Goal: Task Accomplishment & Management: Manage account settings

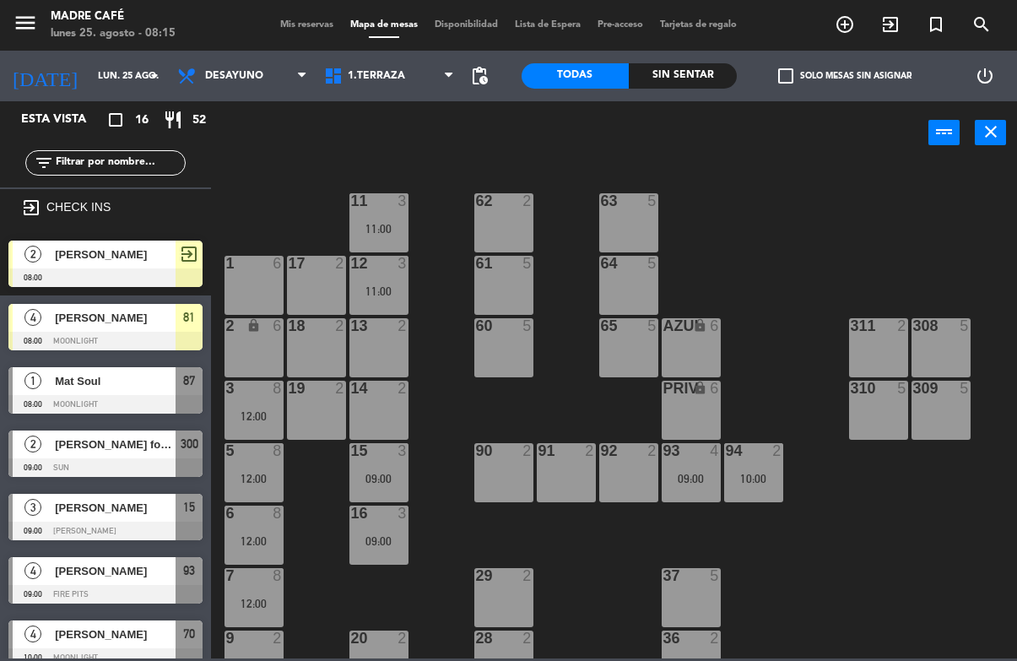
click at [882, 36] on span "exit_to_app" at bounding box center [891, 24] width 46 height 29
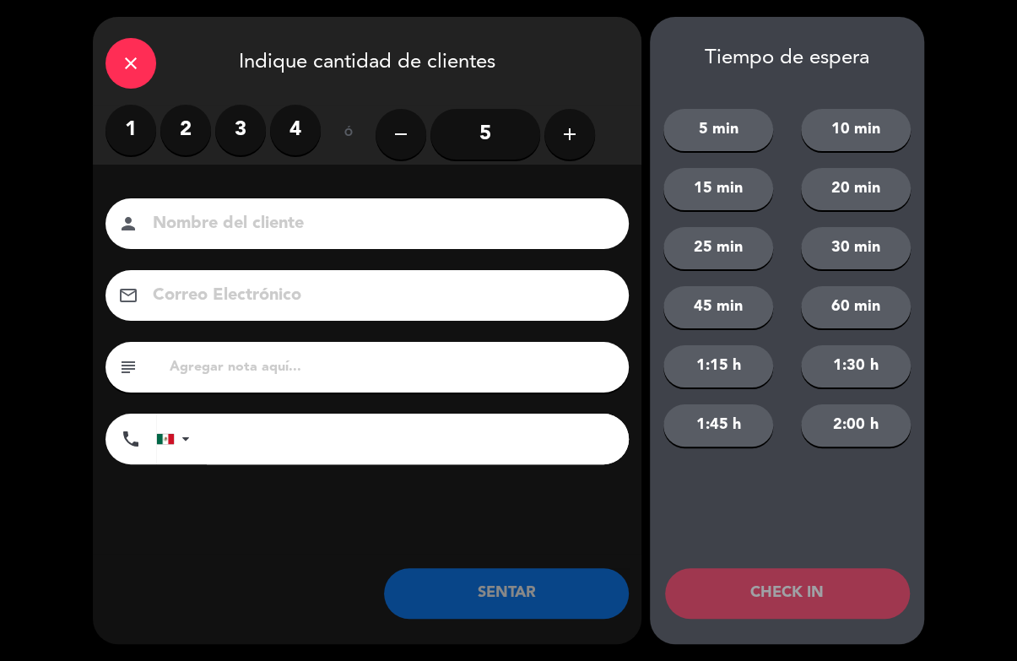
click at [232, 144] on label "3" at bounding box center [240, 130] width 51 height 51
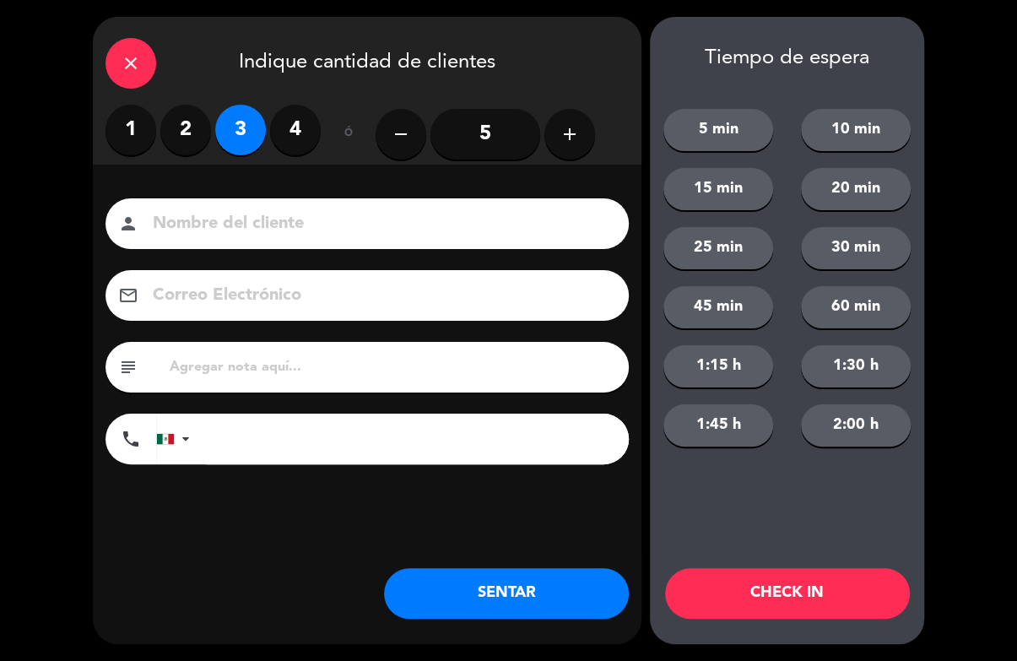
click at [272, 236] on input at bounding box center [379, 224] width 456 height 30
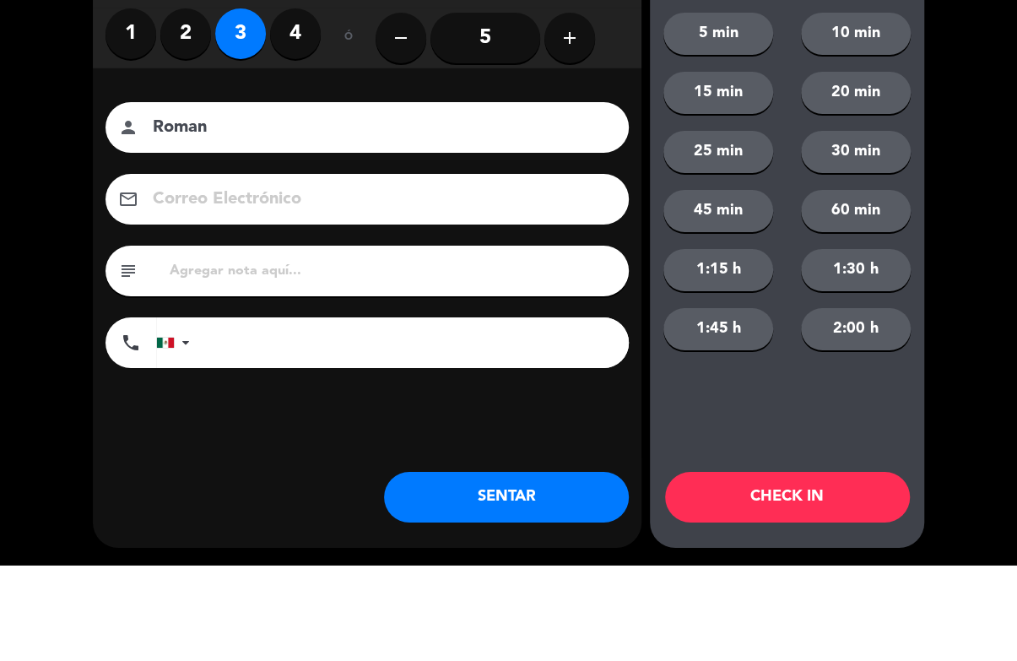
type input "Roman"
click at [974, 231] on div "close Indique cantidad de clientes 1 2 3 4 ó remove 5 add Nombre del cliente pe…" at bounding box center [508, 330] width 1017 height 661
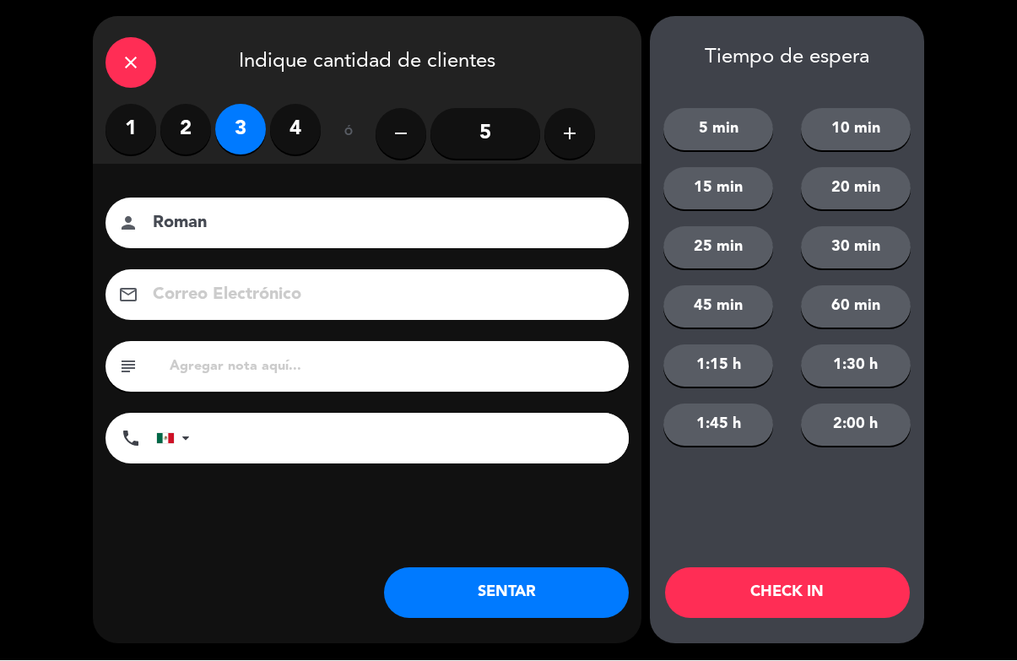
click at [893, 595] on button "CHECK IN" at bounding box center [787, 593] width 245 height 51
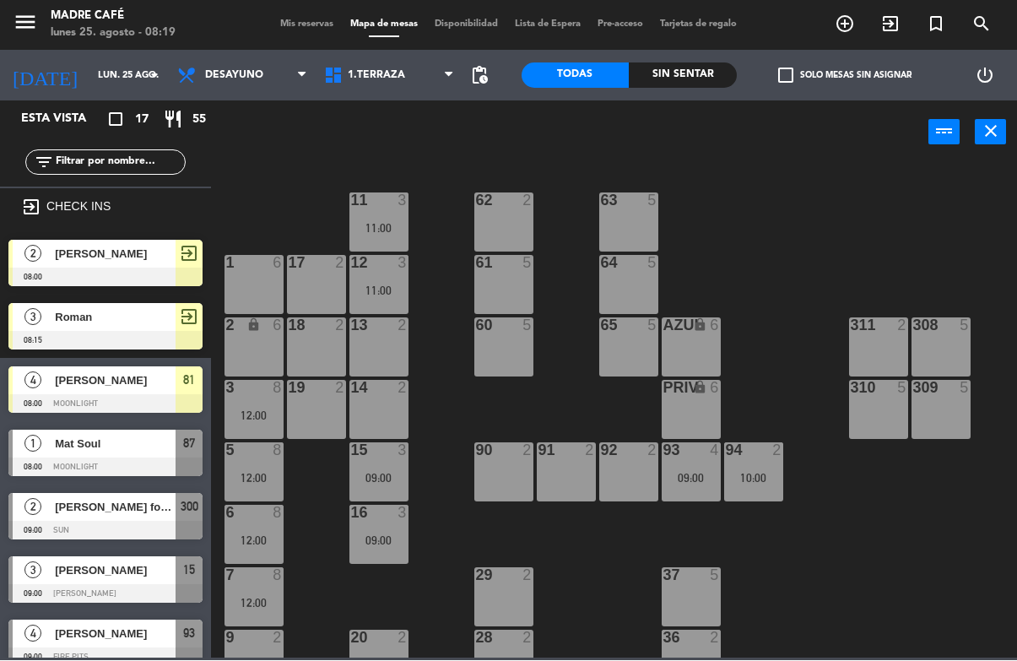
click at [875, 16] on span "exit_to_app" at bounding box center [891, 24] width 46 height 29
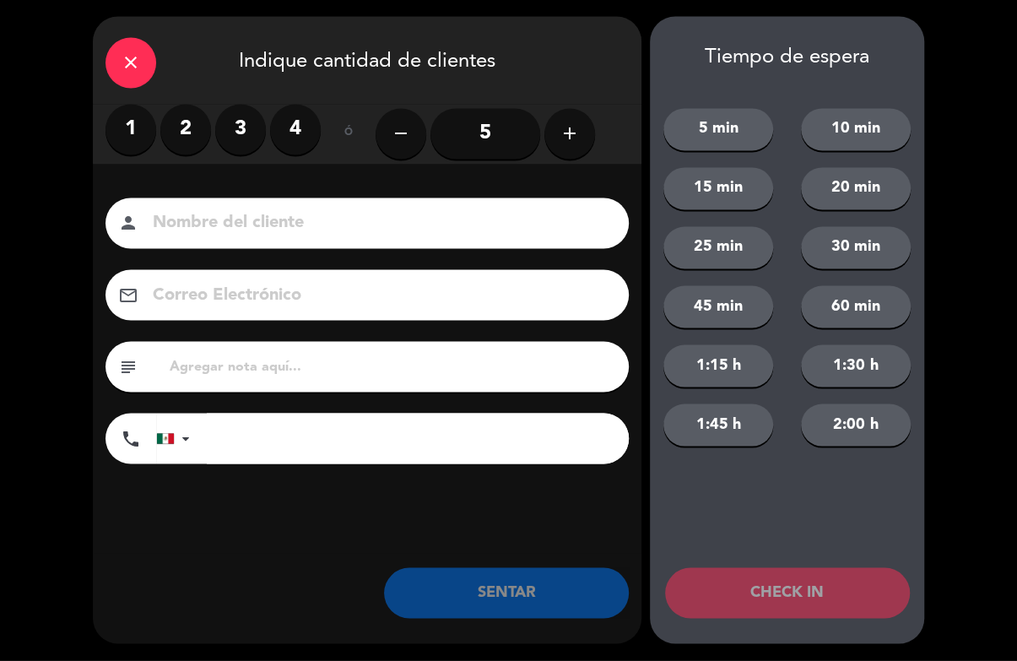
click at [132, 53] on icon "close" at bounding box center [131, 63] width 20 height 20
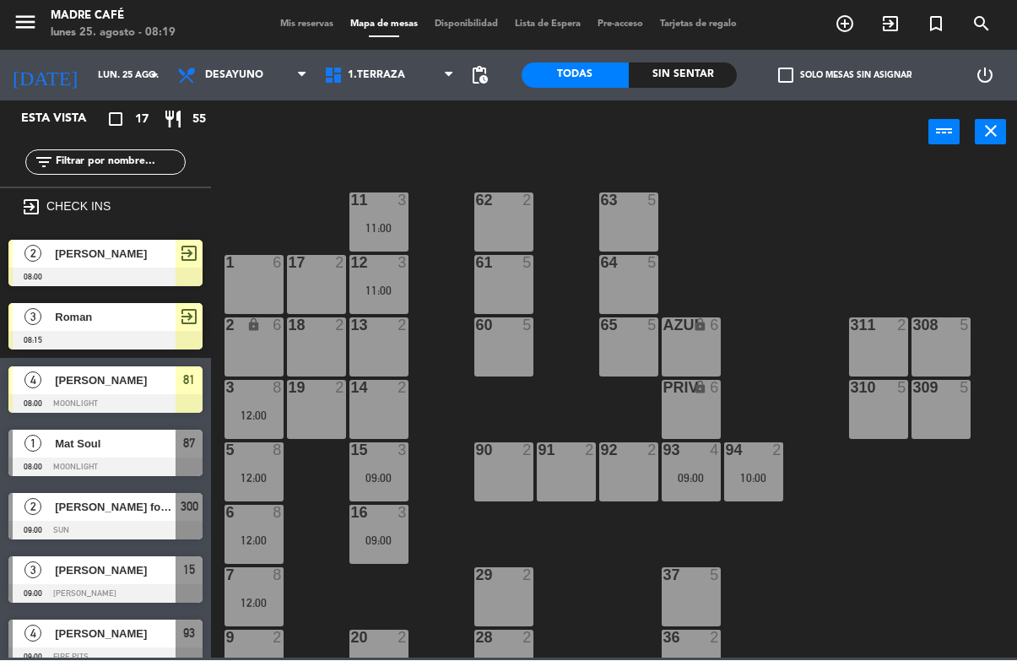
click at [855, 32] on icon "exit_to_app" at bounding box center [845, 24] width 20 height 20
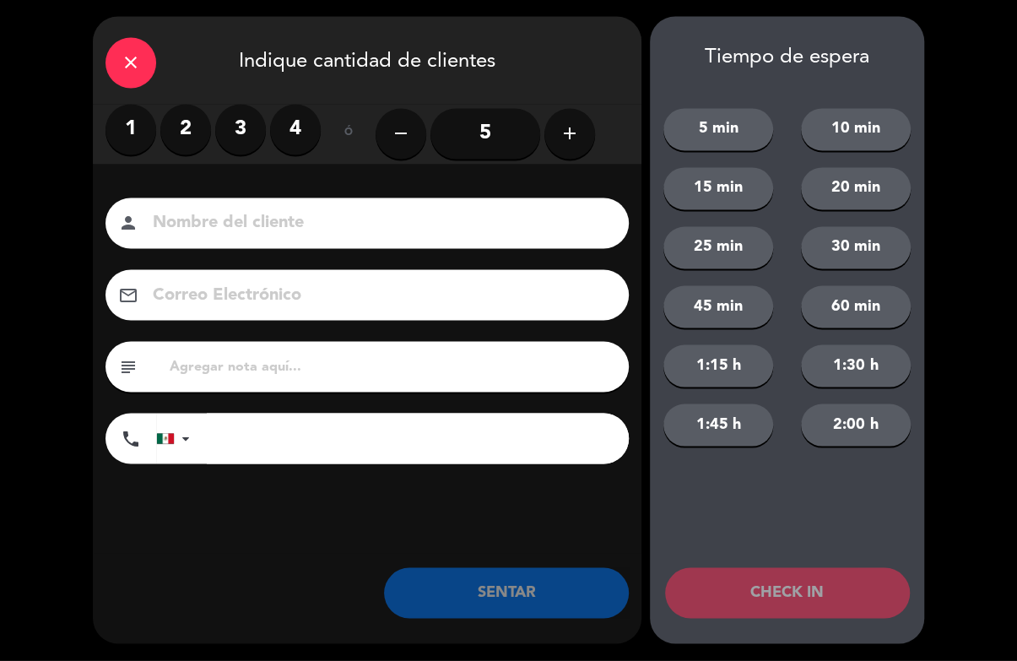
click at [133, 68] on icon "close" at bounding box center [131, 63] width 20 height 20
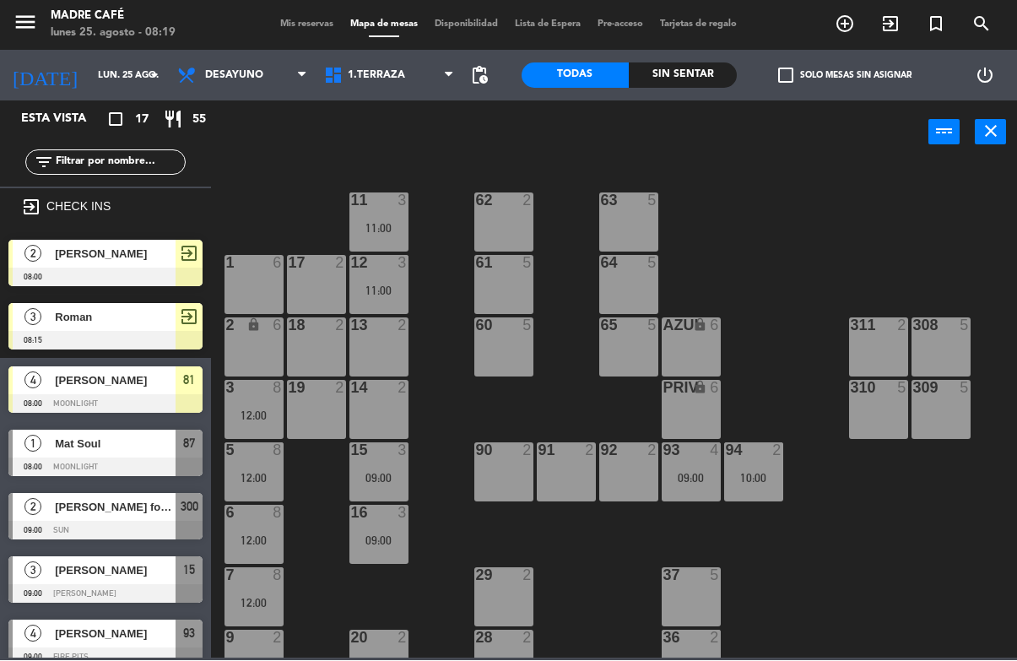
click at [839, 21] on icon "add_circle_outline" at bounding box center [845, 24] width 20 height 20
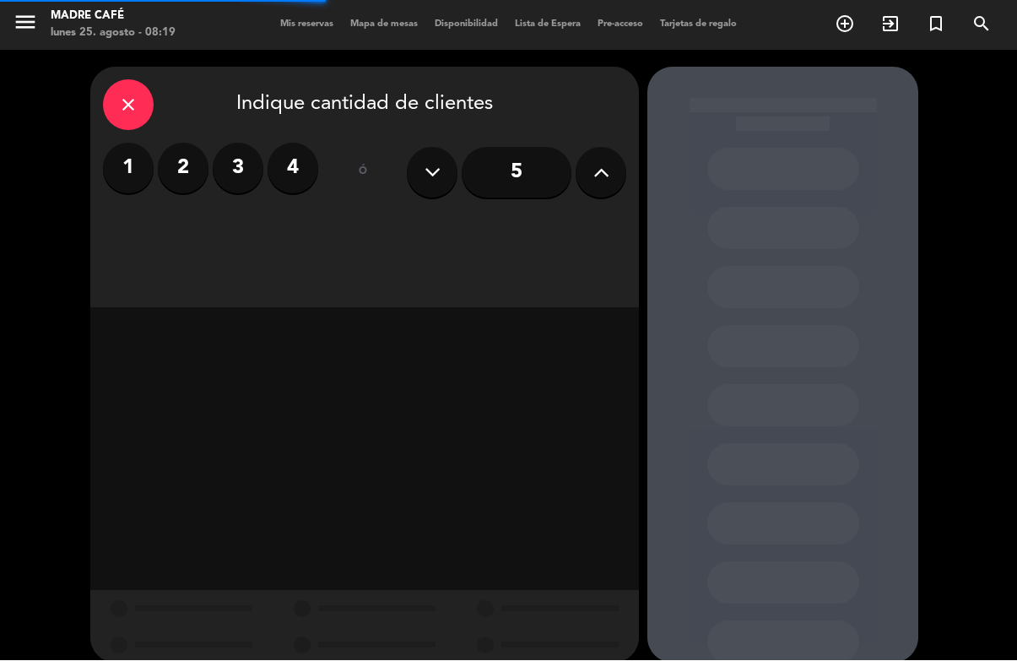
click at [245, 155] on label "3" at bounding box center [238, 169] width 51 height 51
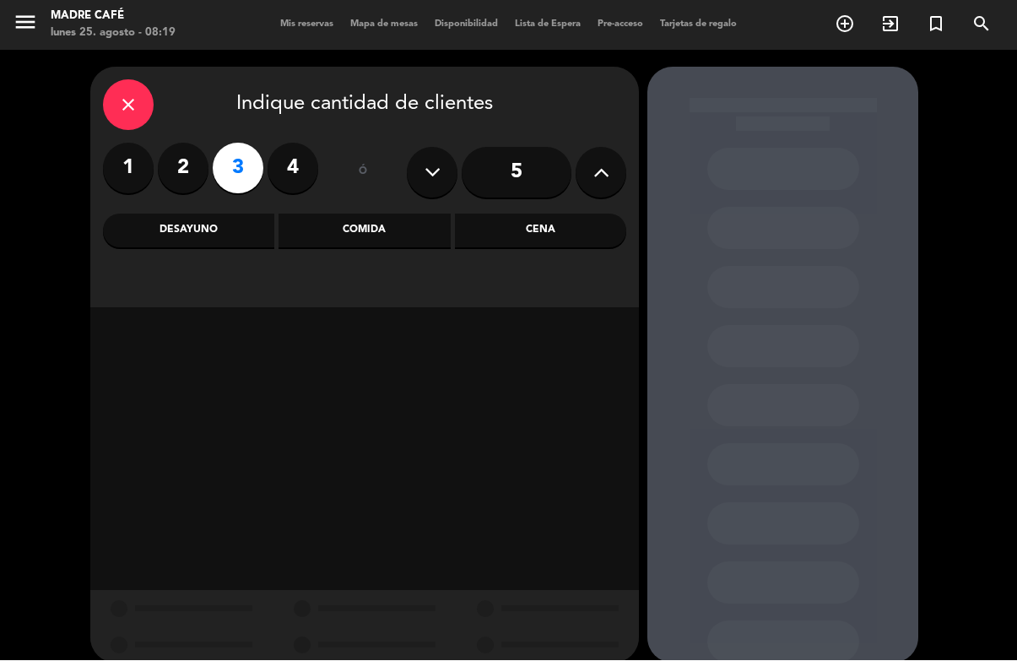
click at [248, 240] on div "Desayuno" at bounding box center [188, 231] width 171 height 34
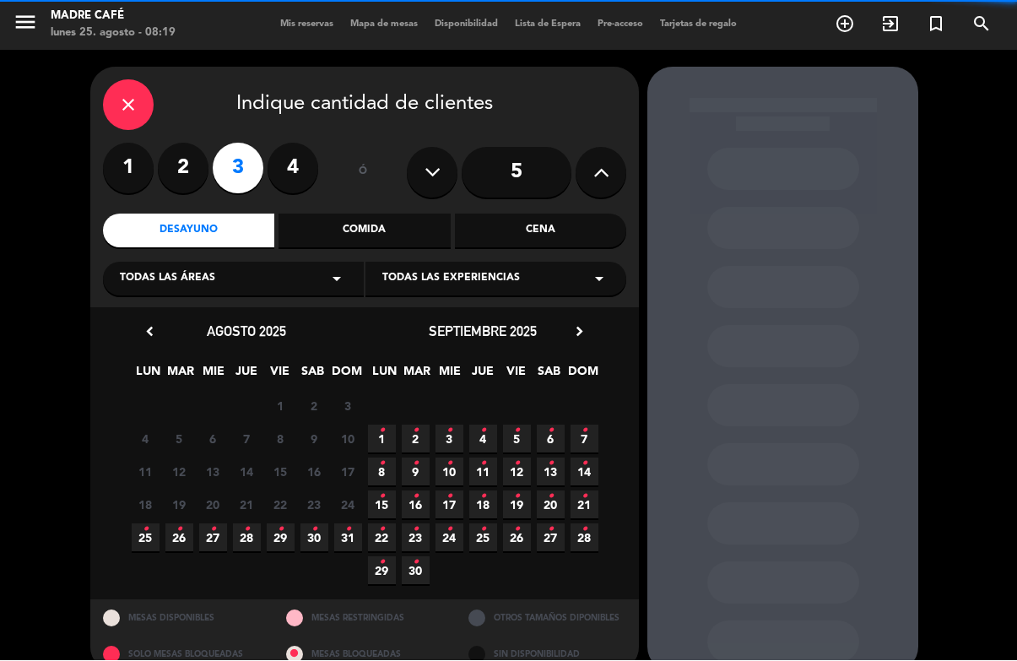
click at [385, 229] on div "Comida" at bounding box center [364, 231] width 171 height 34
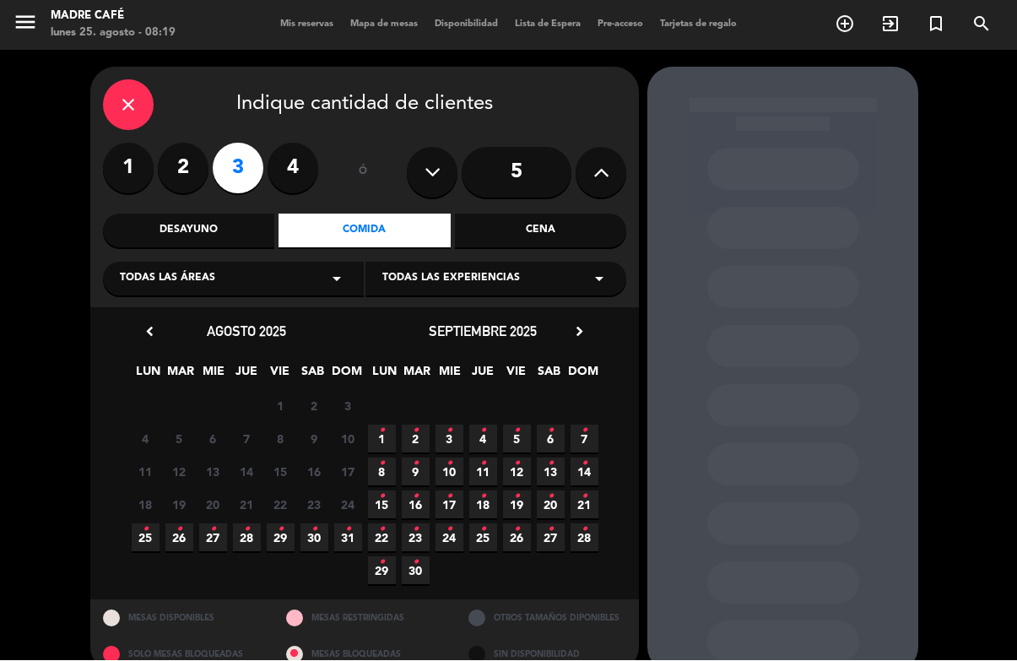
click at [423, 450] on span "2 •" at bounding box center [416, 440] width 28 height 28
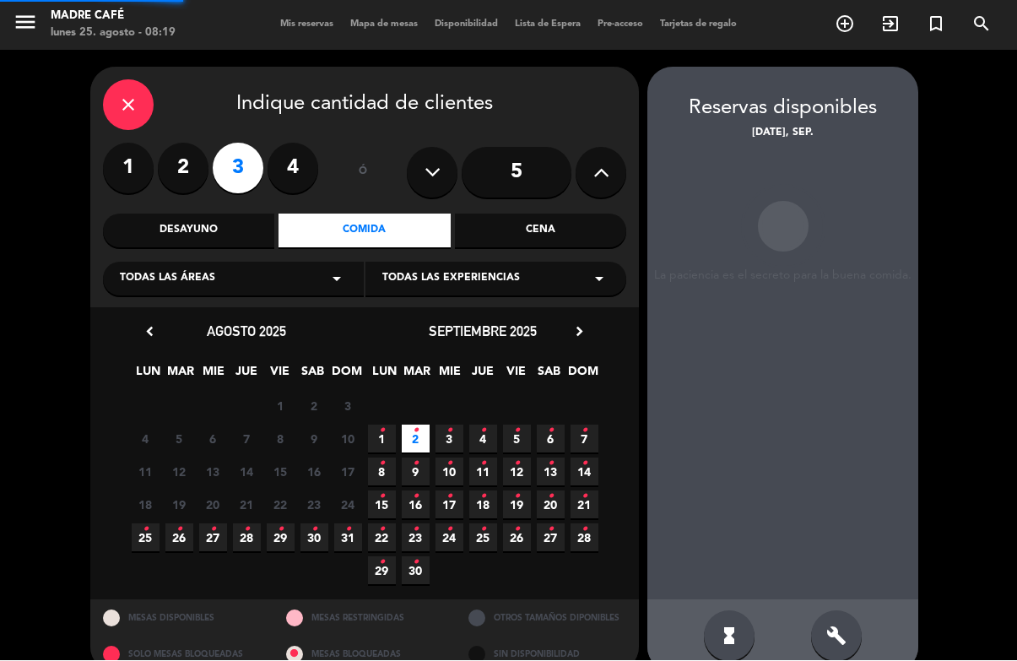
scroll to position [63, 0]
click at [418, 418] on icon "•" at bounding box center [416, 431] width 6 height 27
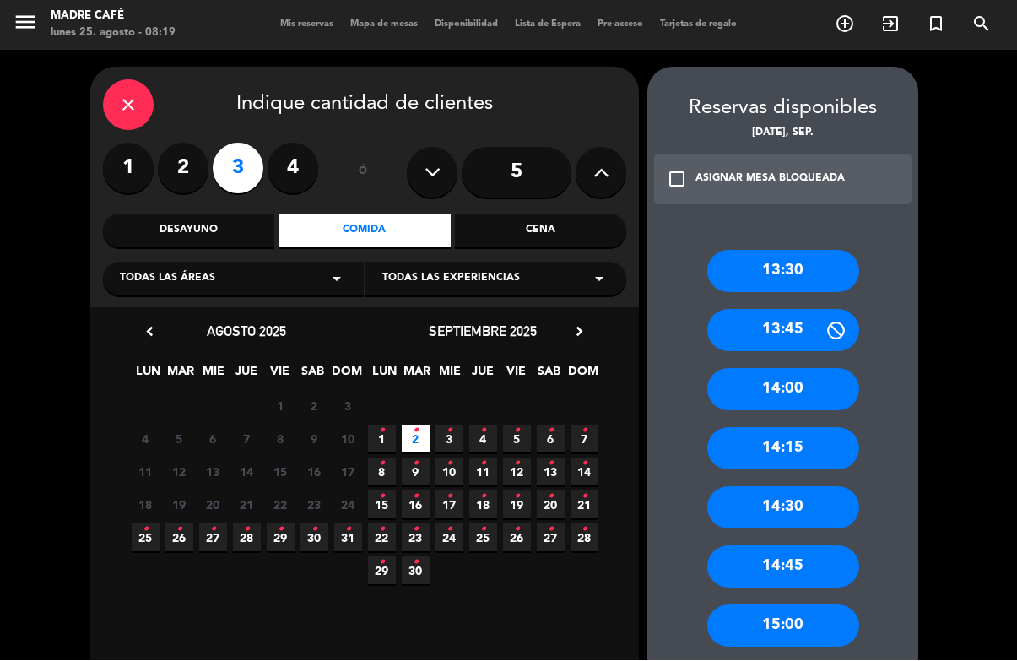
click at [187, 524] on span "26 •" at bounding box center [179, 538] width 28 height 28
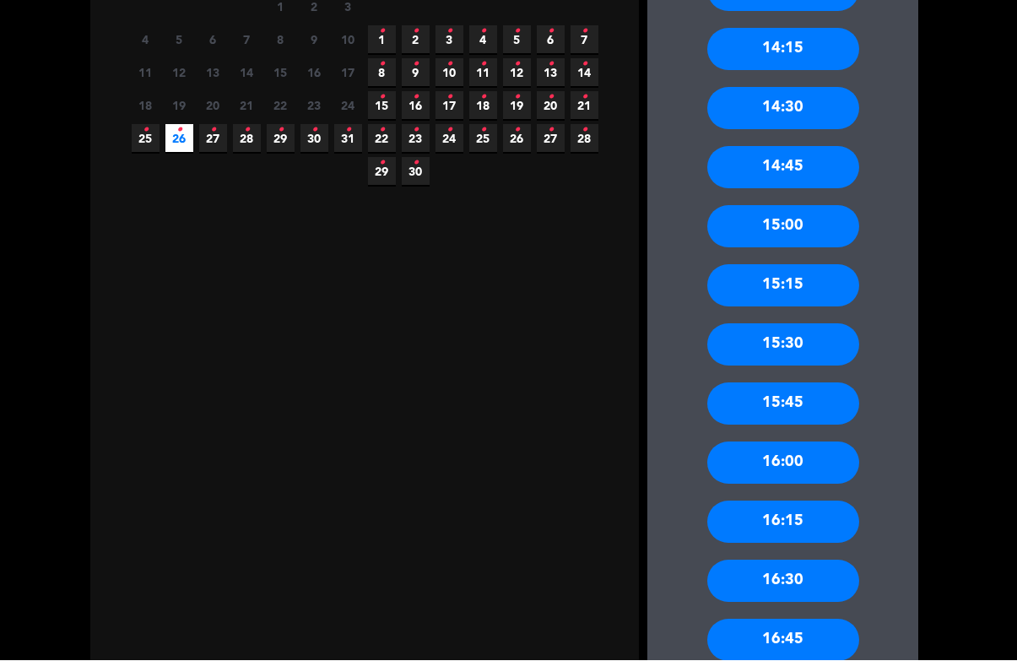
scroll to position [400, 0]
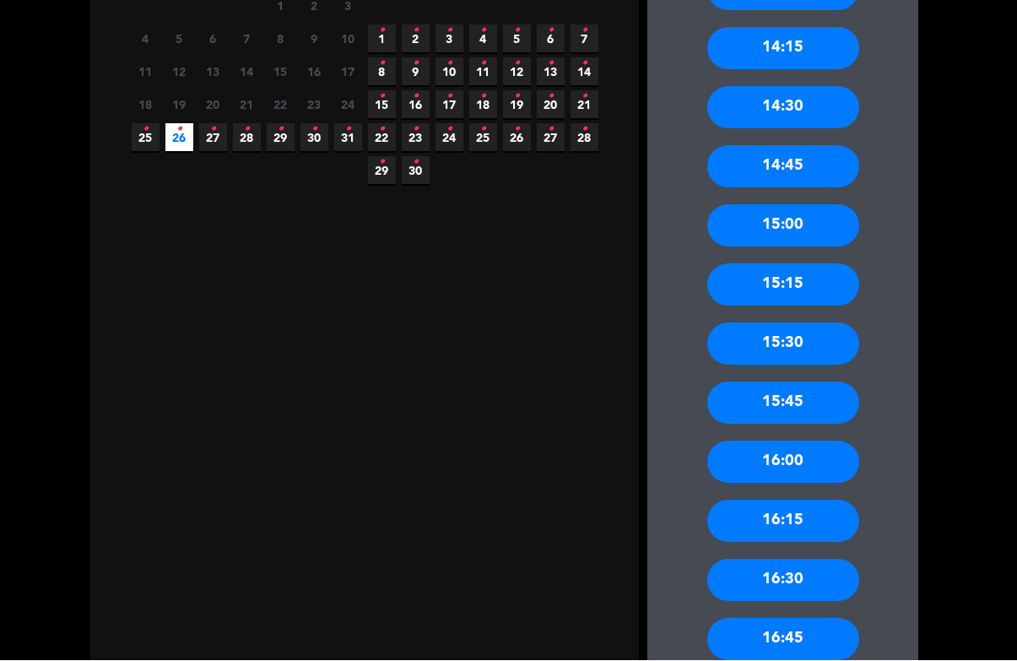
click at [843, 584] on div "16:30" at bounding box center [784, 581] width 152 height 42
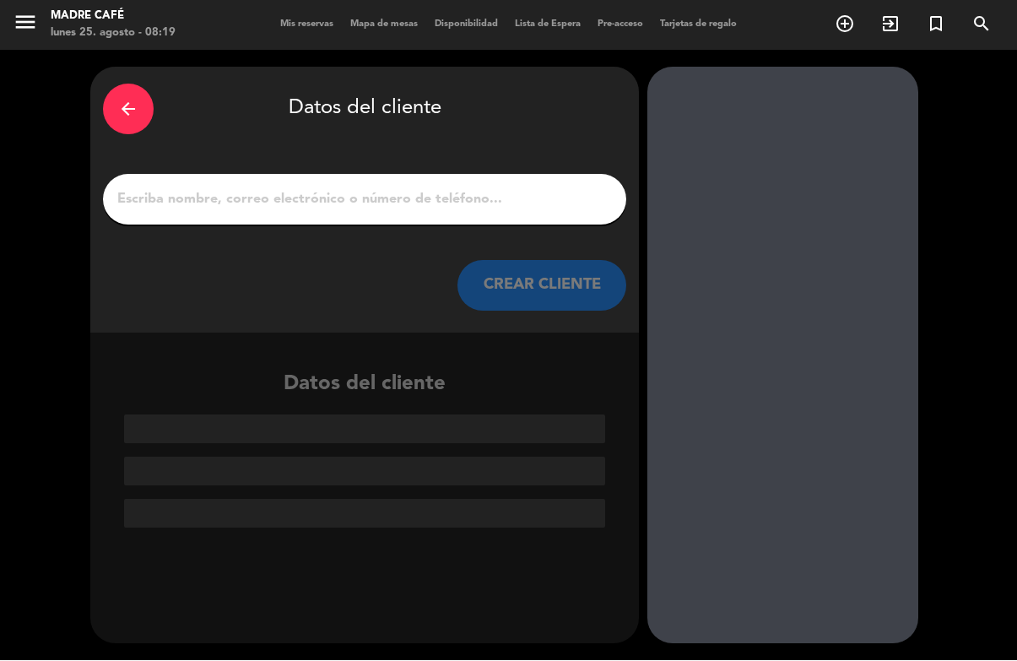
scroll to position [0, 0]
click at [410, 209] on input "1" at bounding box center [365, 200] width 498 height 24
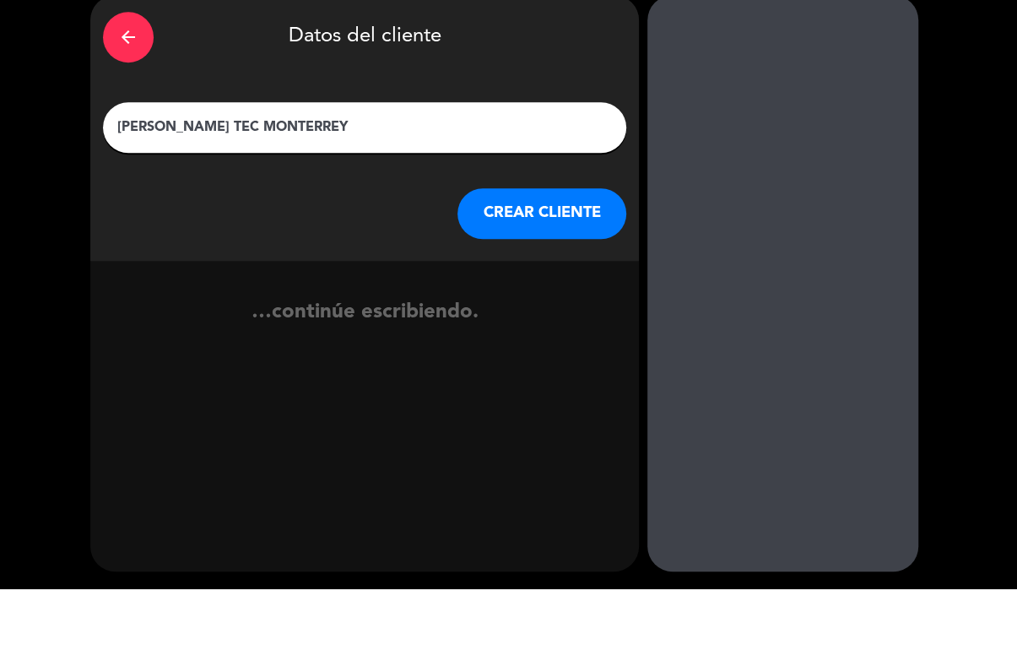
type input "[PERSON_NAME] TEC MONTERREY"
click at [519, 261] on button "CREAR CLIENTE" at bounding box center [542, 286] width 169 height 51
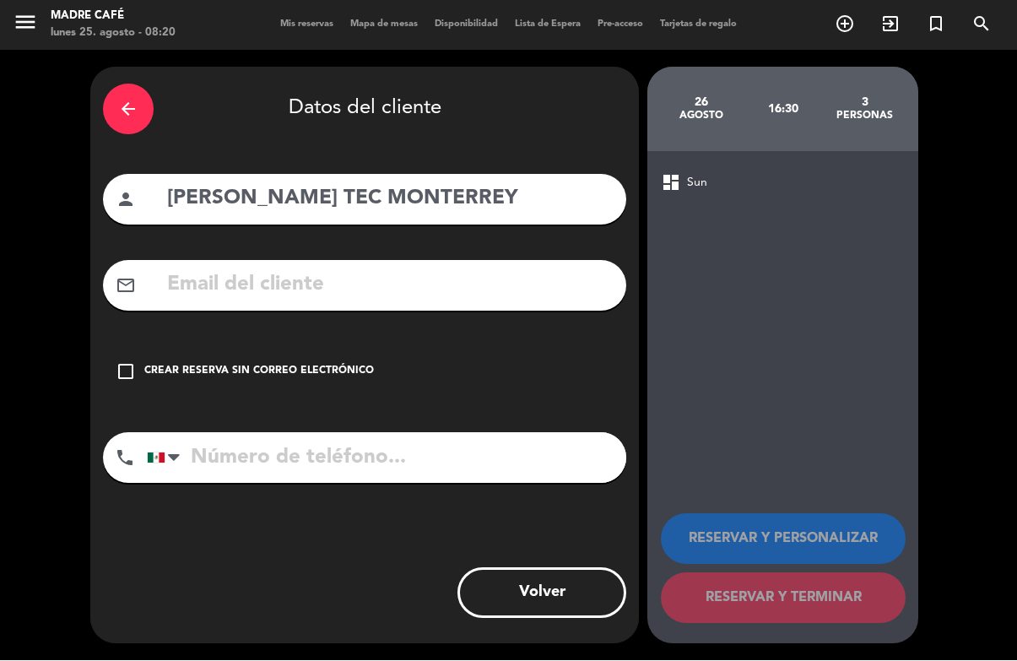
click at [137, 380] on div "check_box_outline_blank Crear reserva sin correo electrónico" at bounding box center [365, 372] width 524 height 51
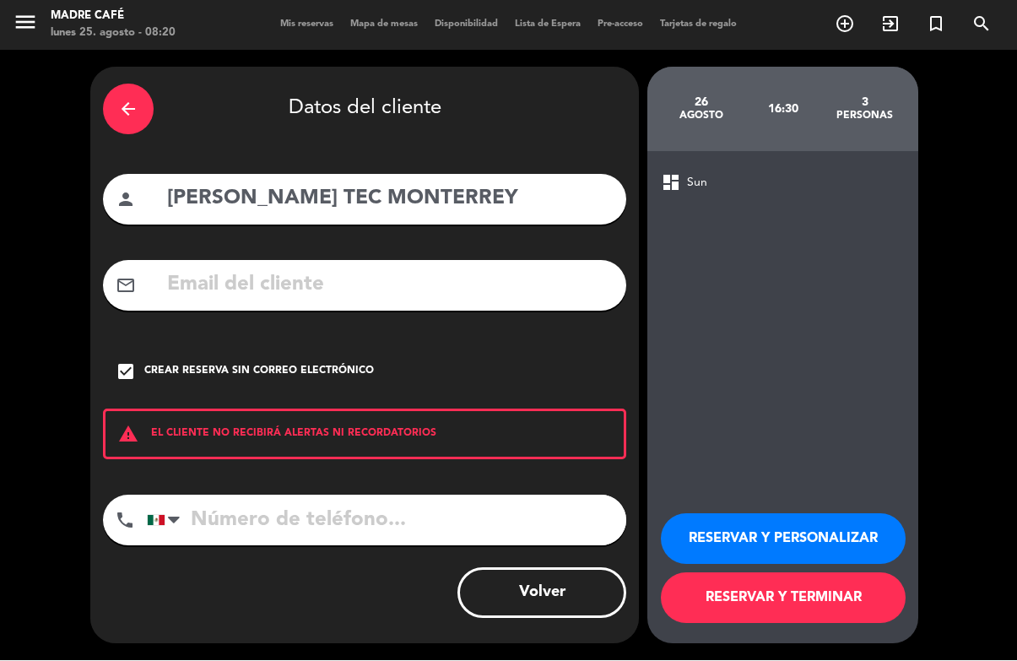
click at [818, 624] on button "RESERVAR Y TERMINAR" at bounding box center [783, 598] width 245 height 51
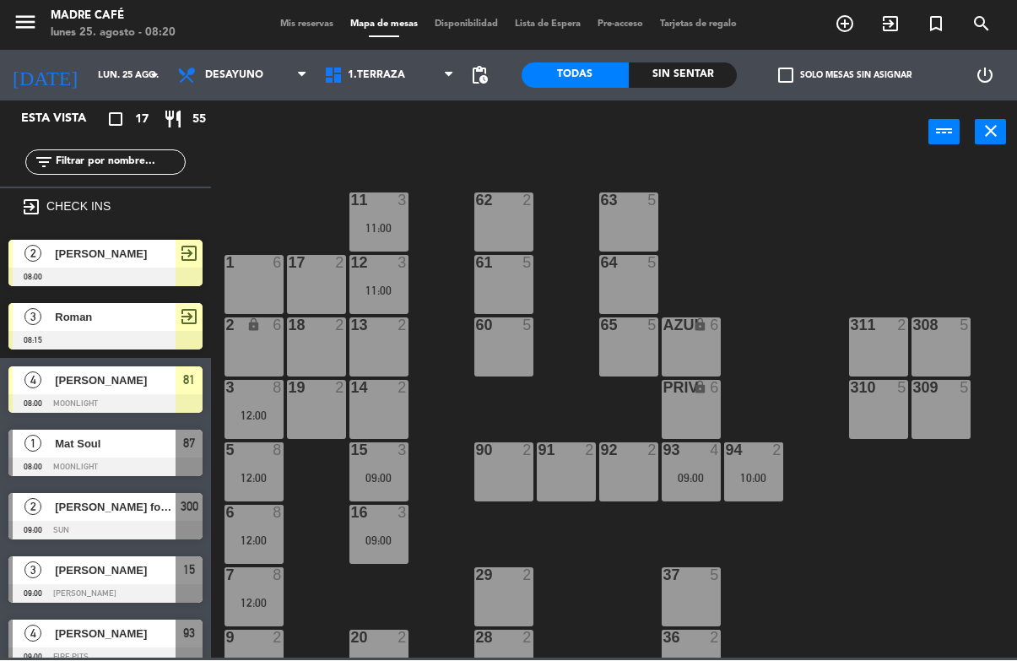
click at [843, 34] on icon "add_circle_outline" at bounding box center [845, 24] width 20 height 20
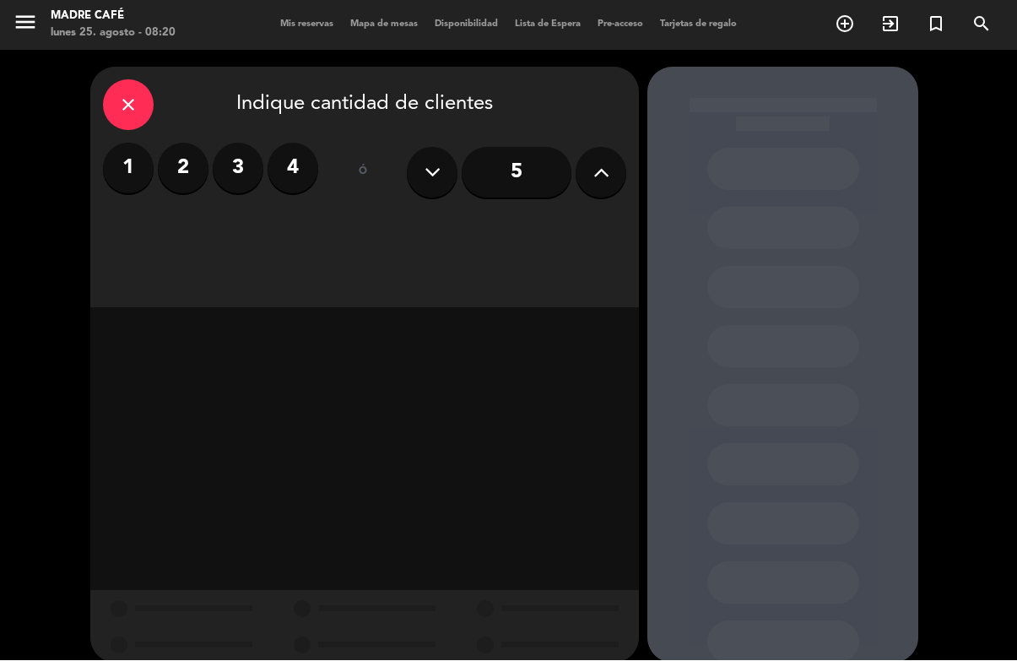
click at [243, 165] on label "3" at bounding box center [238, 169] width 51 height 51
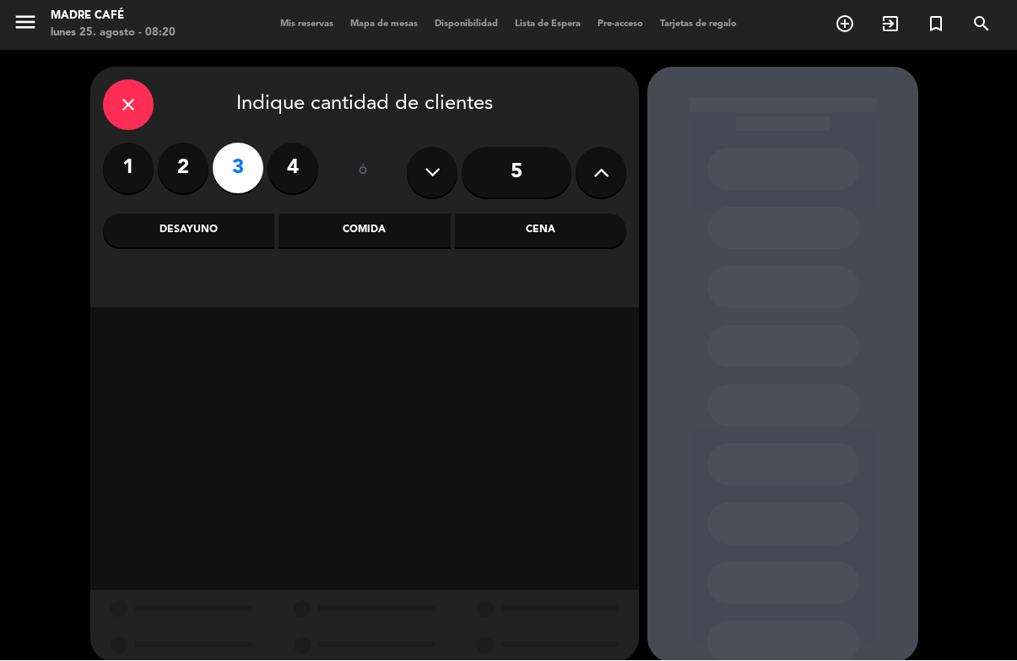
click at [221, 245] on div "Desayuno" at bounding box center [188, 231] width 171 height 34
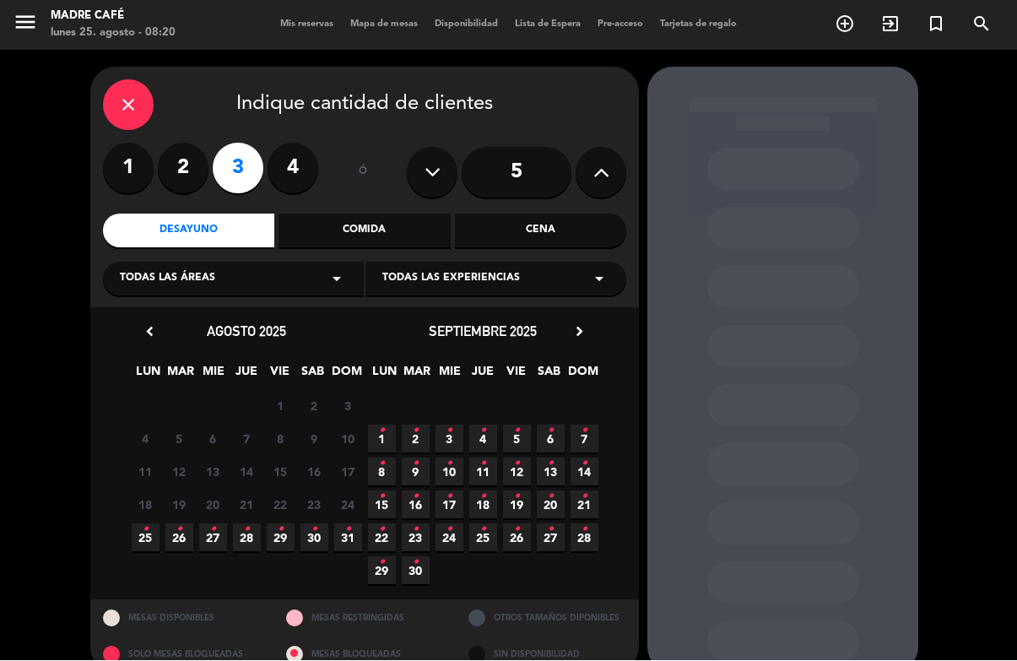
click at [184, 537] on span "26 •" at bounding box center [179, 538] width 28 height 28
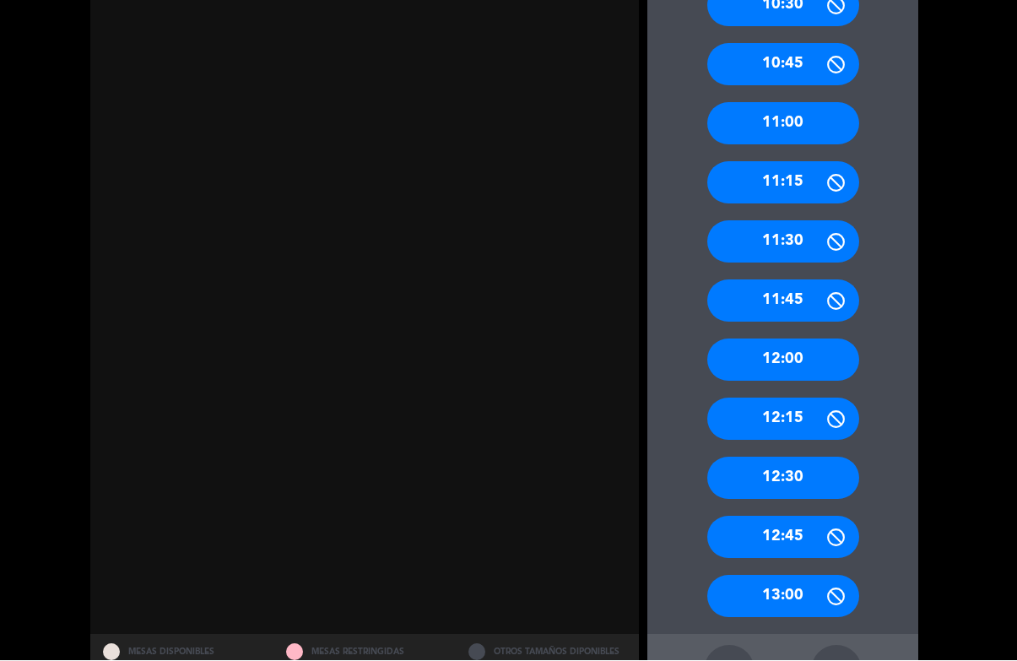
scroll to position [856, 0]
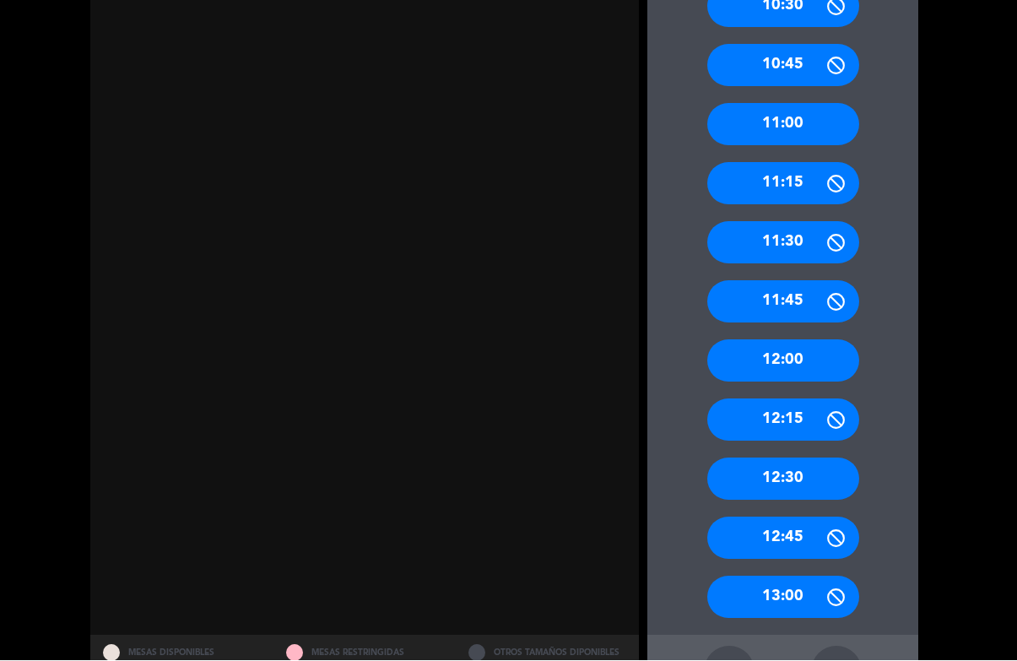
click at [787, 577] on div "13:00" at bounding box center [784, 598] width 152 height 42
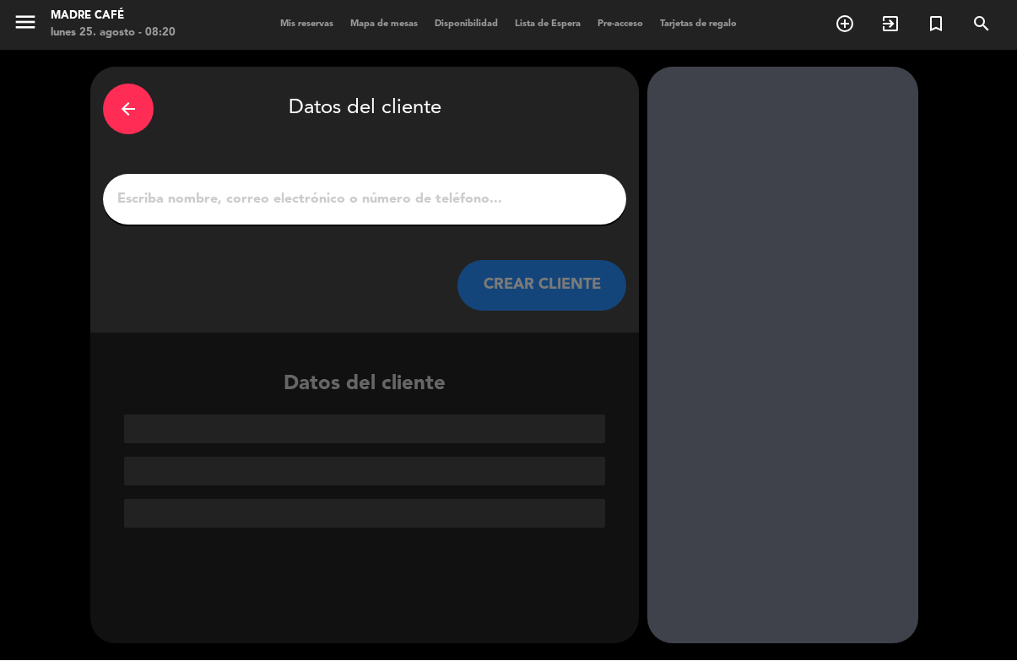
scroll to position [0, 0]
click at [343, 188] on input "1" at bounding box center [365, 200] width 498 height 24
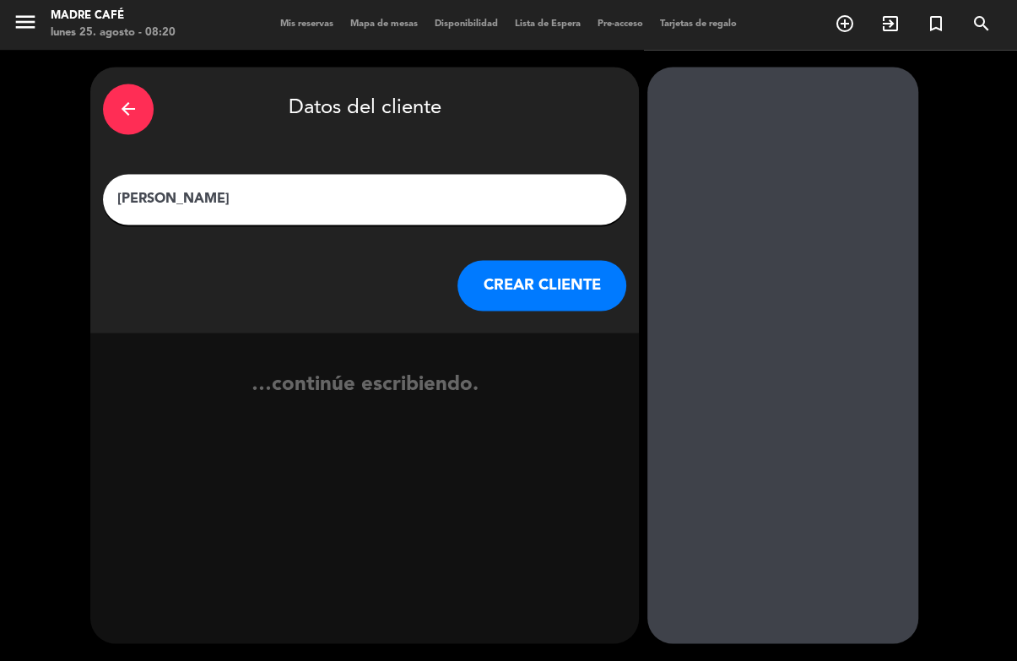
type input "[PERSON_NAME]"
click at [521, 261] on button "CREAR CLIENTE" at bounding box center [542, 286] width 169 height 51
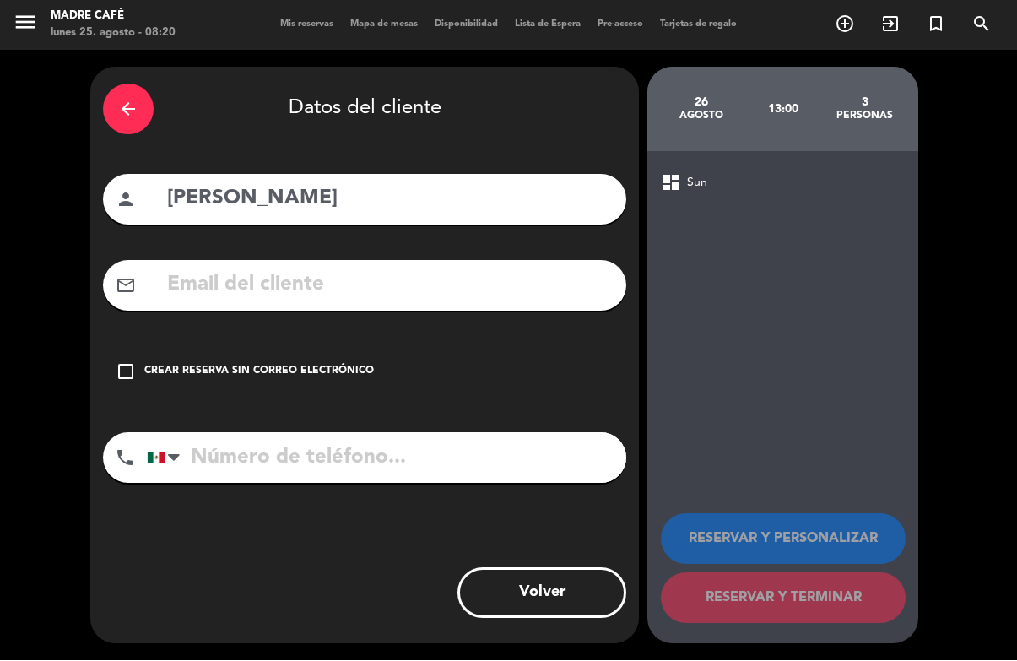
click at [128, 347] on div "check_box_outline_blank Crear reserva sin correo electrónico" at bounding box center [365, 372] width 524 height 51
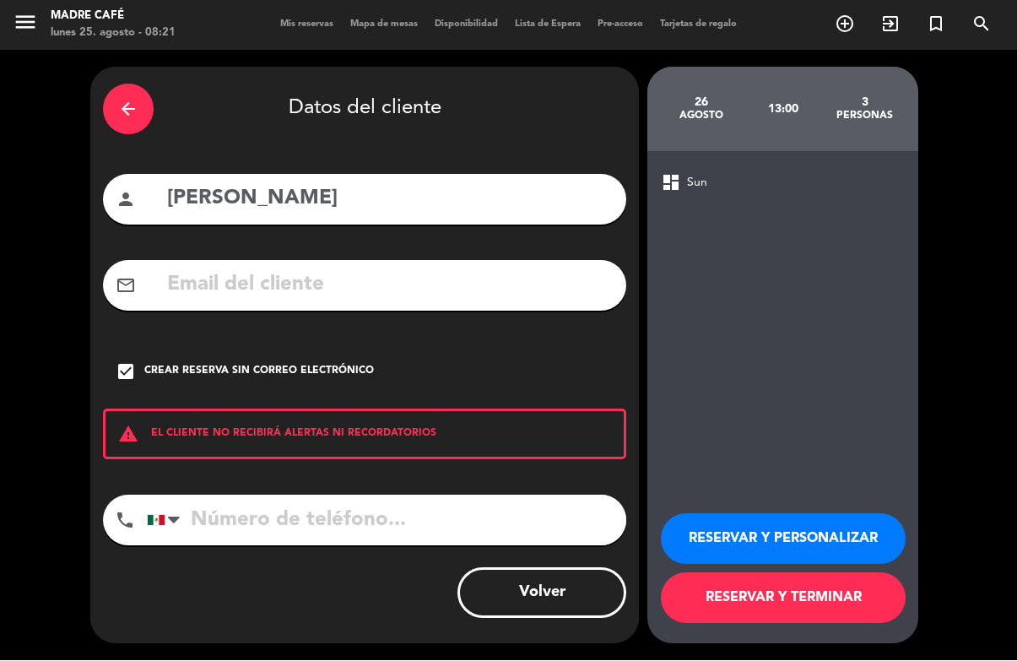
click at [787, 603] on button "RESERVAR Y TERMINAR" at bounding box center [783, 598] width 245 height 51
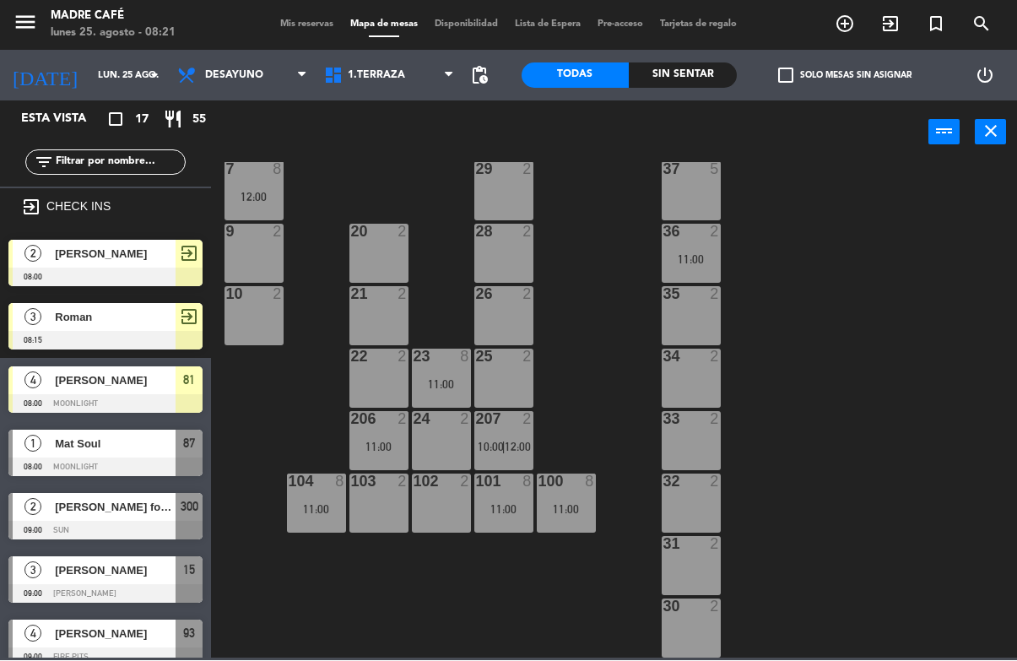
scroll to position [406, 0]
click at [373, 84] on span "1.Terraza" at bounding box center [389, 75] width 147 height 37
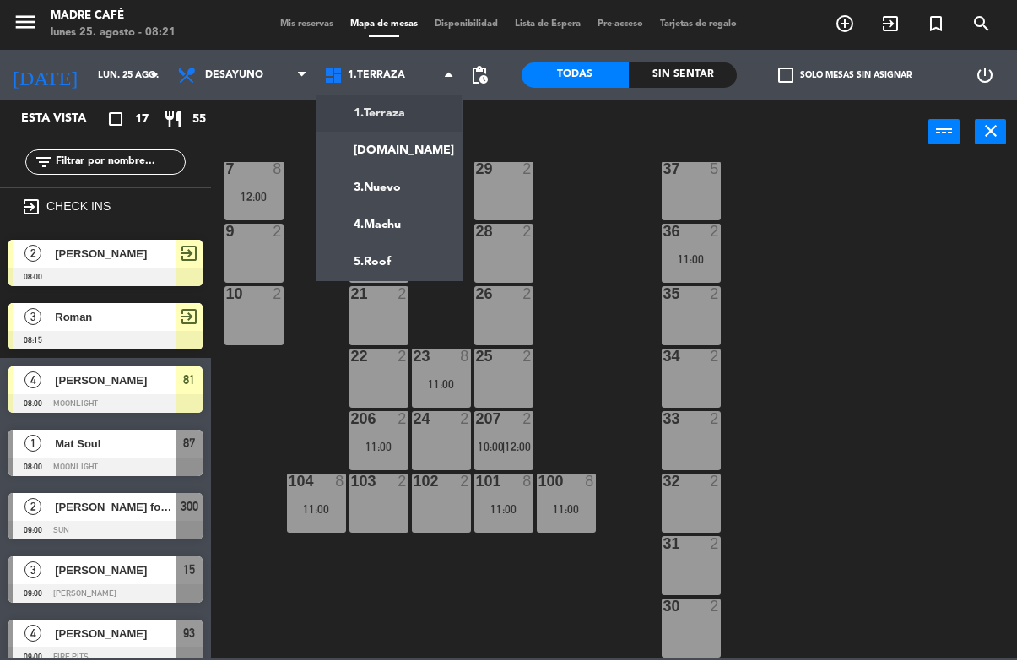
click at [398, 148] on ng-component "menu Madre Café lunes 25. agosto - 08:21 Mis reservas Mapa de mesas Disponibili…" at bounding box center [508, 329] width 1017 height 659
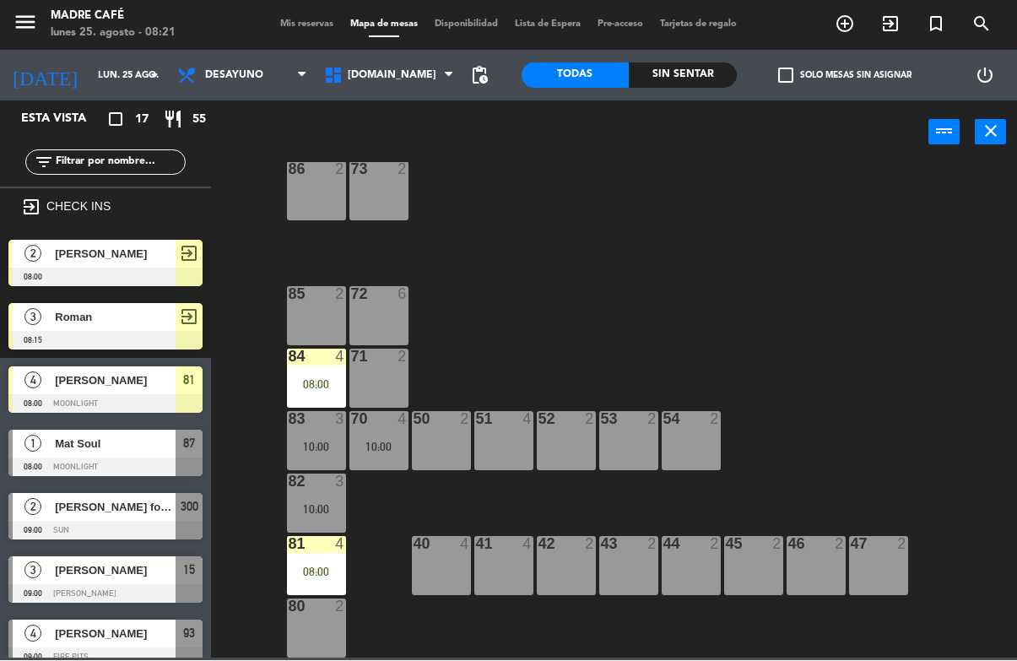
scroll to position [94, 0]
click at [656, 279] on div "87 1 08:00 74 2 75 2 76 2 86 2 73 2 72 6 85 2 71 2 84 4 08:00 70 4 10:00 83 3 1…" at bounding box center [619, 411] width 796 height 496
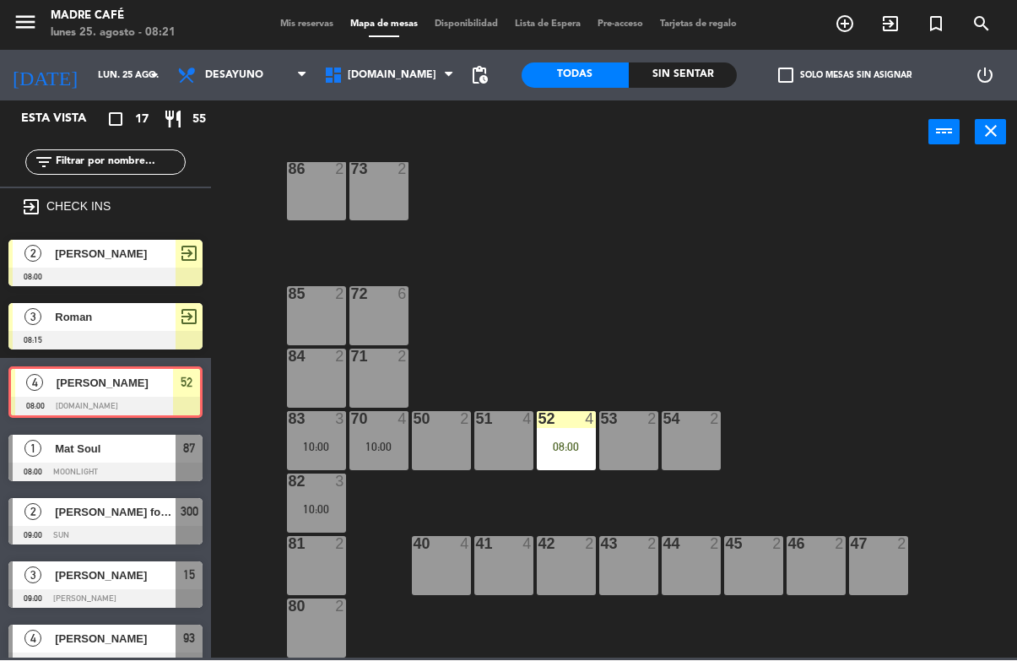
click at [561, 427] on div "52 4" at bounding box center [566, 420] width 59 height 17
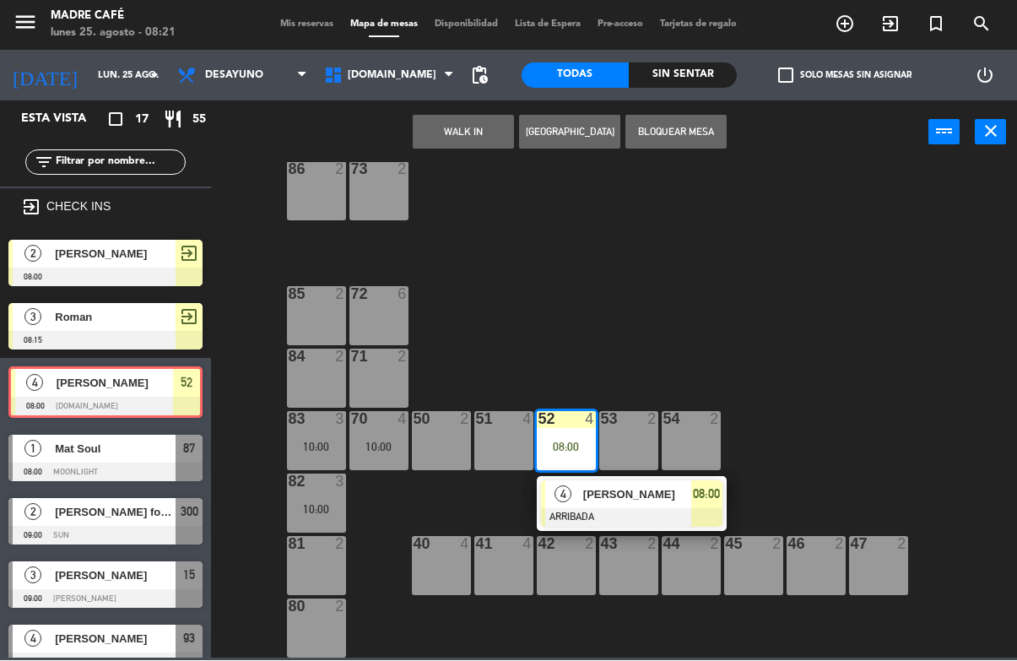
click at [609, 488] on span "[PERSON_NAME]" at bounding box center [637, 495] width 108 height 18
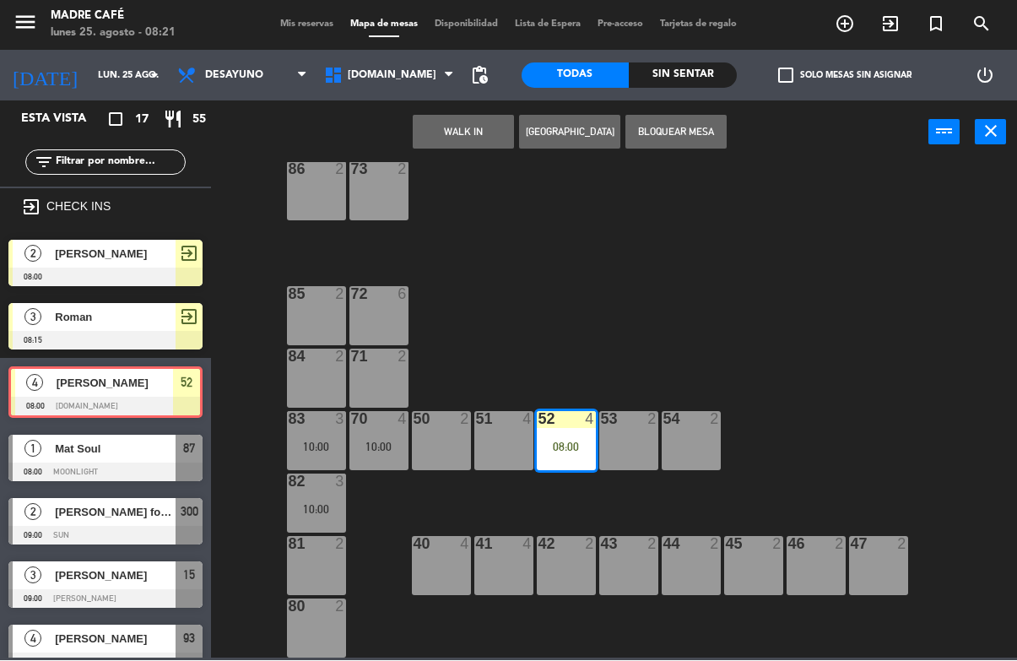
click at [762, 296] on div "87 1 08:00 74 2 75 2 76 2 86 2 73 2 72 6 85 2 71 2 84 2 70 4 10:00 83 3 10:00 5…" at bounding box center [619, 411] width 796 height 496
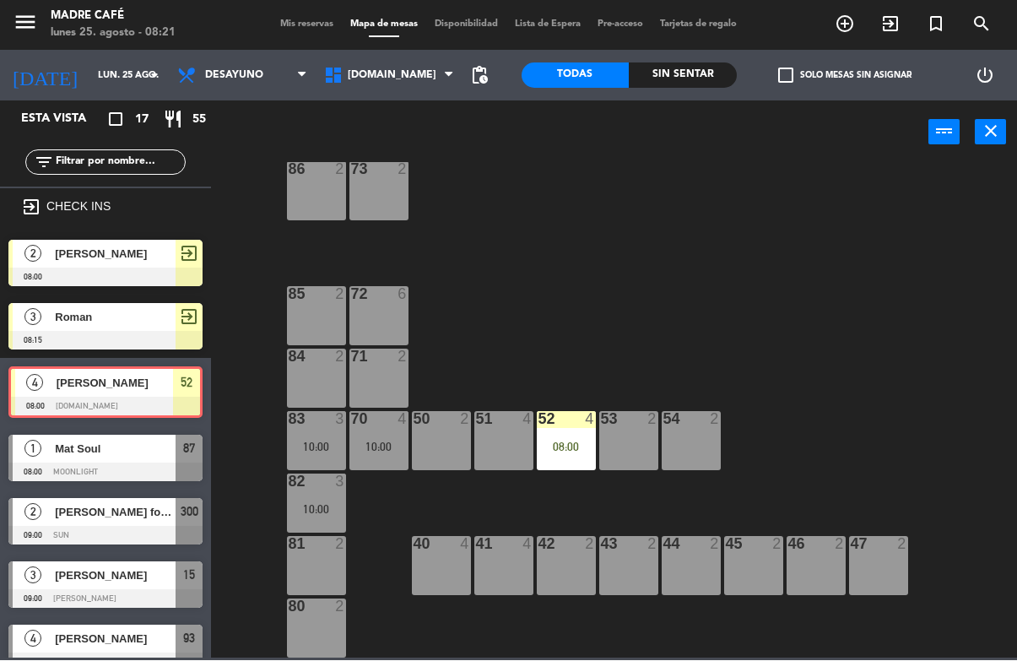
click at [590, 439] on div "52 4 08:00" at bounding box center [566, 441] width 59 height 59
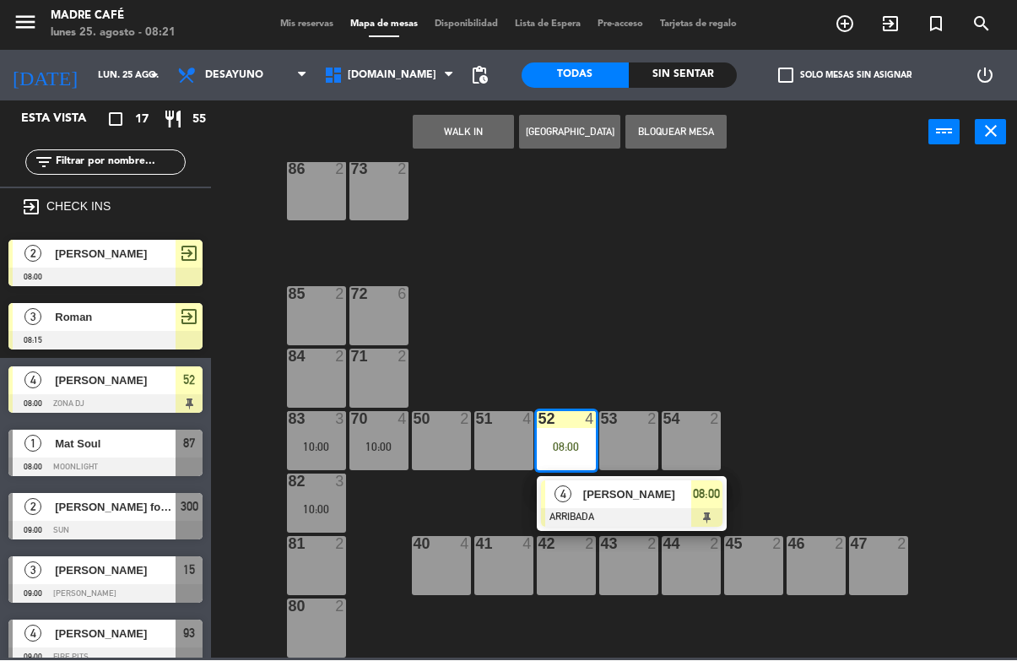
click at [628, 509] on div at bounding box center [632, 518] width 182 height 19
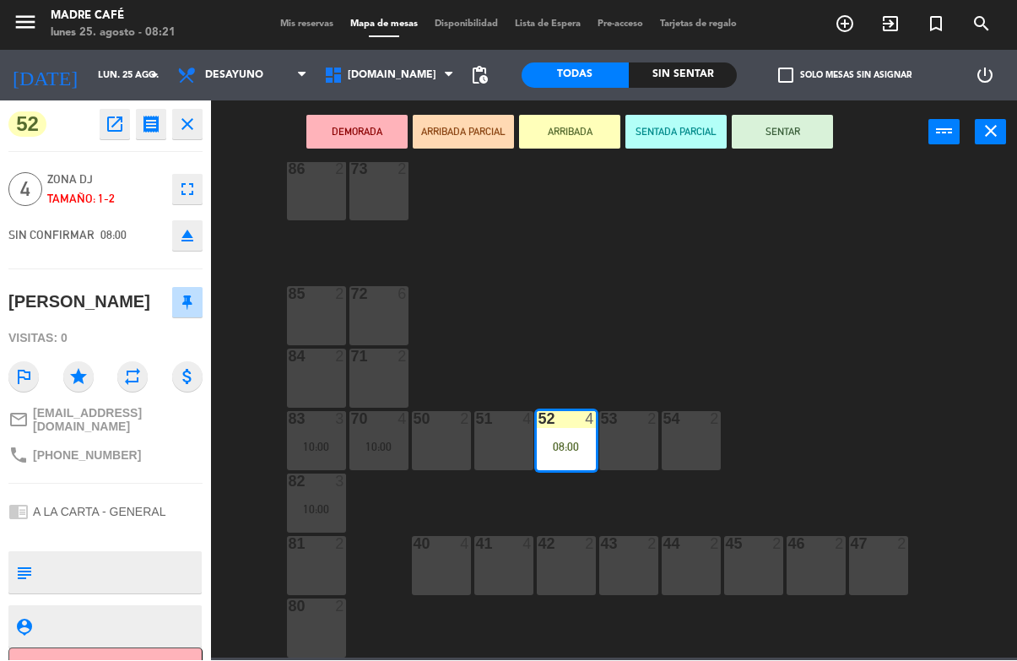
click at [795, 132] on button "SENTAR" at bounding box center [782, 133] width 101 height 34
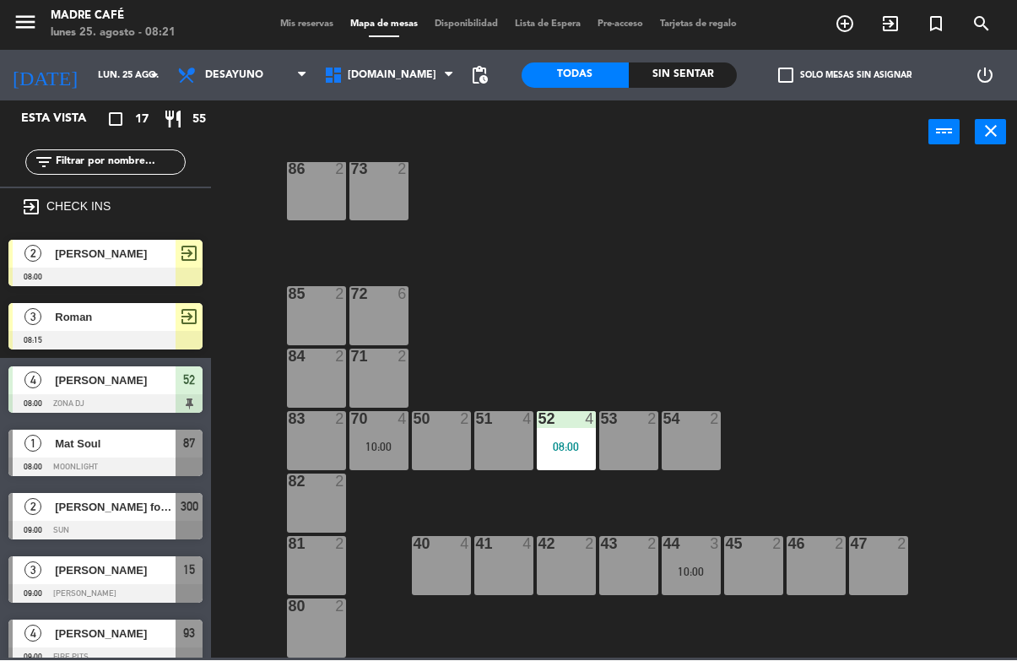
scroll to position [0, 0]
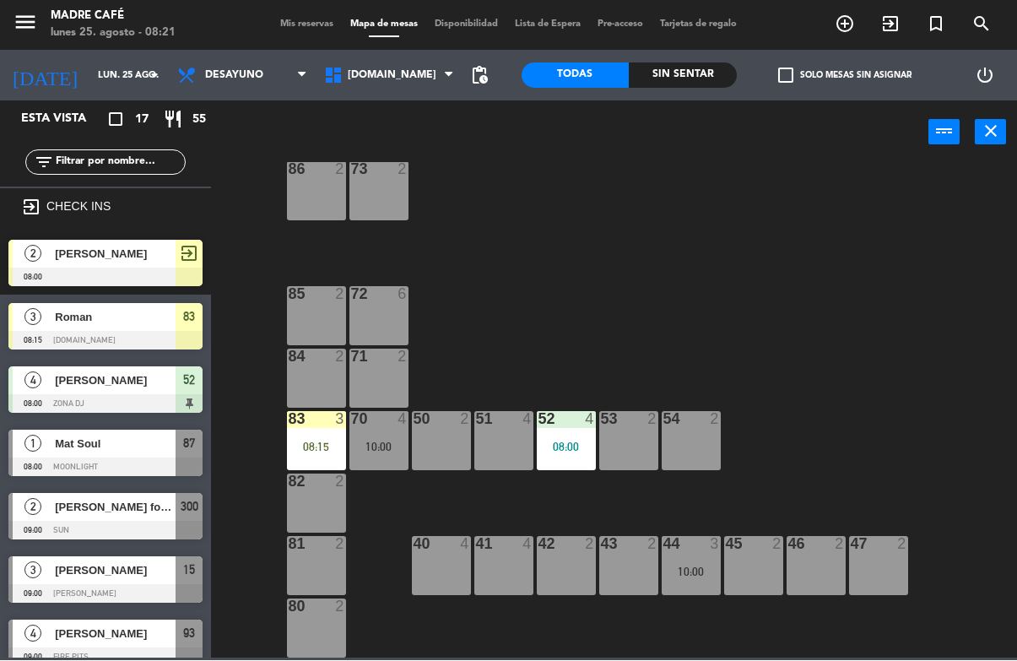
click at [308, 424] on div at bounding box center [316, 419] width 28 height 15
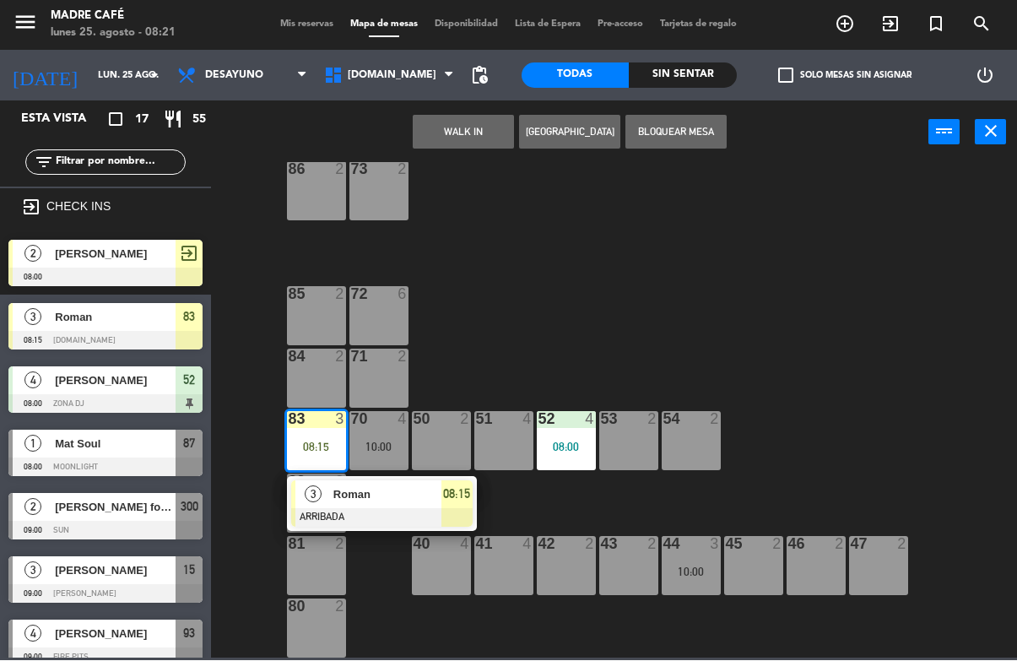
click at [372, 488] on span "Roman" at bounding box center [388, 495] width 108 height 18
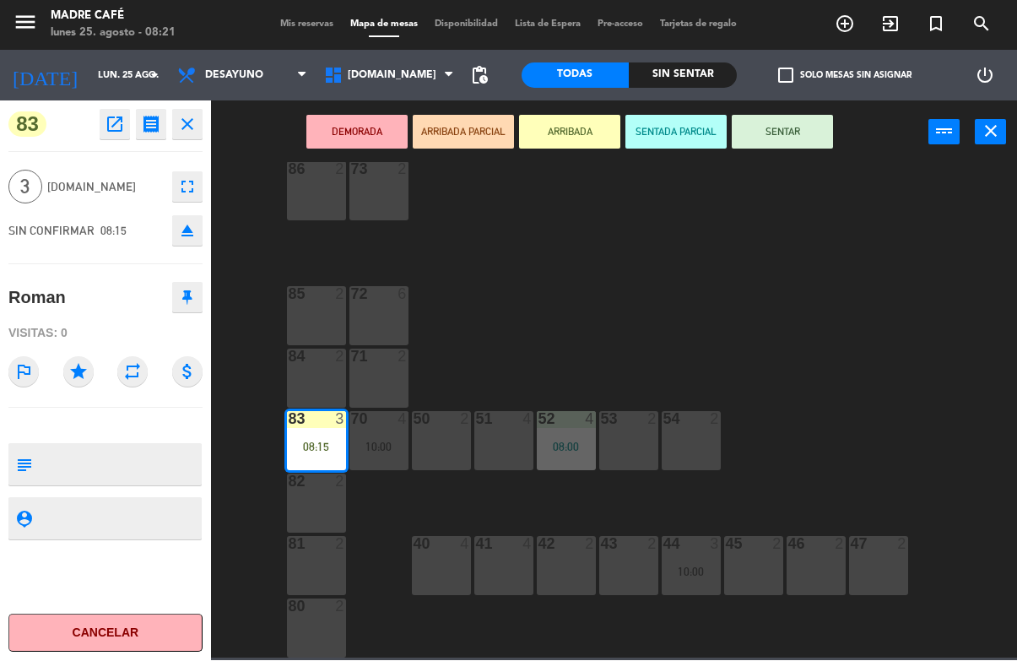
click at [780, 138] on button "SENTAR" at bounding box center [782, 133] width 101 height 34
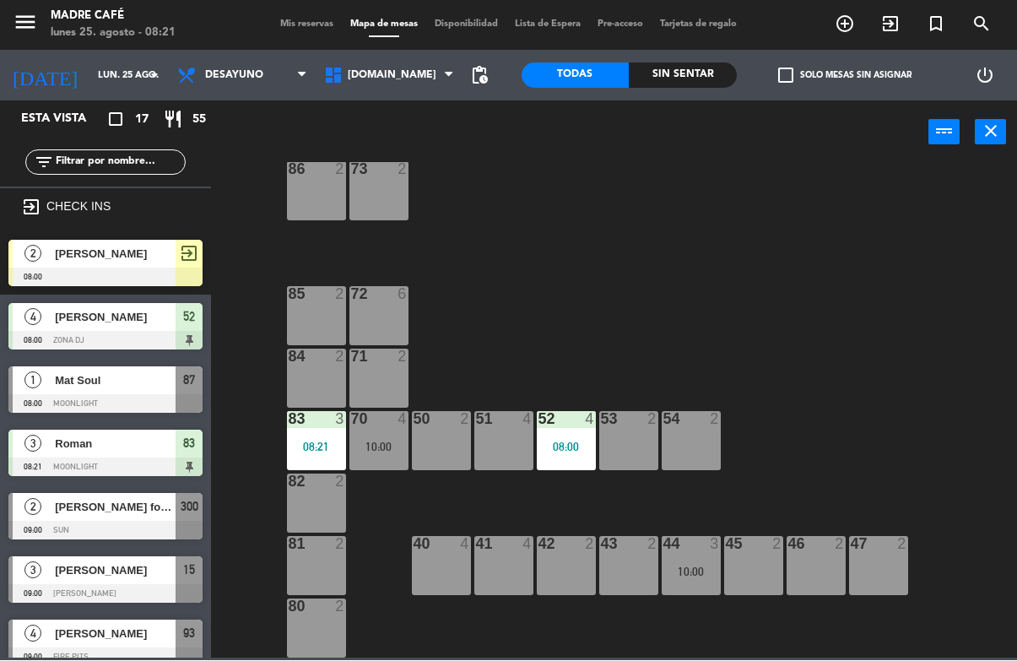
click at [388, 72] on span "[DOMAIN_NAME]" at bounding box center [389, 75] width 147 height 37
click at [402, 117] on ng-component "menu Madre Café lunes 25. agosto - 08:21 Mis reservas Mapa de mesas Disponibili…" at bounding box center [508, 329] width 1017 height 659
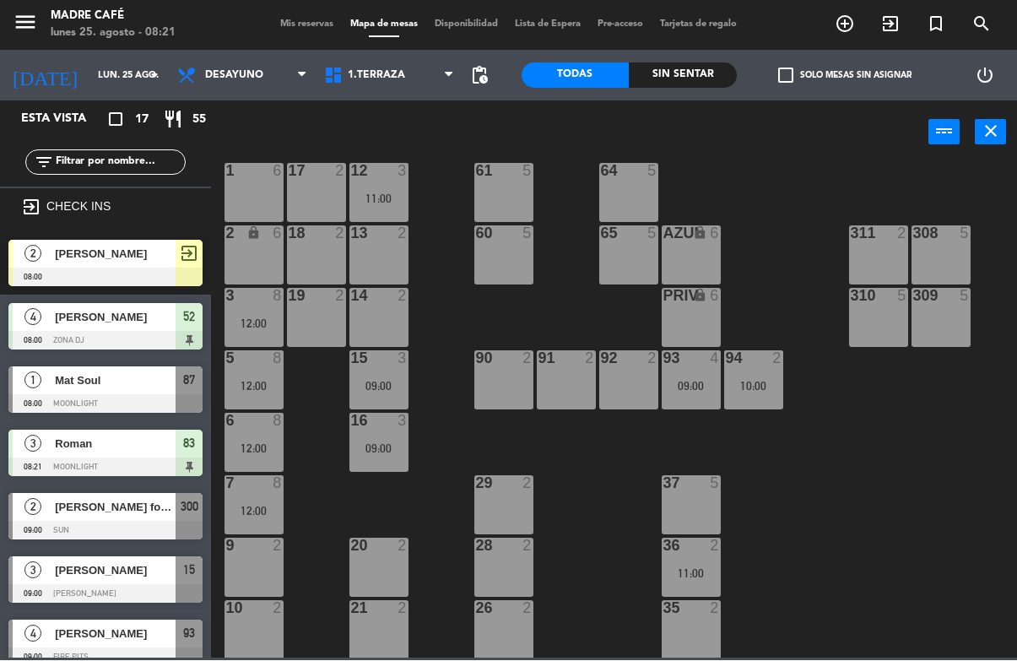
scroll to position [169, 0]
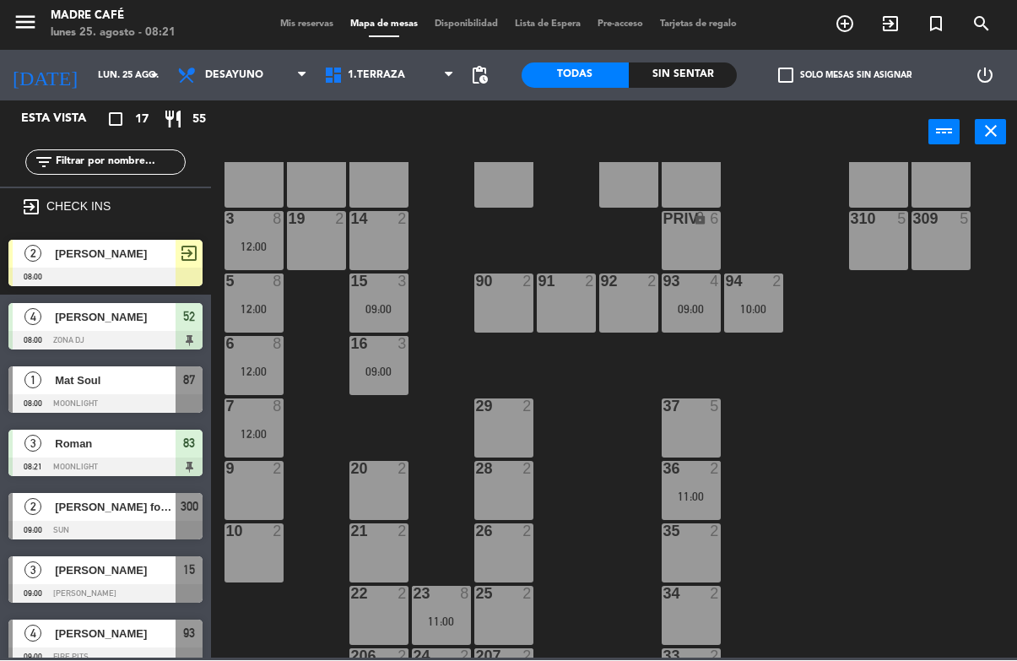
click at [131, 385] on span "Mat Soul" at bounding box center [115, 381] width 121 height 18
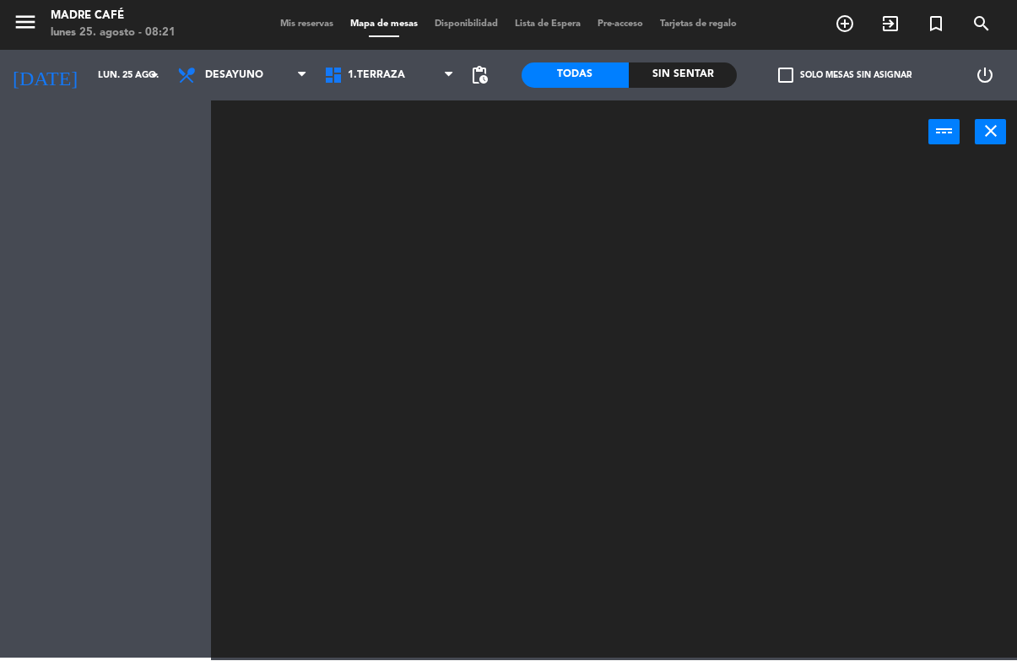
scroll to position [0, 0]
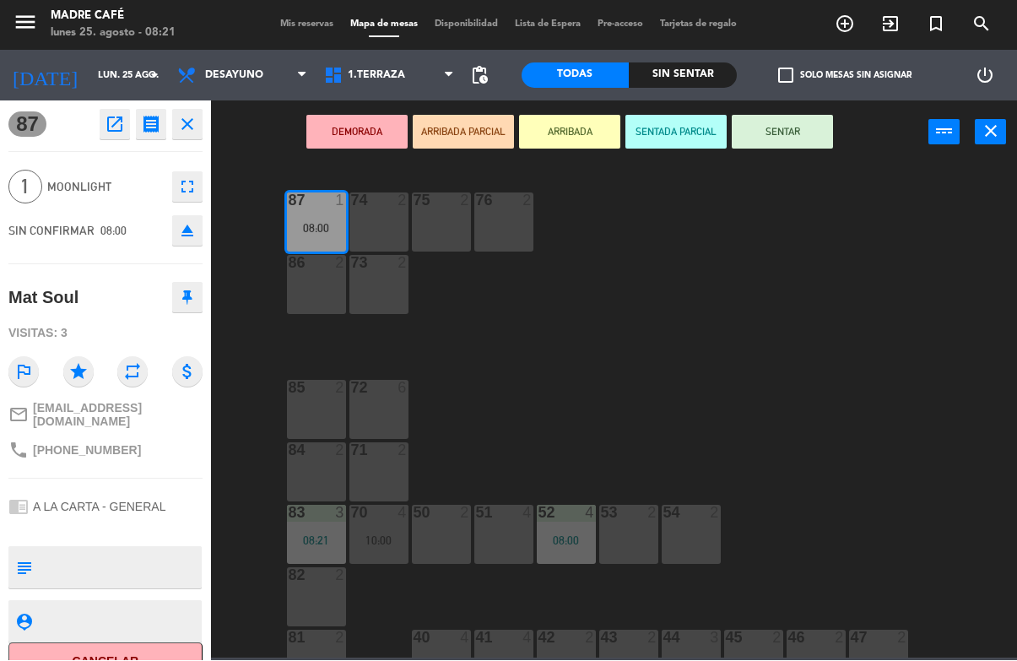
click at [580, 146] on button "ARRIBADA" at bounding box center [569, 133] width 101 height 34
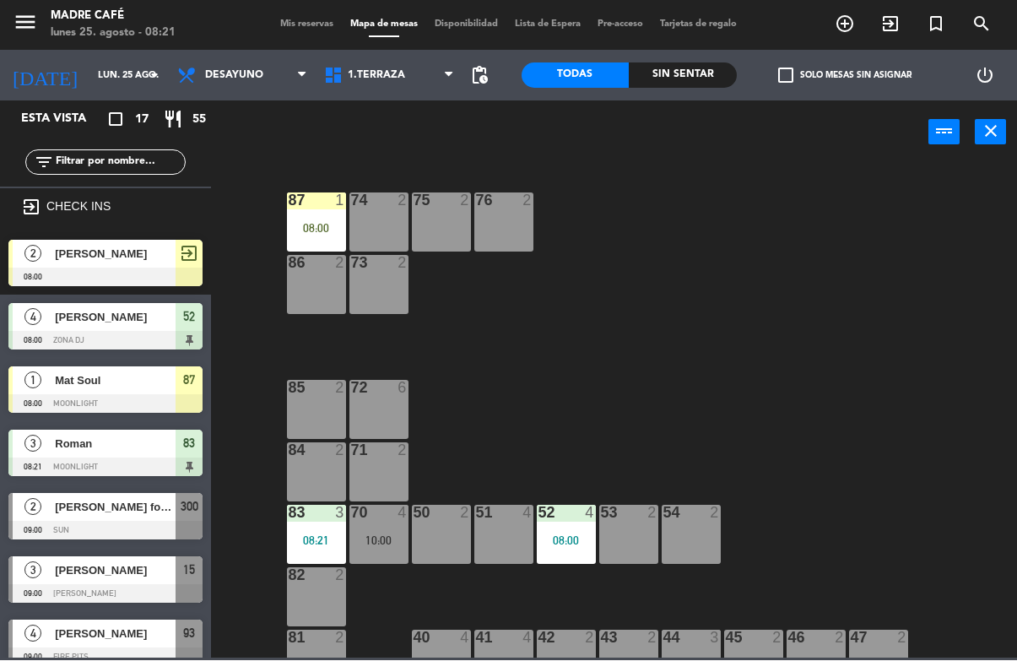
click at [265, 401] on div "87 1 08:00 74 2 75 2 76 2 86 2 73 2 72 6 85 2 71 2 84 2 70 4 10:00 83 3 08:21 5…" at bounding box center [619, 411] width 796 height 496
click at [89, 167] on input "text" at bounding box center [119, 163] width 131 height 19
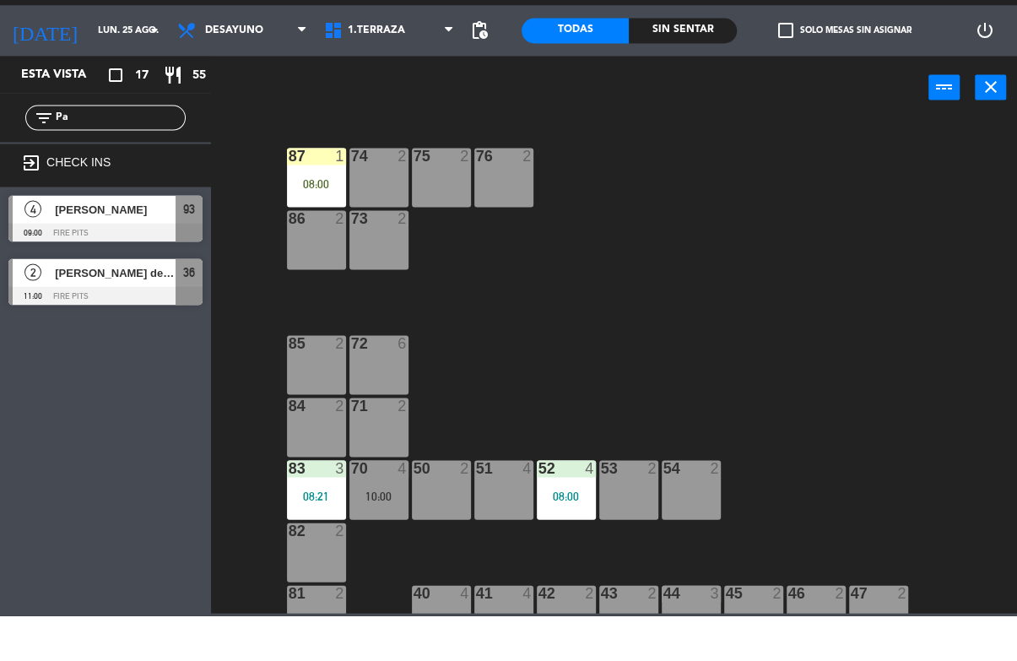
type input "P"
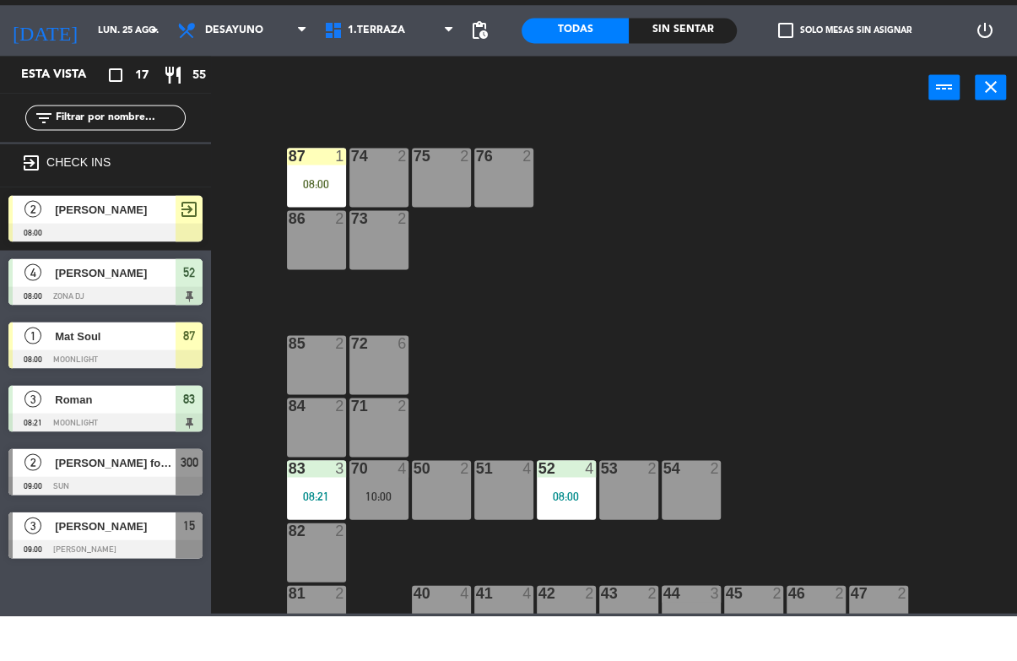
click at [690, 201] on div "87 1 08:00 74 2 75 2 76 2 86 2 73 2 72 6 85 2 71 2 84 2 70 4 10:00 83 3 08:21 5…" at bounding box center [619, 411] width 796 height 496
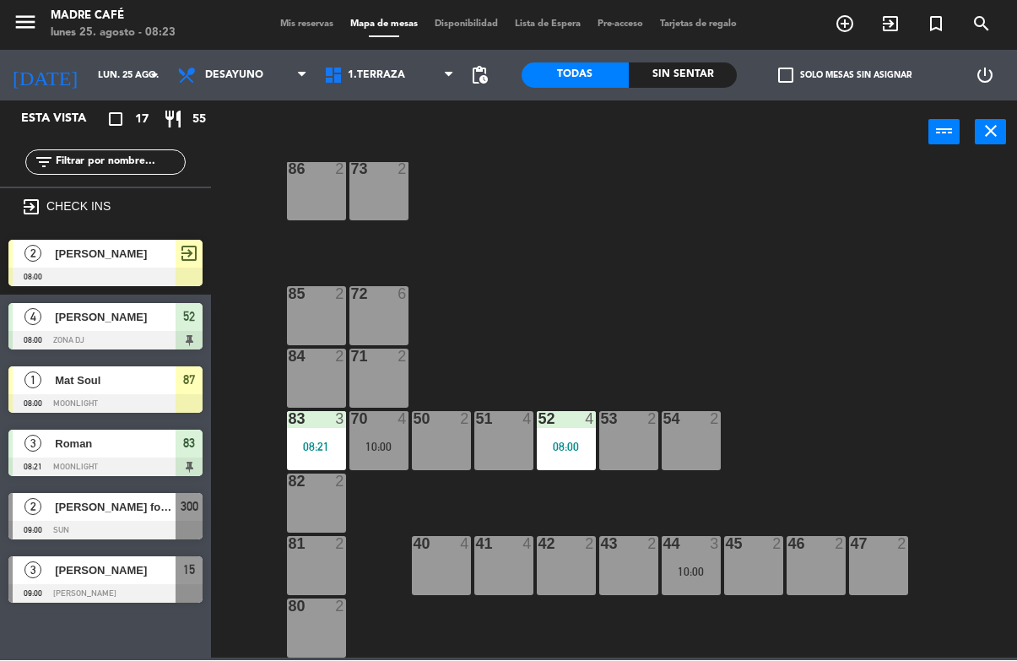
scroll to position [94, 0]
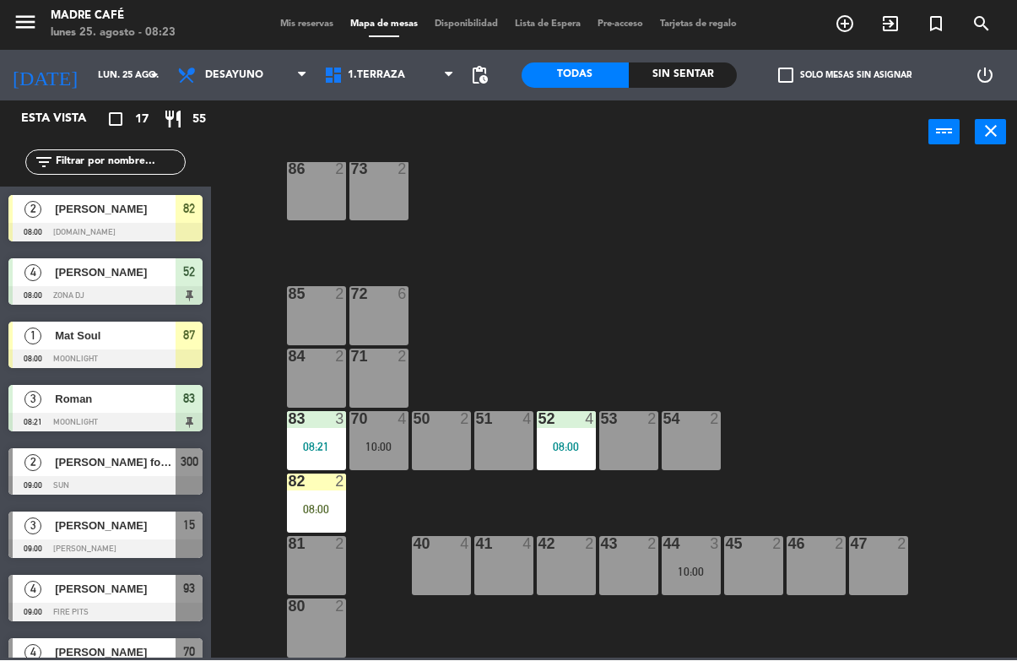
click at [328, 501] on div "82 2 08:00" at bounding box center [316, 504] width 59 height 59
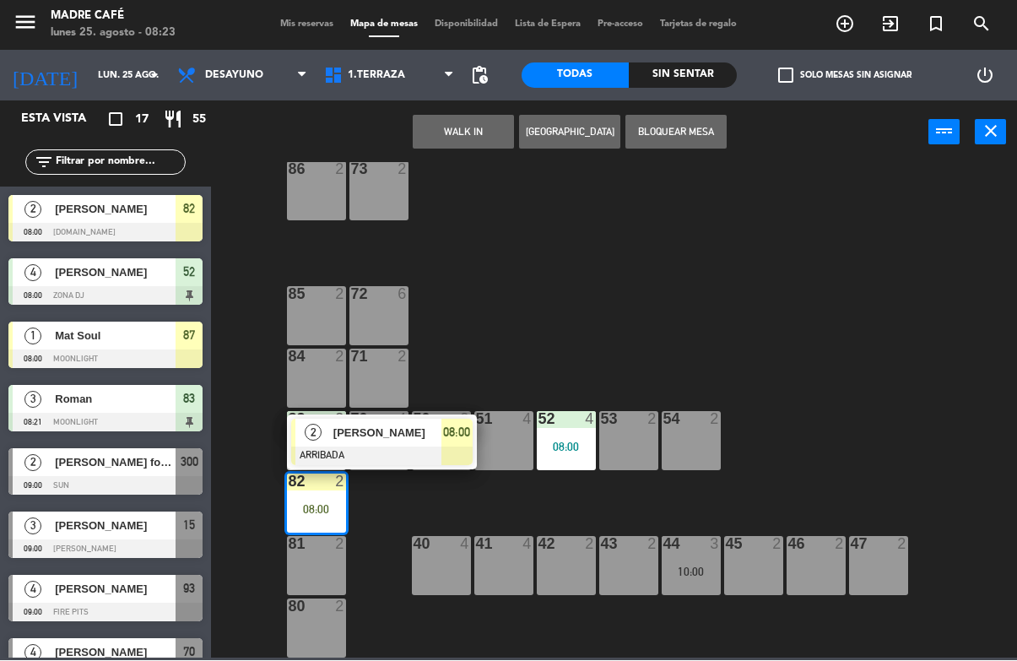
click at [417, 431] on span "[PERSON_NAME]" at bounding box center [388, 434] width 108 height 18
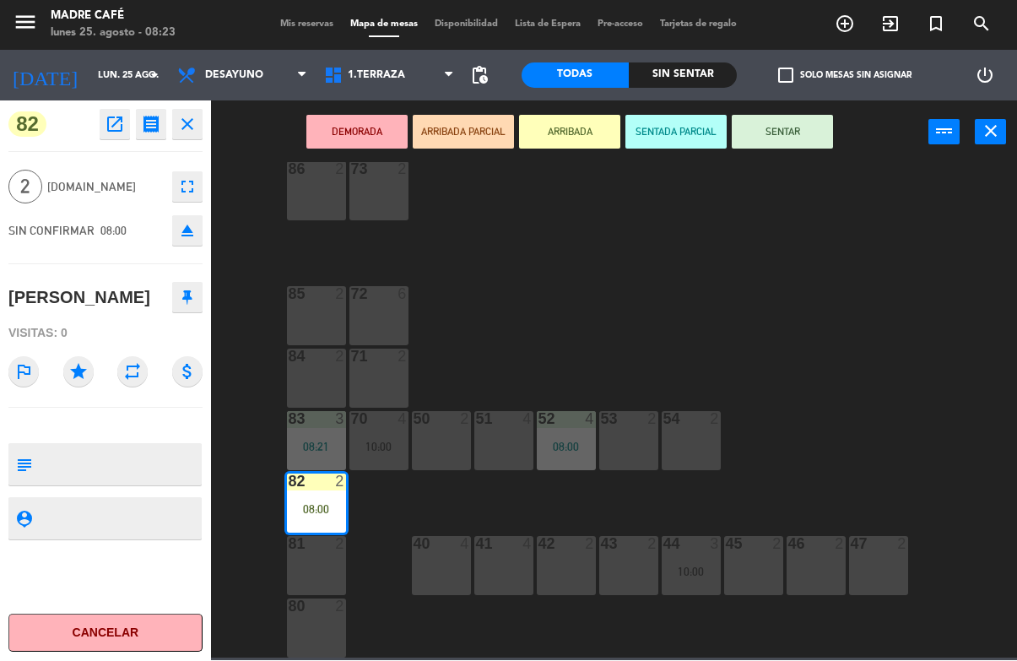
click at [784, 138] on button "SENTAR" at bounding box center [782, 133] width 101 height 34
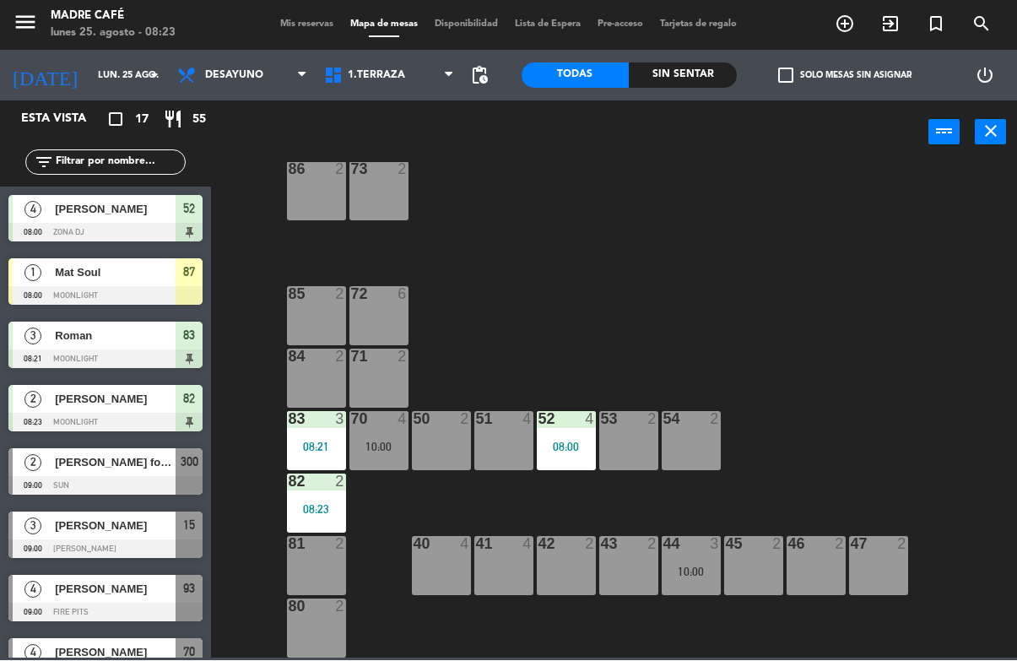
click at [336, 494] on div "82 2 08:23" at bounding box center [316, 504] width 59 height 59
click at [496, 298] on div "87 1 08:00 74 2 75 2 76 2 86 2 73 2 72 6 85 2 71 2 84 2 70 4 10:00 83 3 08:21 5…" at bounding box center [619, 411] width 796 height 496
click at [393, 80] on span "1.Terraza" at bounding box center [376, 76] width 57 height 12
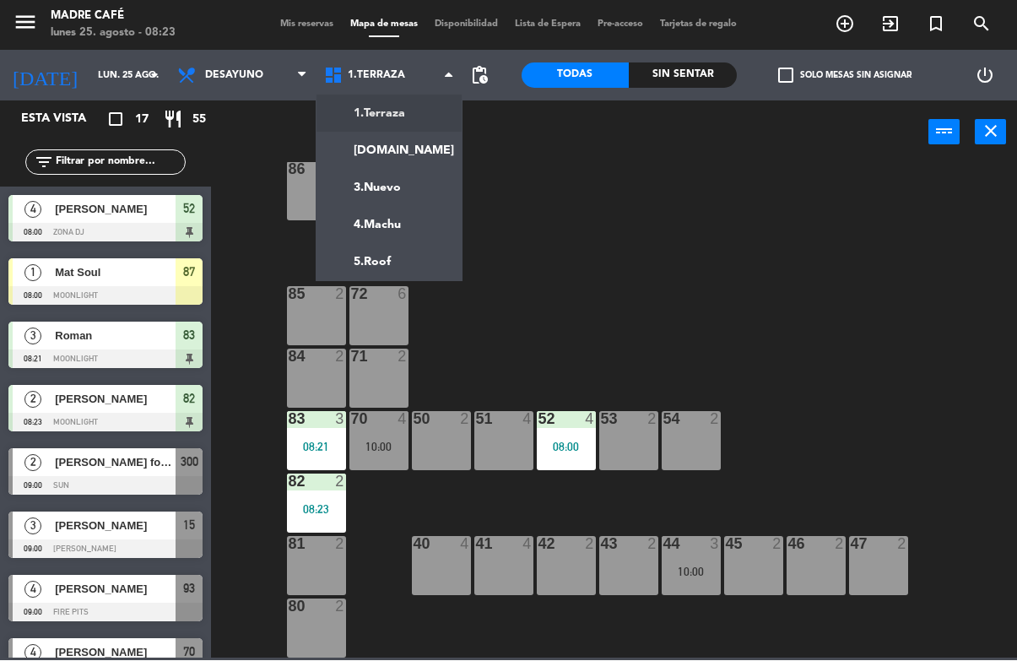
click at [401, 154] on ng-component "menu Madre Café lunes 25. agosto - 08:23 Mis reservas Mapa de mesas Disponibili…" at bounding box center [508, 329] width 1017 height 659
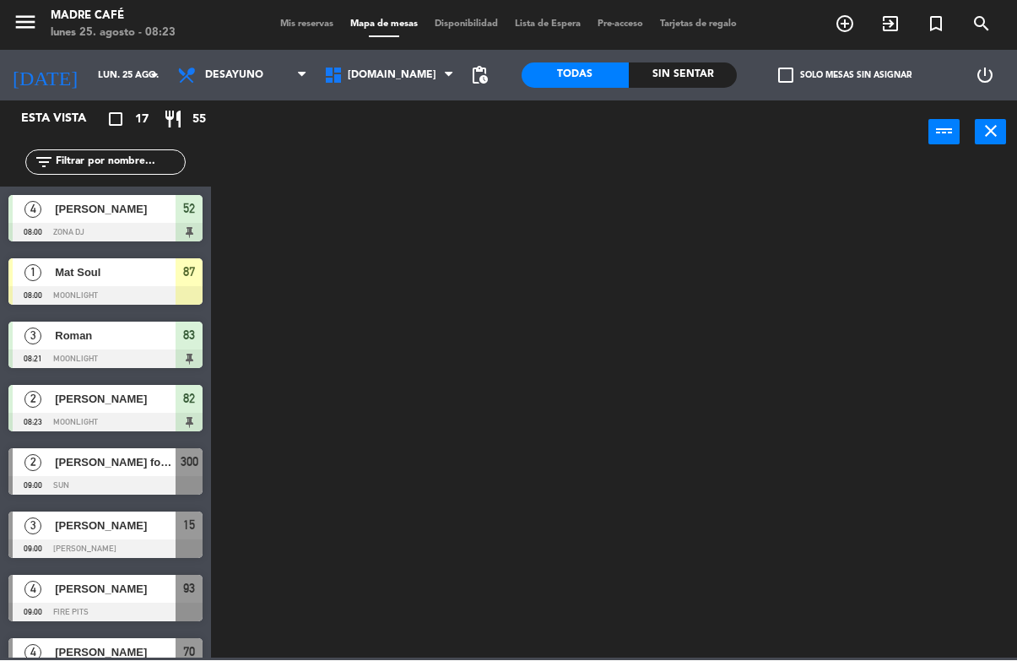
scroll to position [0, 0]
click at [397, 68] on span "[DOMAIN_NAME]" at bounding box center [389, 75] width 147 height 37
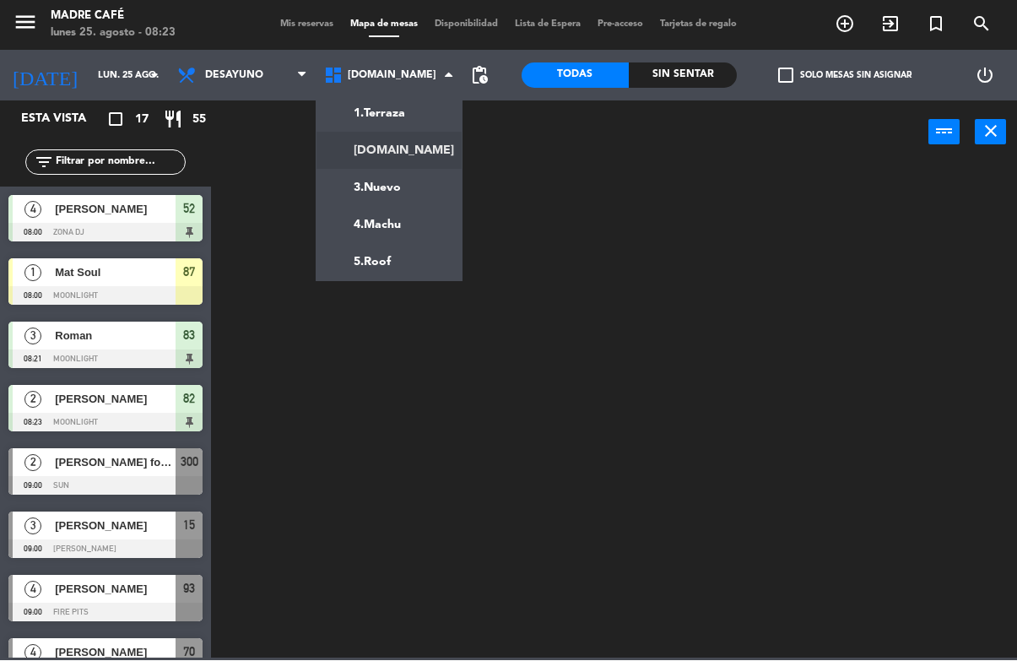
click at [416, 110] on ng-component "menu Madre Café lunes 25. agosto - 08:23 Mis reservas Mapa de mesas Disponibili…" at bounding box center [508, 329] width 1017 height 659
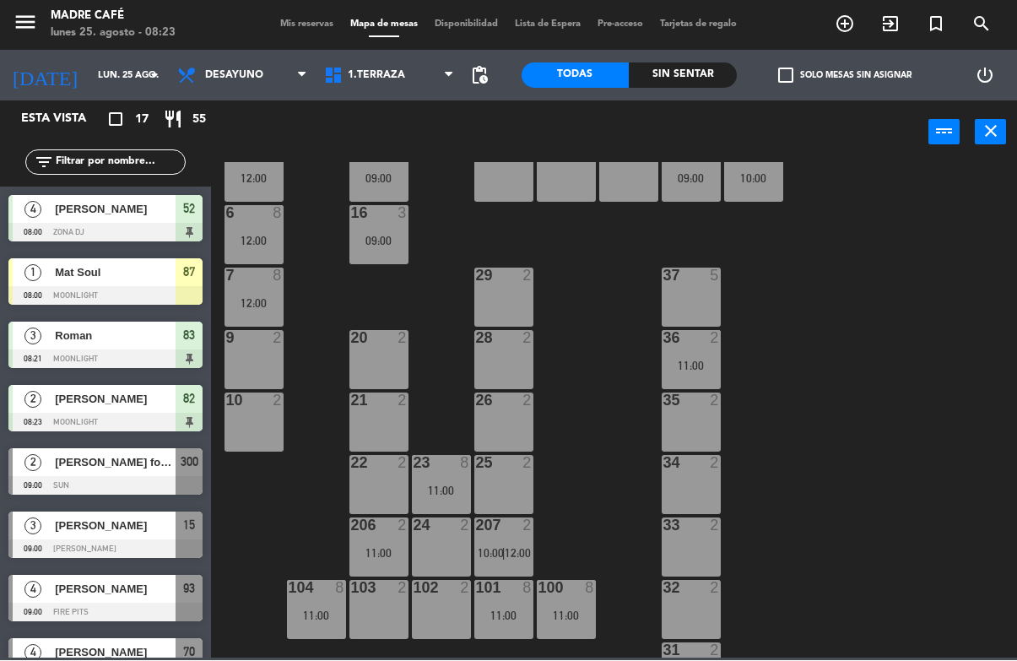
scroll to position [392, 0]
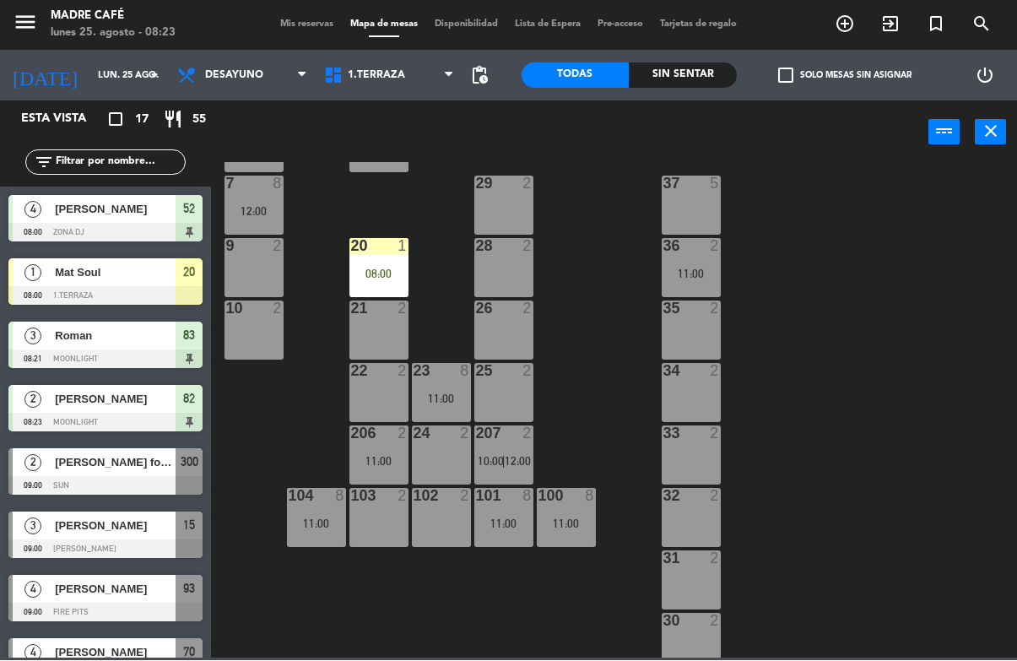
click at [383, 269] on div "08:00" at bounding box center [379, 275] width 59 height 12
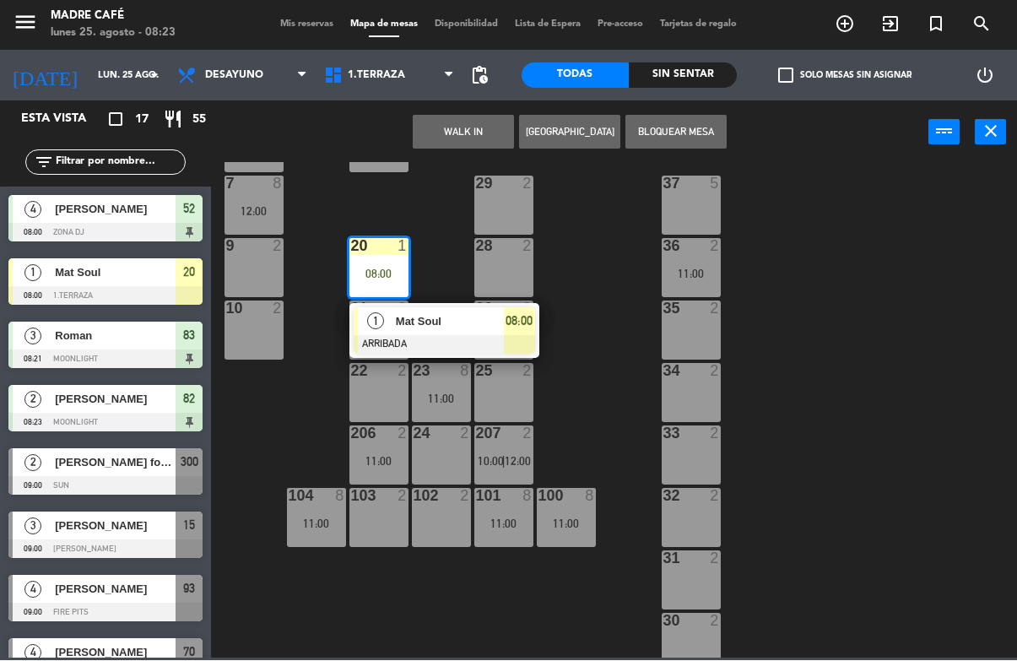
click at [440, 332] on div "Mat Soul" at bounding box center [449, 322] width 110 height 28
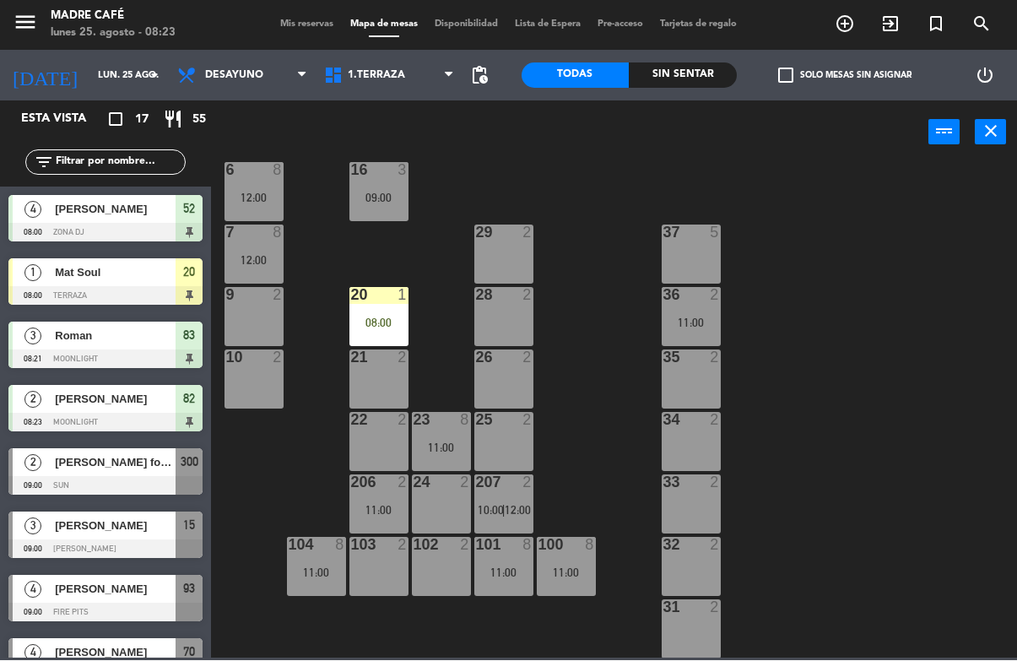
scroll to position [363, 0]
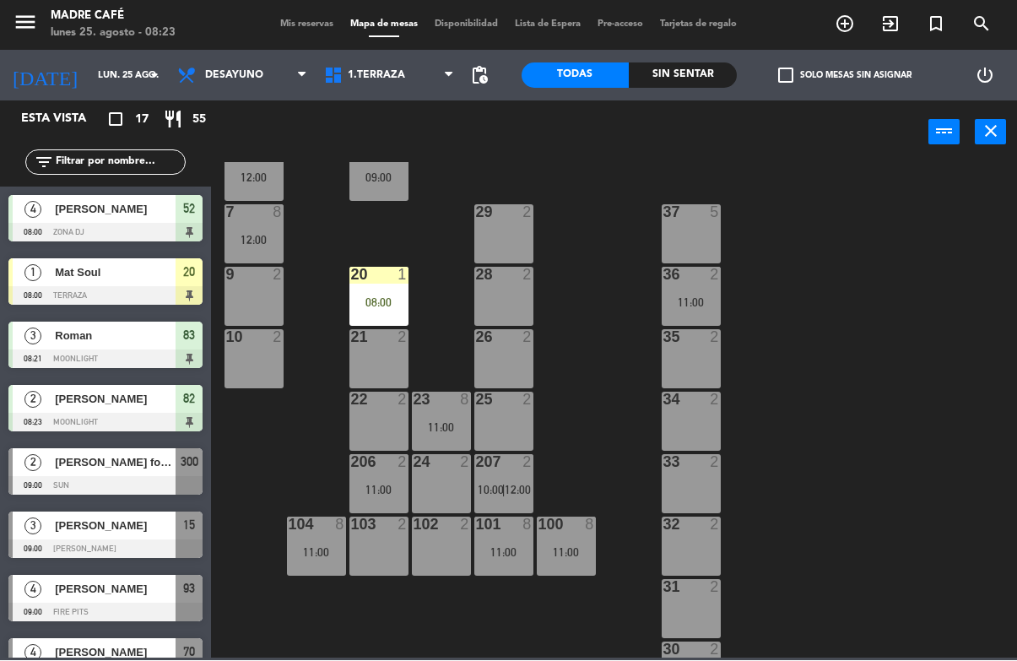
click at [371, 299] on div "08:00" at bounding box center [379, 303] width 59 height 12
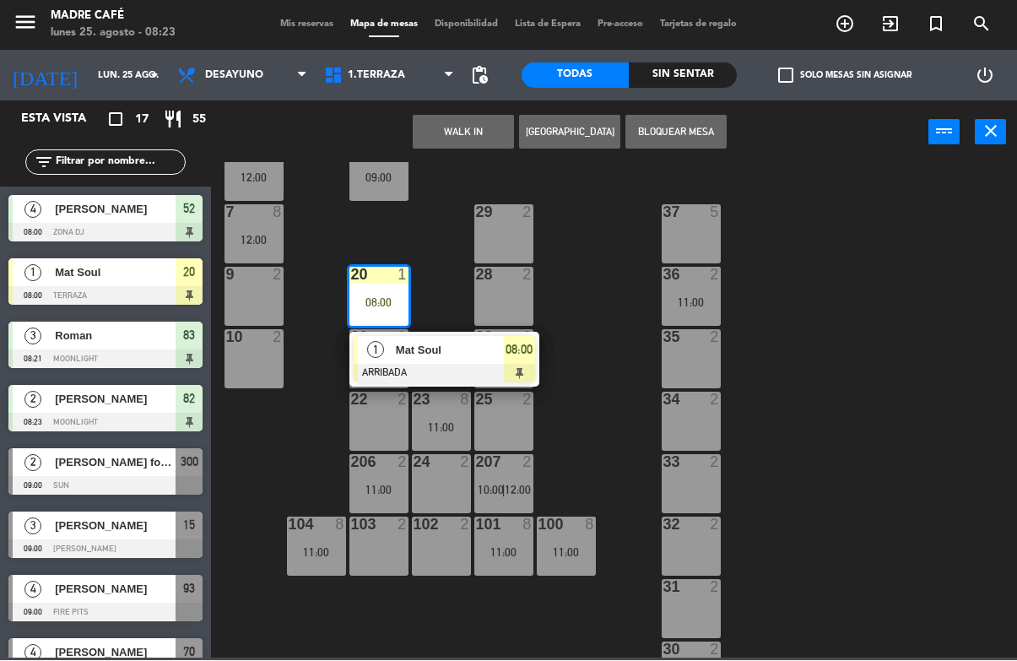
click at [449, 350] on span "Mat Soul" at bounding box center [450, 351] width 108 height 18
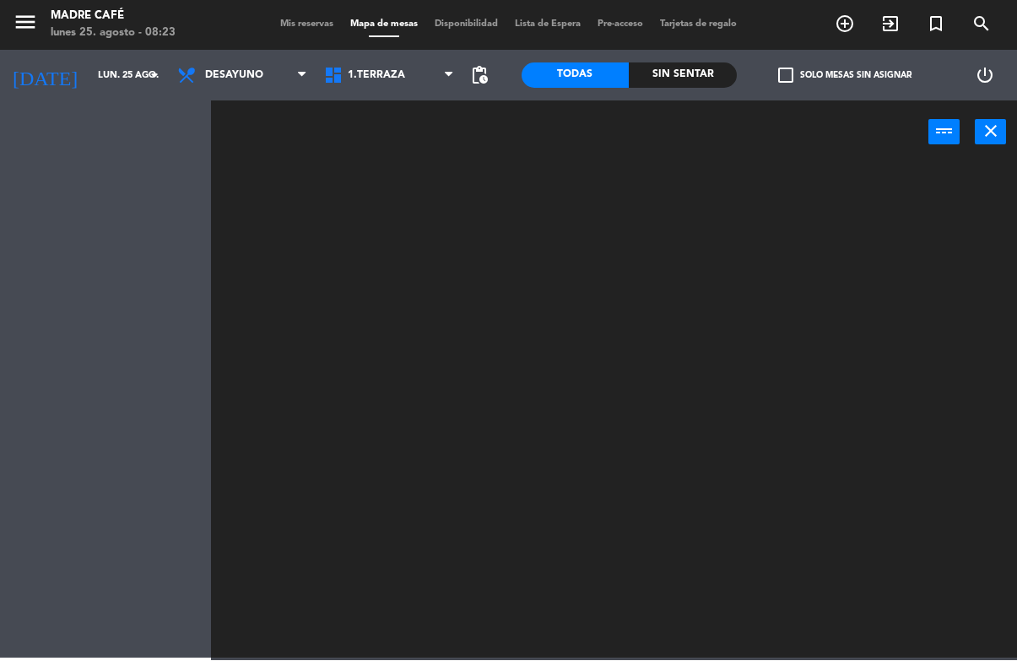
scroll to position [0, 0]
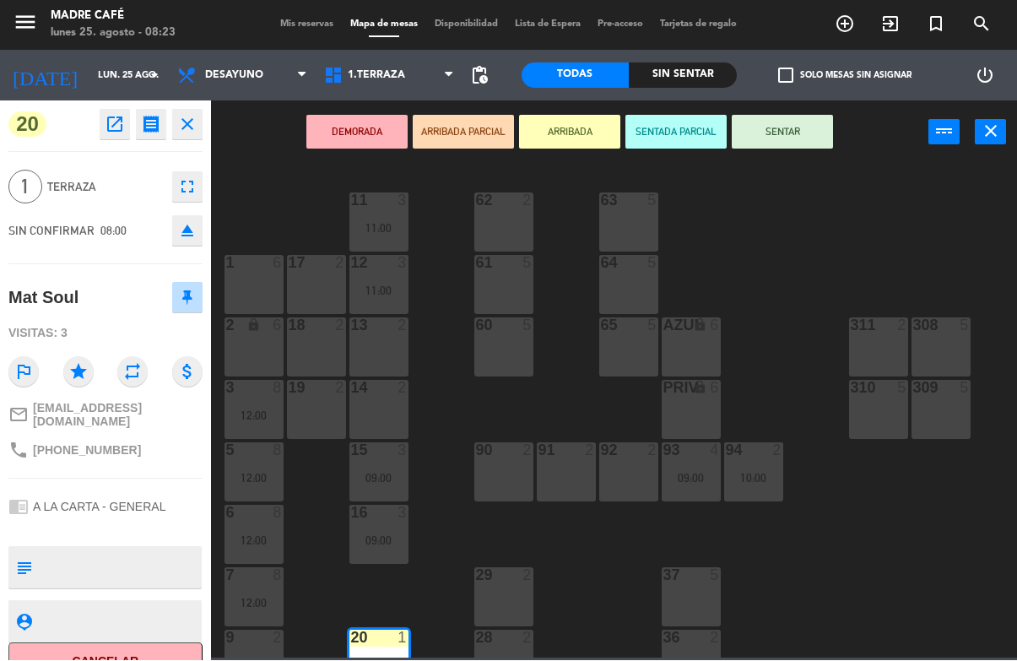
click at [770, 136] on button "SENTAR" at bounding box center [782, 133] width 101 height 34
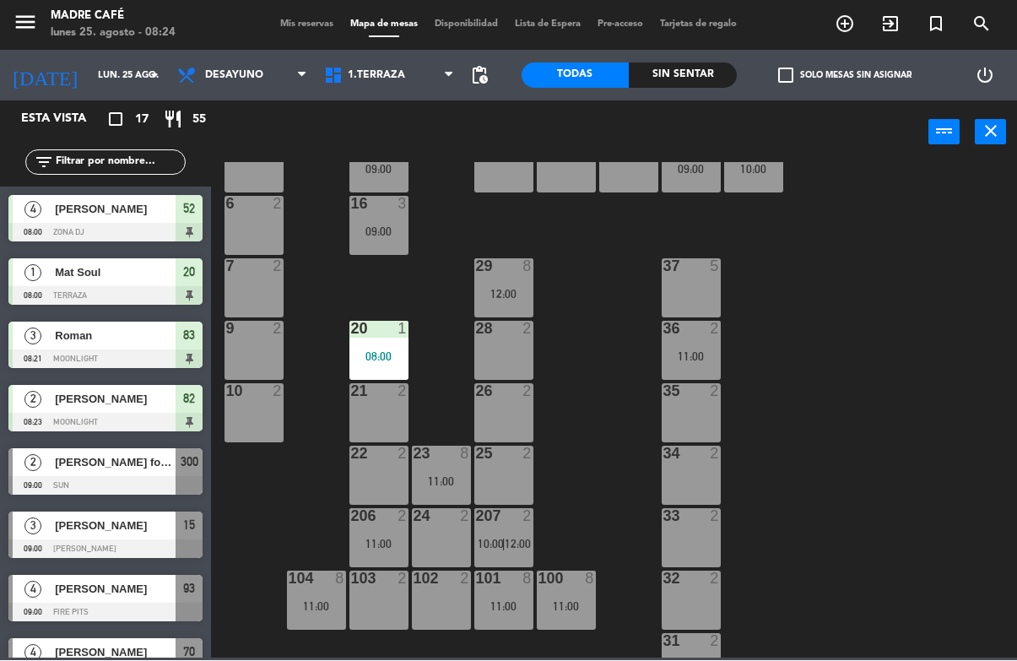
scroll to position [258, 0]
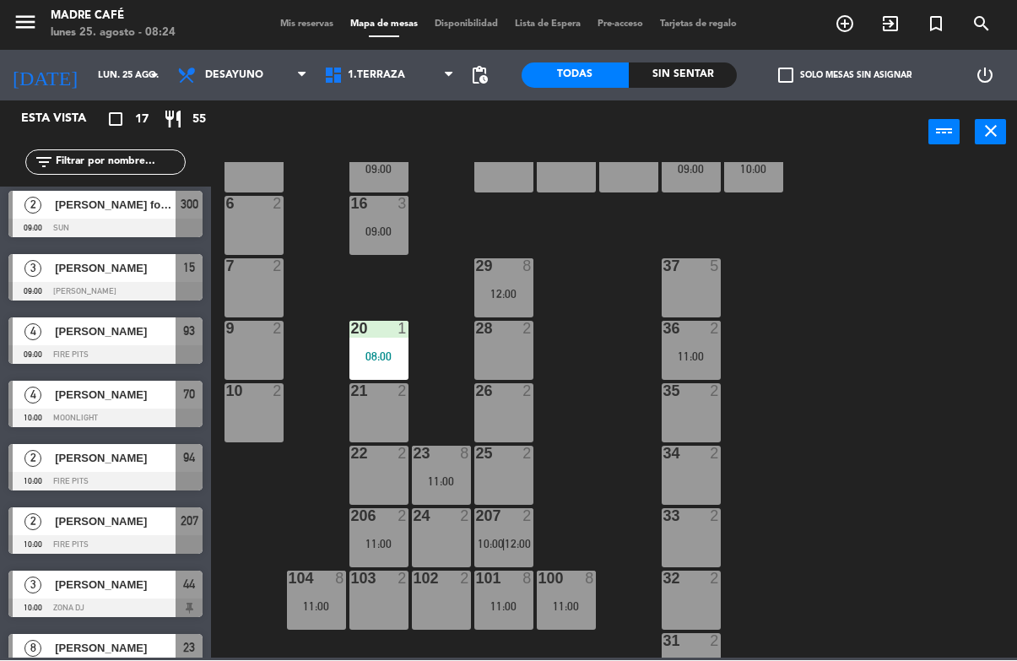
click at [260, 279] on div "7 2" at bounding box center [254, 288] width 59 height 59
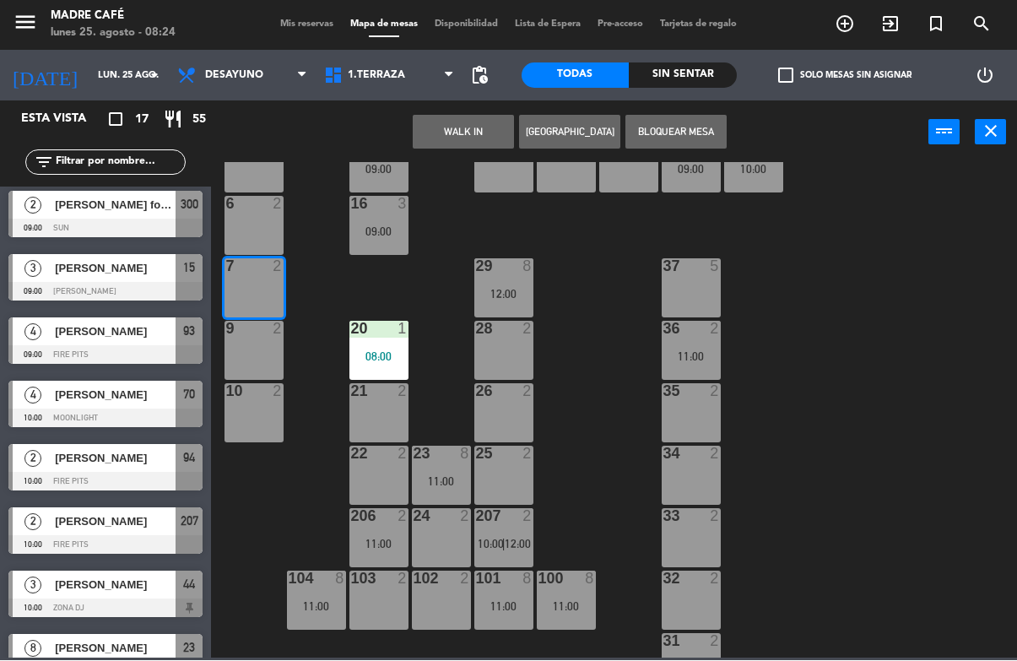
click at [479, 124] on button "WALK IN" at bounding box center [463, 133] width 101 height 34
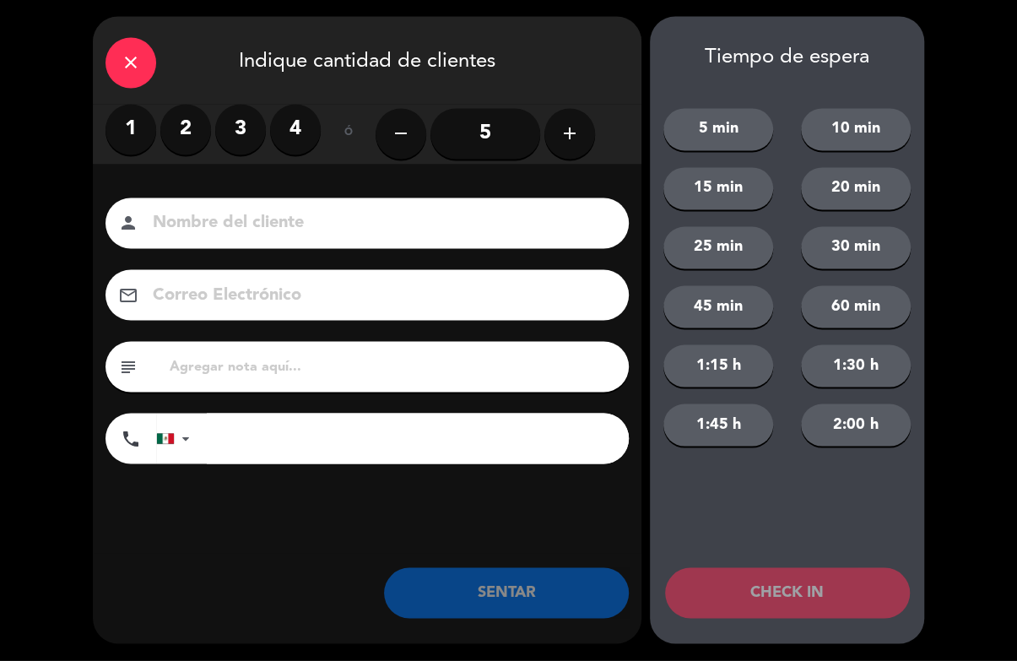
click at [296, 133] on label "4" at bounding box center [295, 130] width 51 height 51
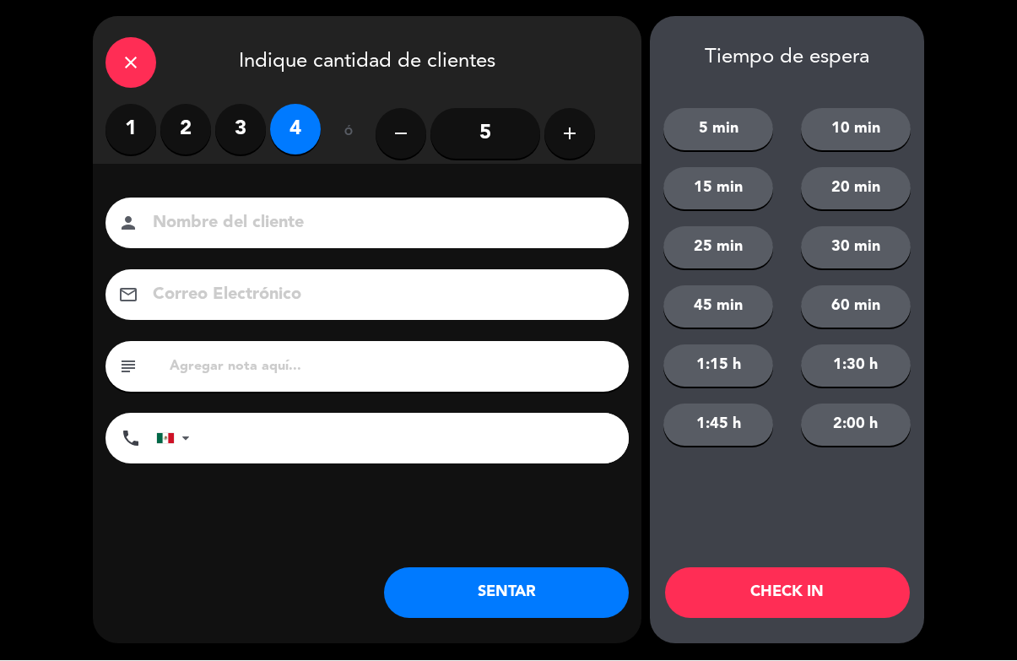
click at [304, 212] on input at bounding box center [379, 224] width 456 height 30
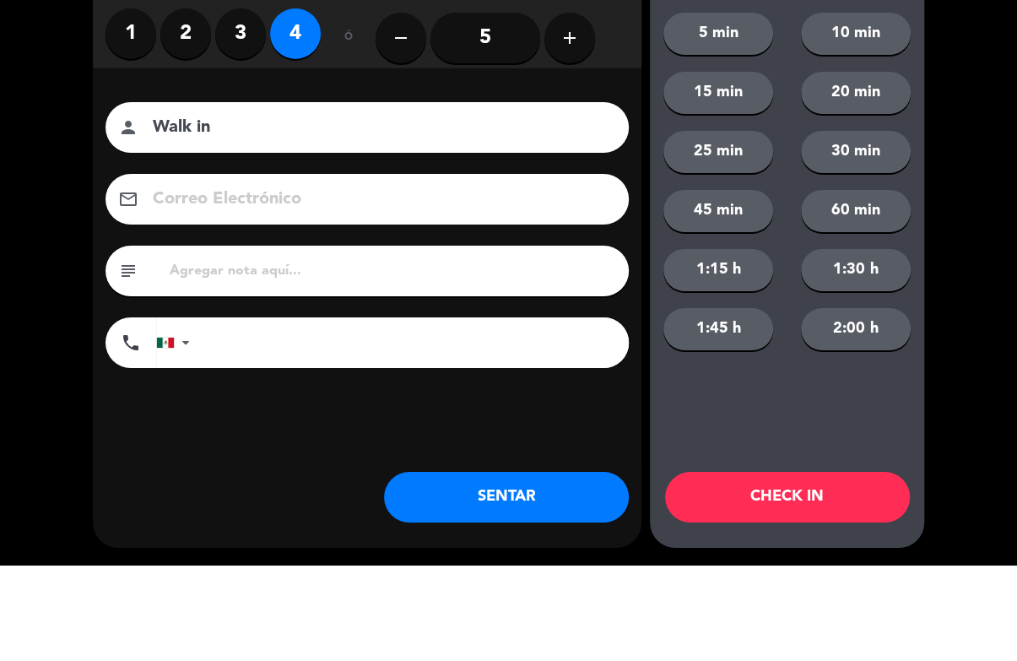
type input "Walk in"
click at [966, 198] on div "close Indique cantidad de clientes 1 2 3 4 ó remove 5 add Nombre del cliente pe…" at bounding box center [508, 330] width 1017 height 661
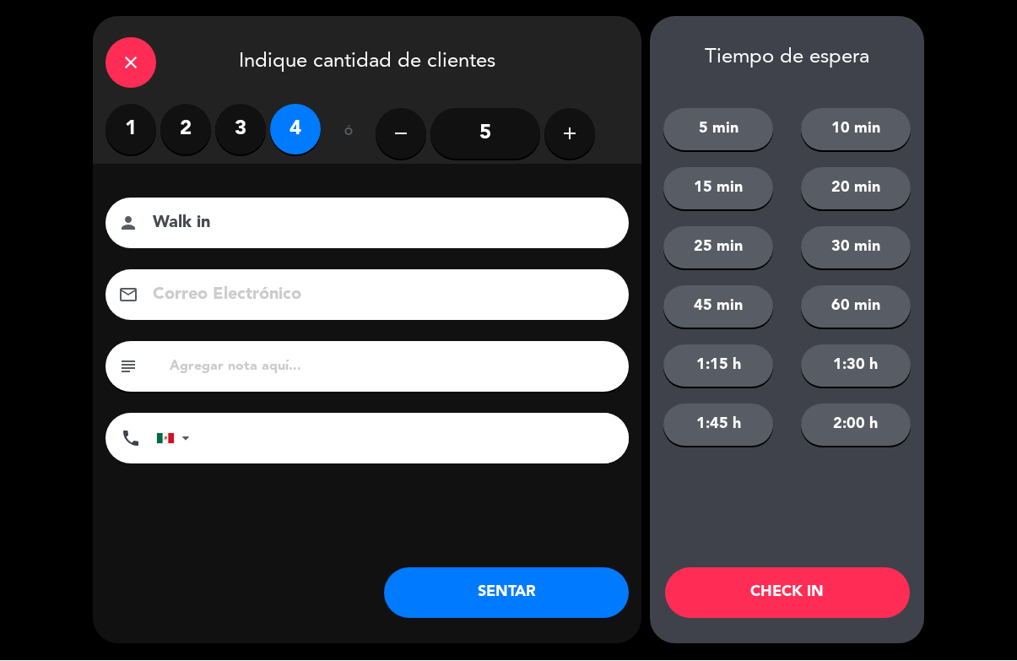
click at [862, 594] on button "CHECK IN" at bounding box center [787, 593] width 245 height 51
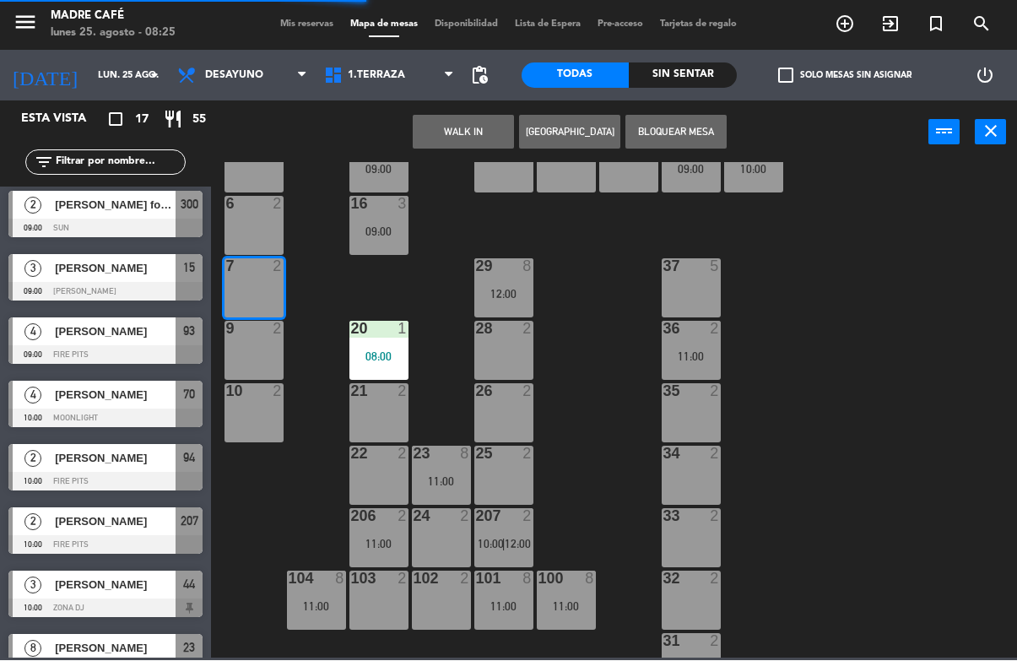
scroll to position [0, 0]
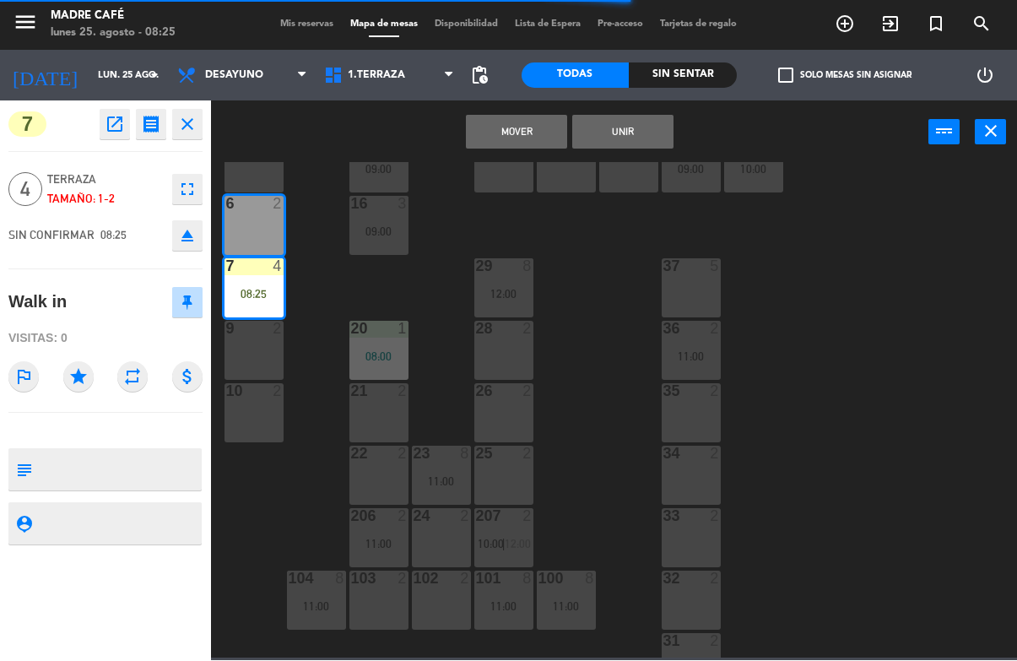
click at [512, 128] on button "Mover" at bounding box center [516, 133] width 101 height 34
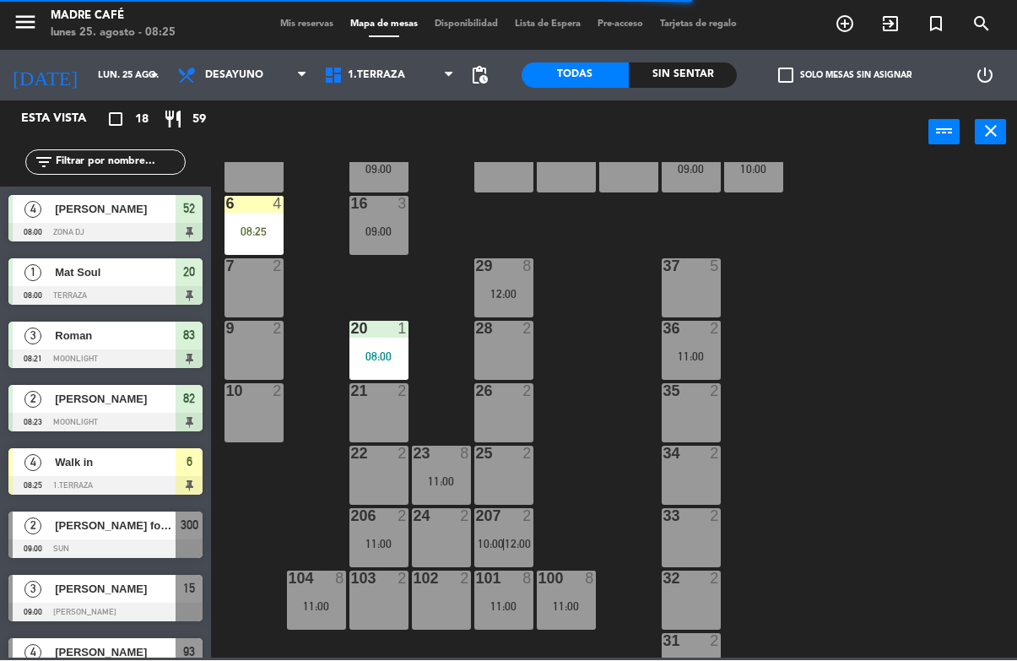
click at [241, 227] on div "08:25" at bounding box center [254, 232] width 59 height 12
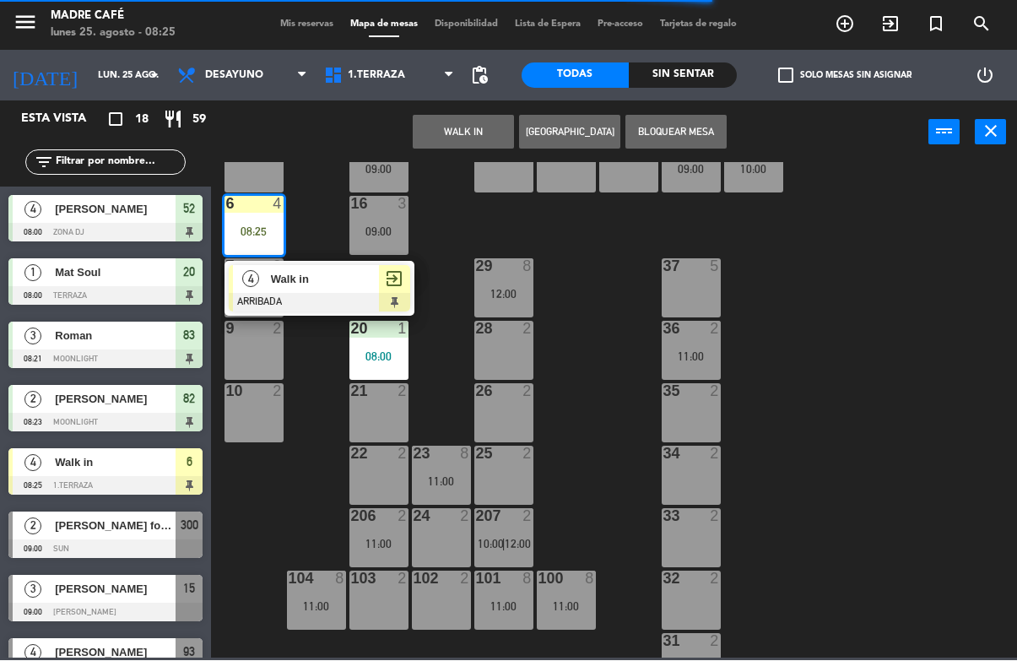
click at [307, 288] on span "Walk in" at bounding box center [325, 280] width 108 height 18
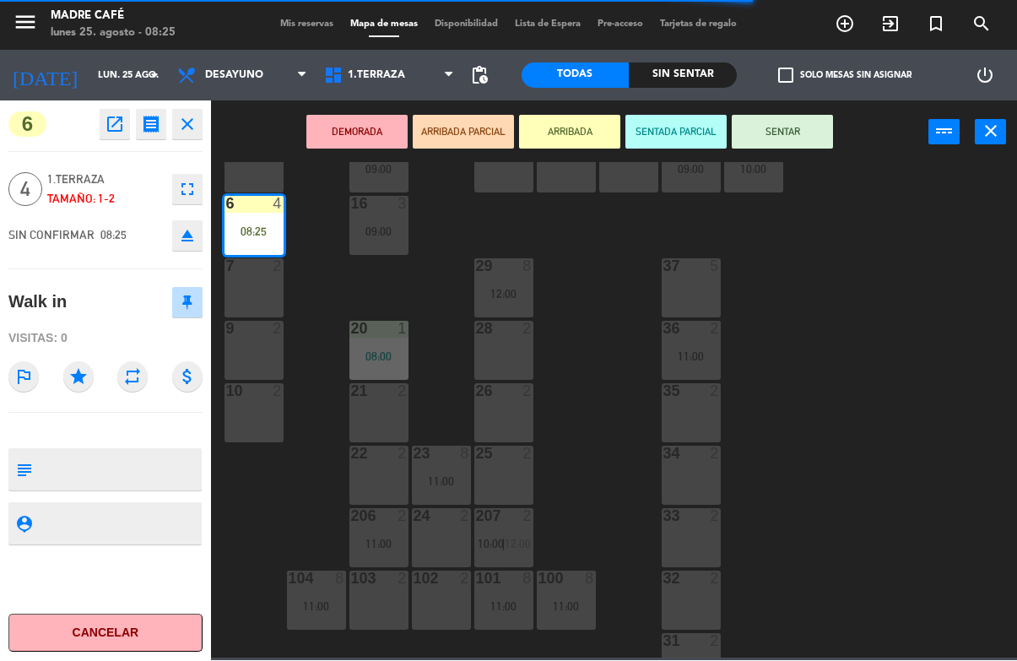
click at [755, 127] on button "SENTAR" at bounding box center [782, 133] width 101 height 34
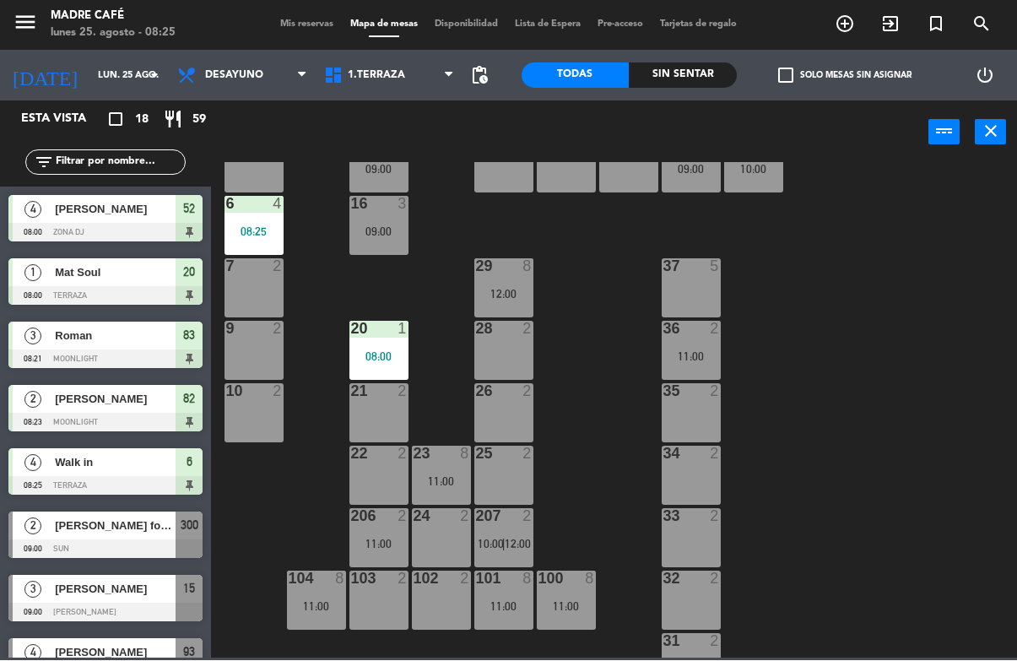
click at [867, 38] on span "add_circle_outline" at bounding box center [845, 24] width 46 height 29
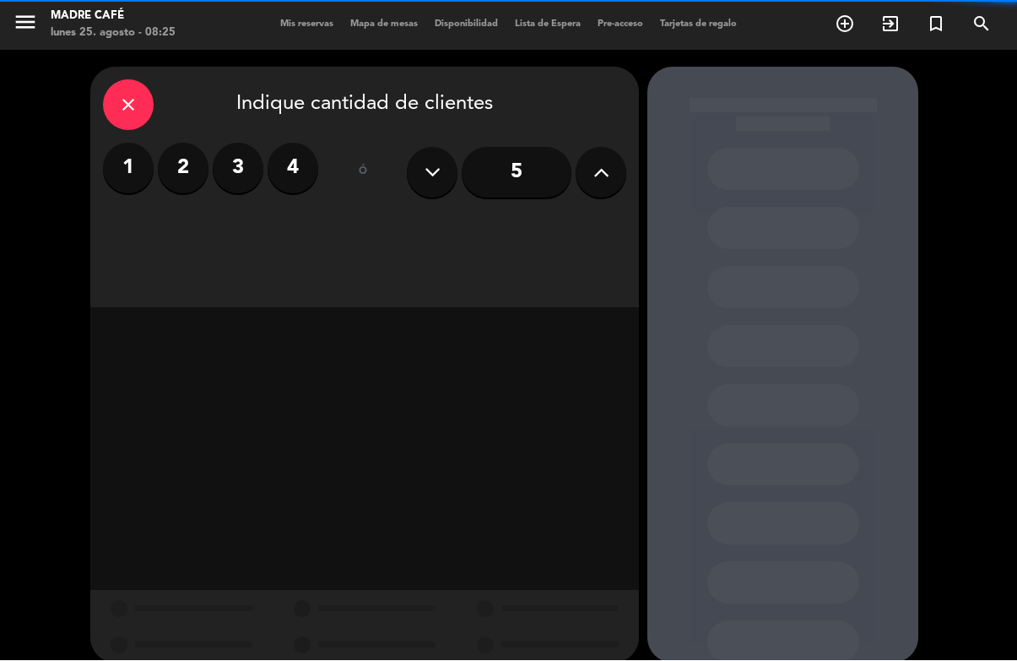
click at [127, 95] on icon "close" at bounding box center [128, 105] width 20 height 20
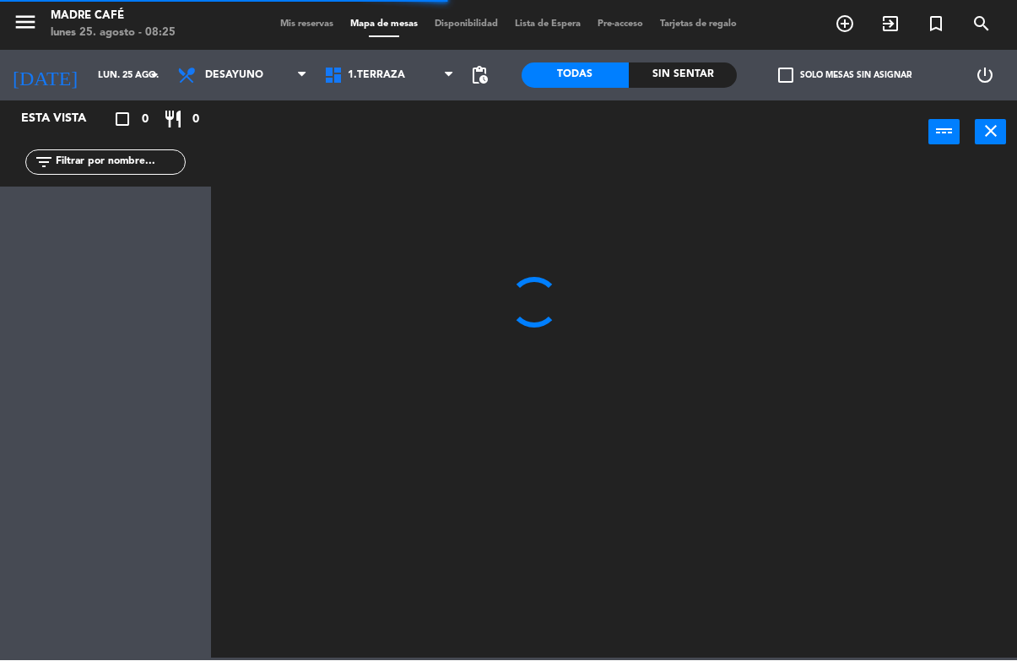
click at [897, 38] on span "exit_to_app" at bounding box center [891, 24] width 46 height 29
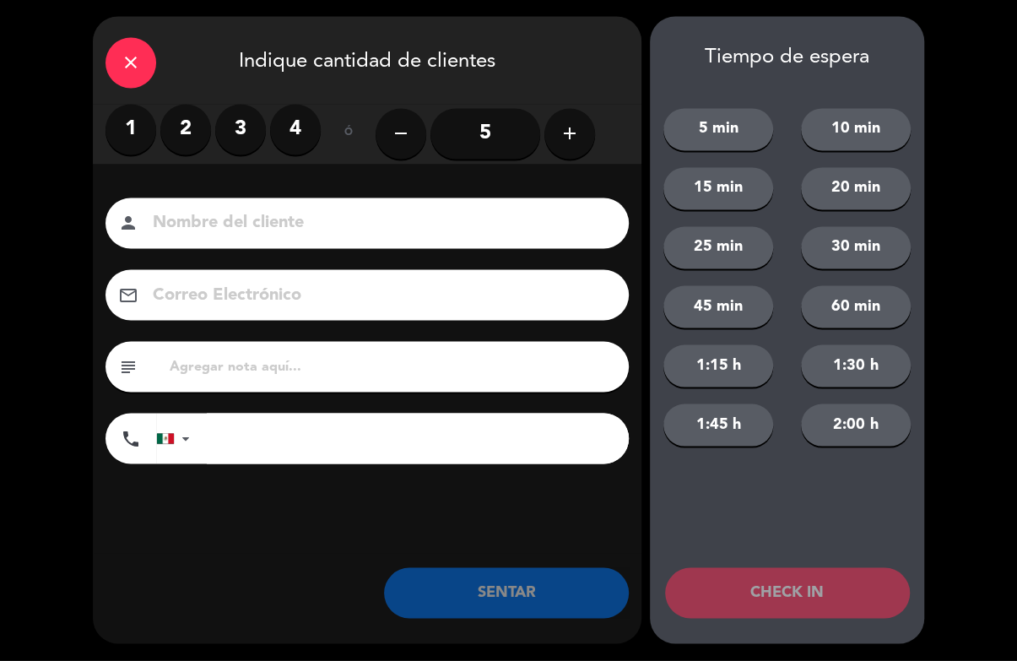
click at [482, 129] on input "5" at bounding box center [486, 134] width 110 height 51
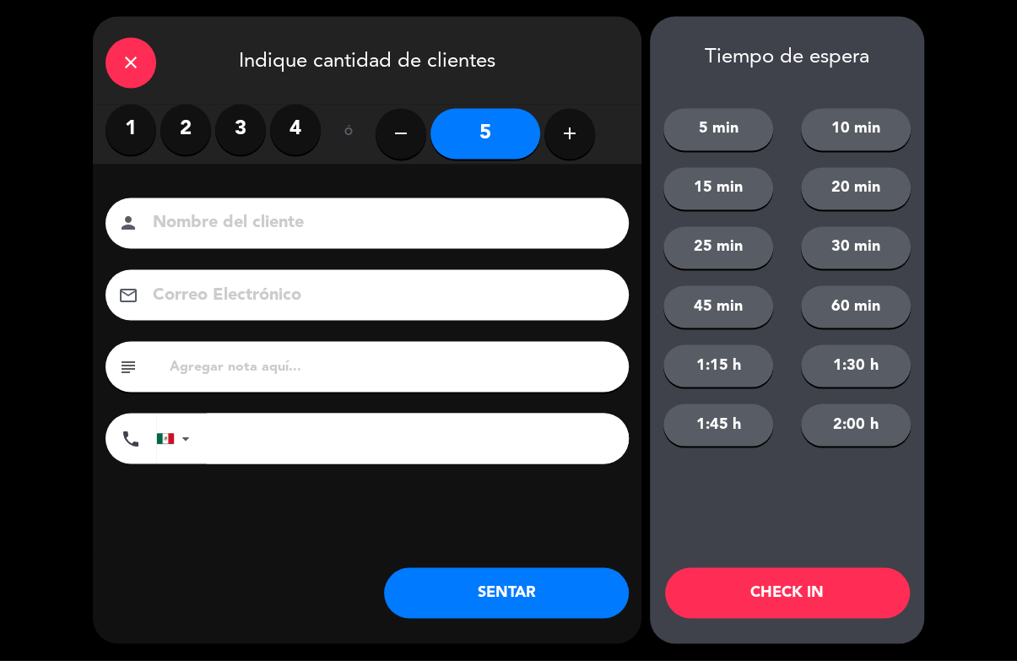
click at [495, 221] on input at bounding box center [379, 224] width 456 height 30
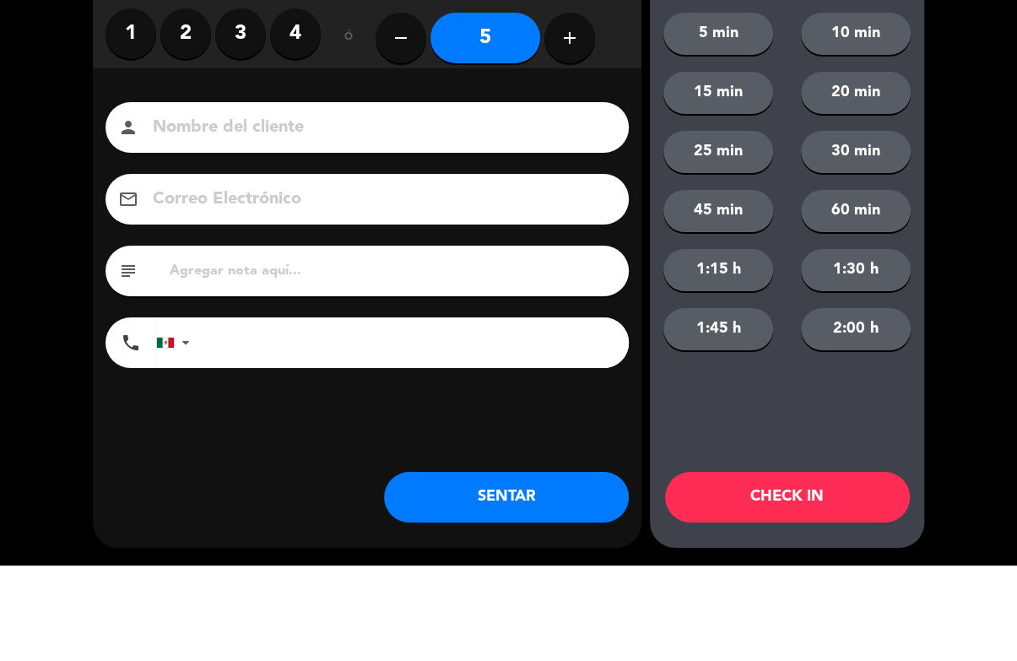
click at [562, 124] on icon "add" at bounding box center [570, 134] width 20 height 20
type input "6"
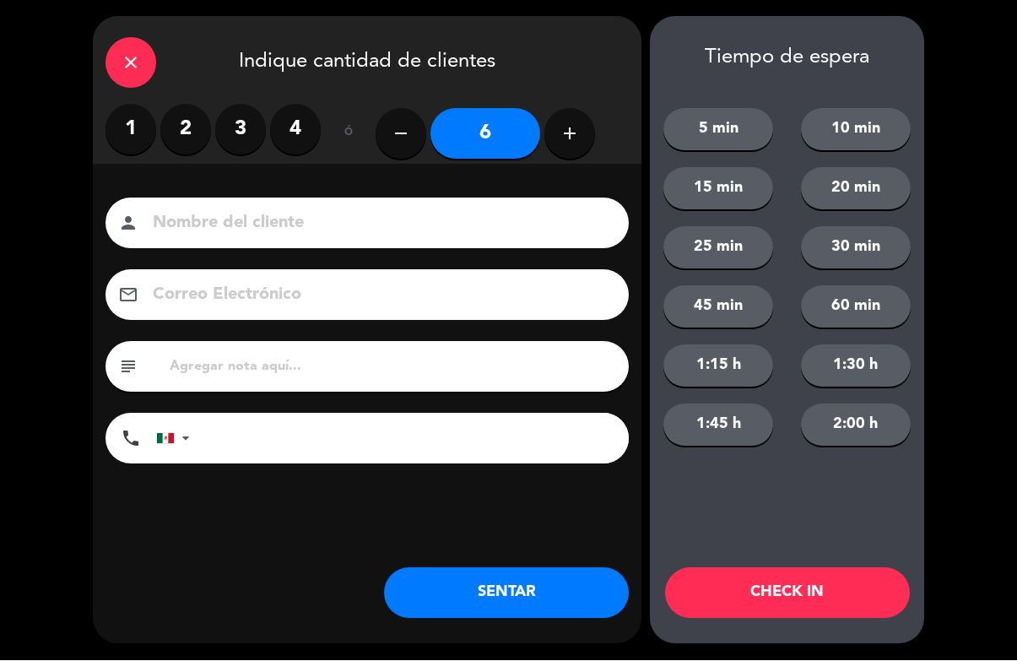
click at [533, 223] on input at bounding box center [379, 224] width 456 height 30
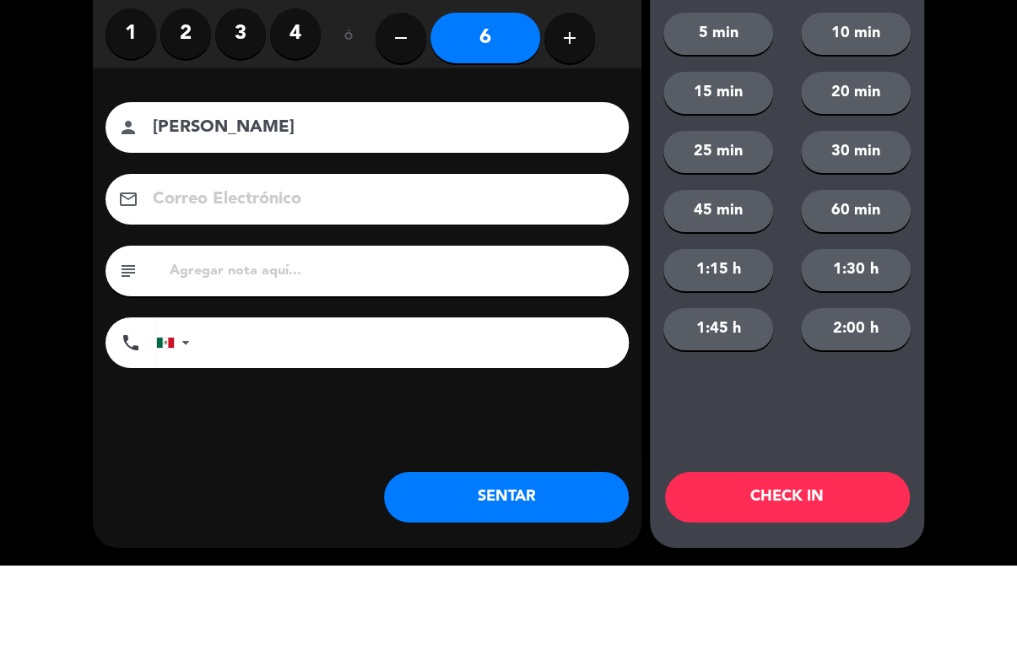
type input "[PERSON_NAME]"
click at [955, 225] on div "close Indique cantidad de clientes 1 2 3 4 ó remove 6 add Nombre del cliente pe…" at bounding box center [508, 330] width 1017 height 661
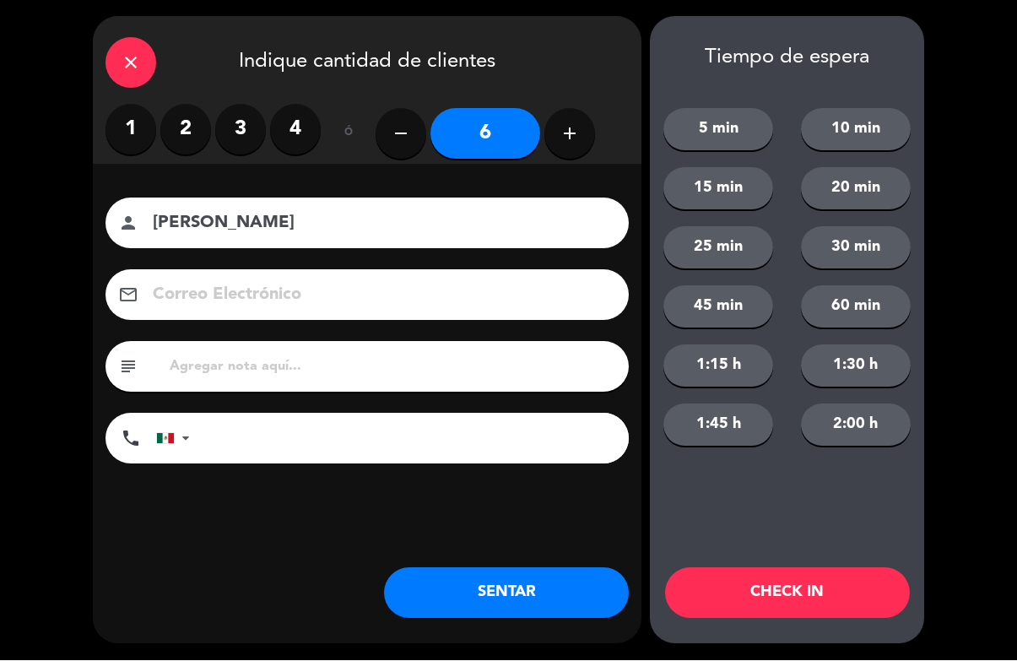
click at [874, 614] on button "CHECK IN" at bounding box center [787, 593] width 245 height 51
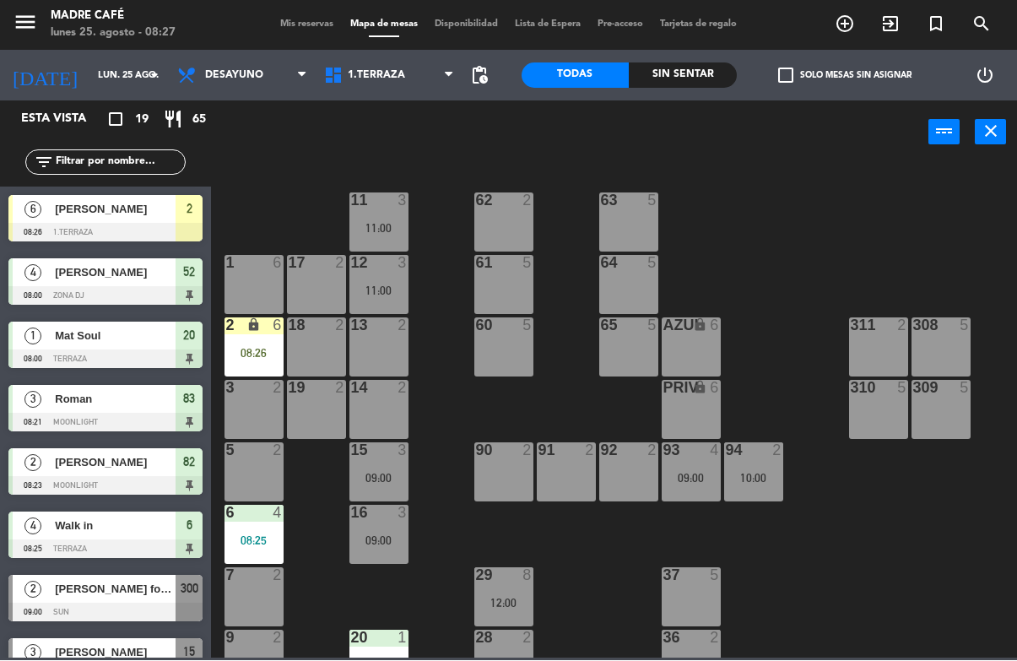
click at [247, 342] on div "2 lock 6 08:26" at bounding box center [254, 347] width 59 height 59
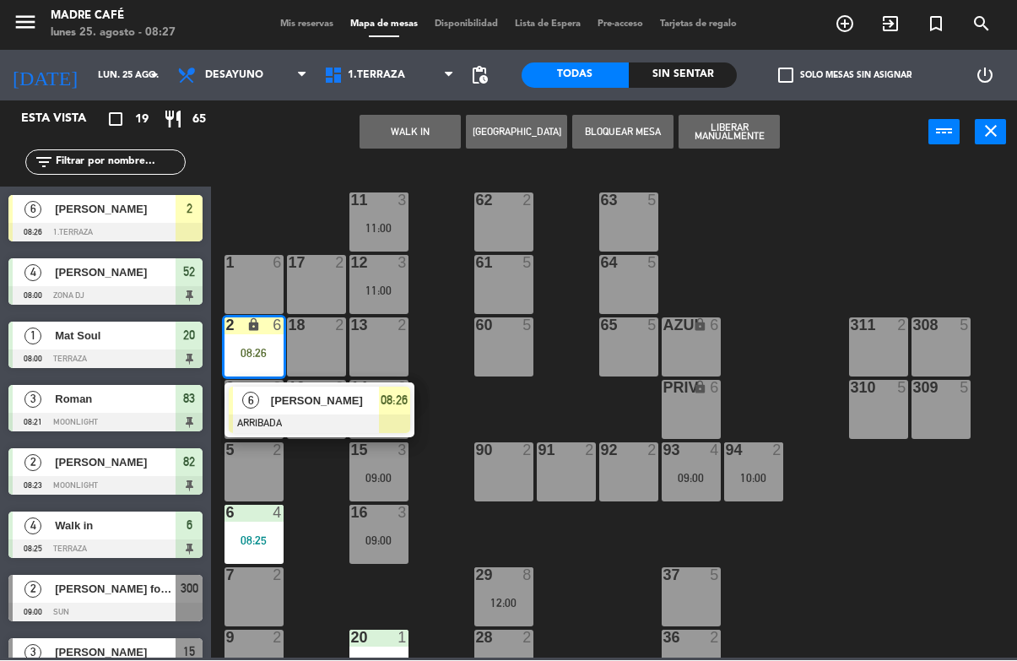
click at [321, 410] on span "[PERSON_NAME]" at bounding box center [325, 402] width 108 height 18
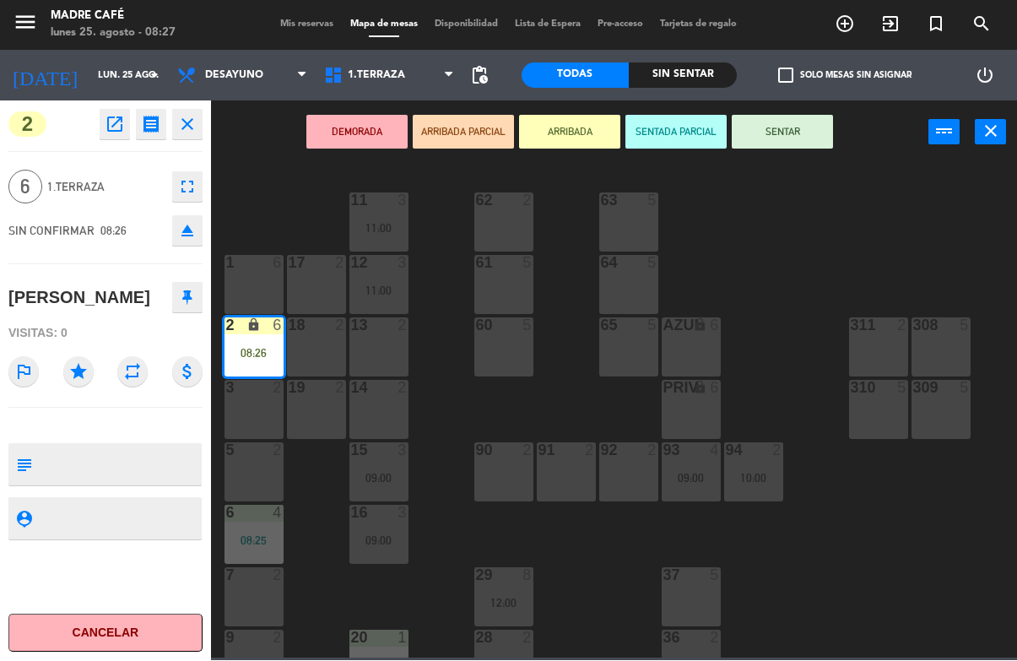
click at [762, 131] on button "SENTAR" at bounding box center [782, 133] width 101 height 34
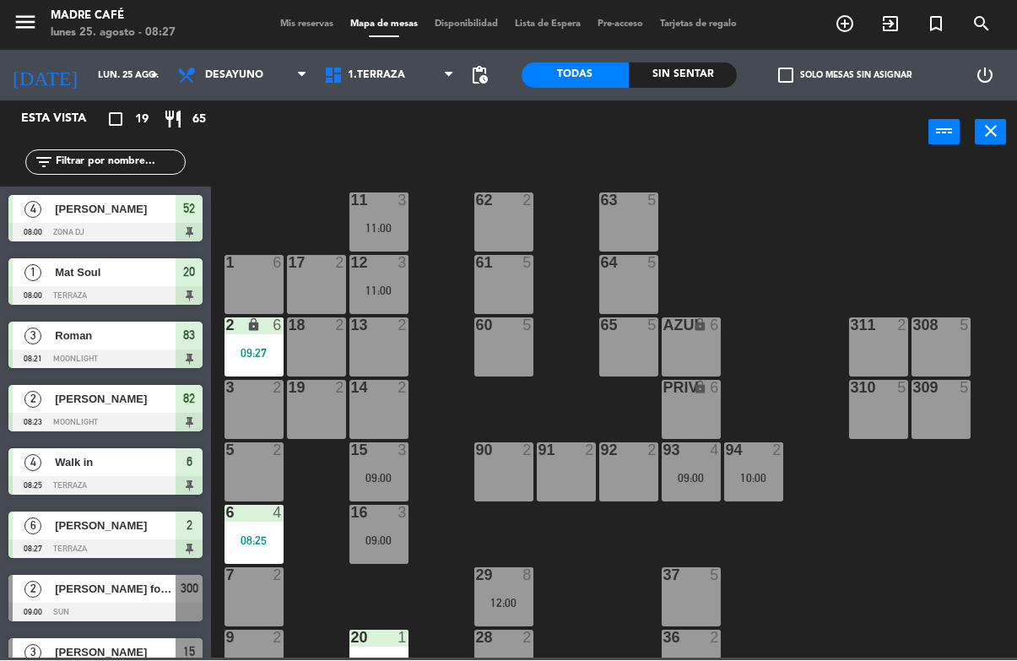
scroll to position [297, 0]
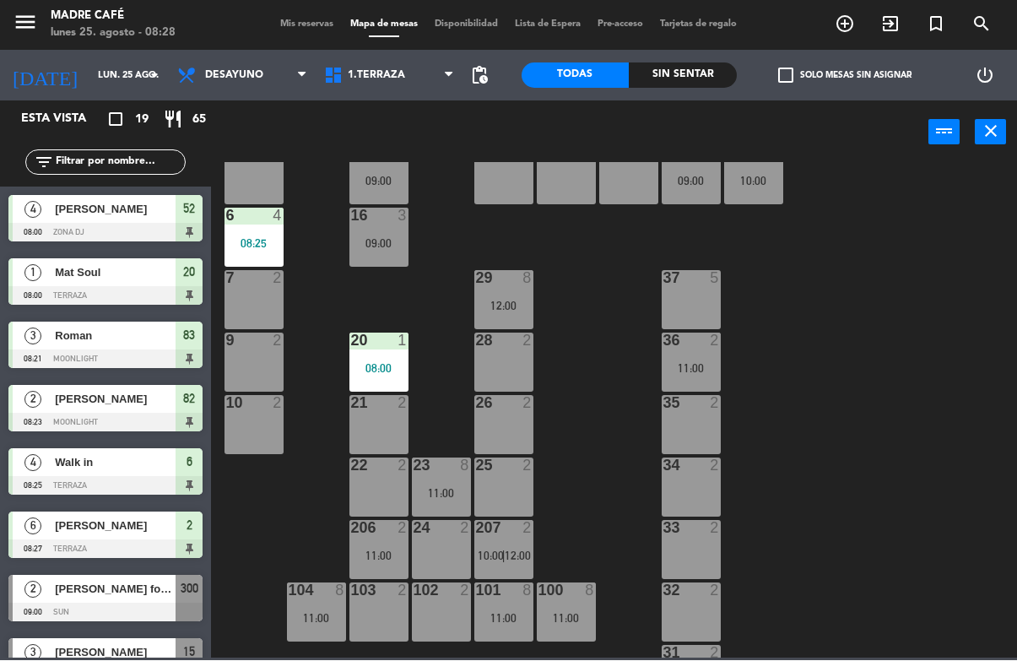
click at [441, 540] on div "24 2" at bounding box center [441, 550] width 59 height 59
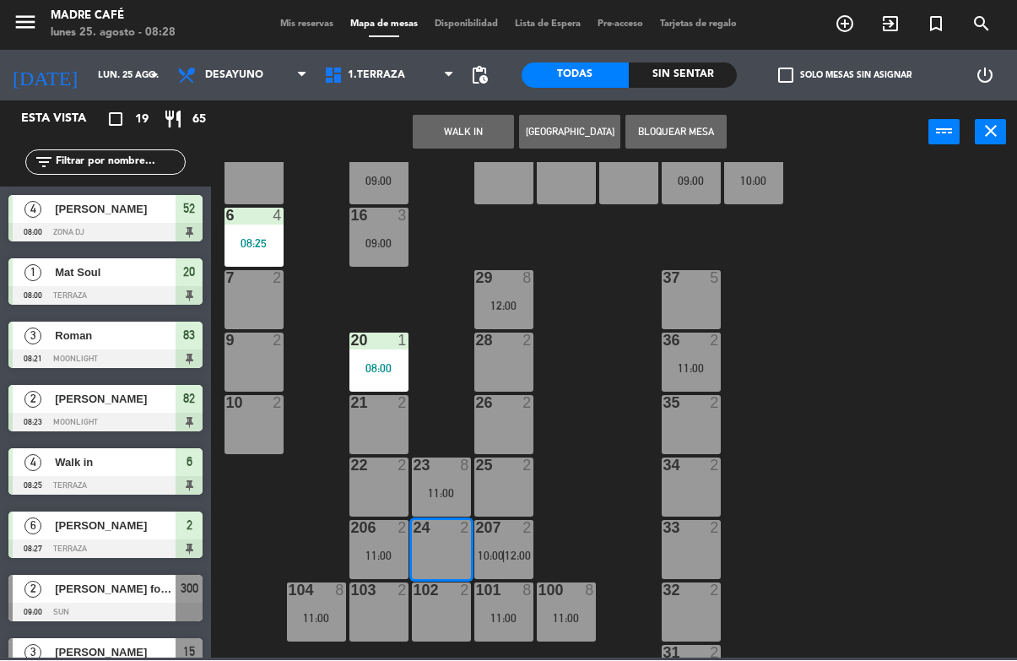
click at [471, 127] on button "WALK IN" at bounding box center [463, 133] width 101 height 34
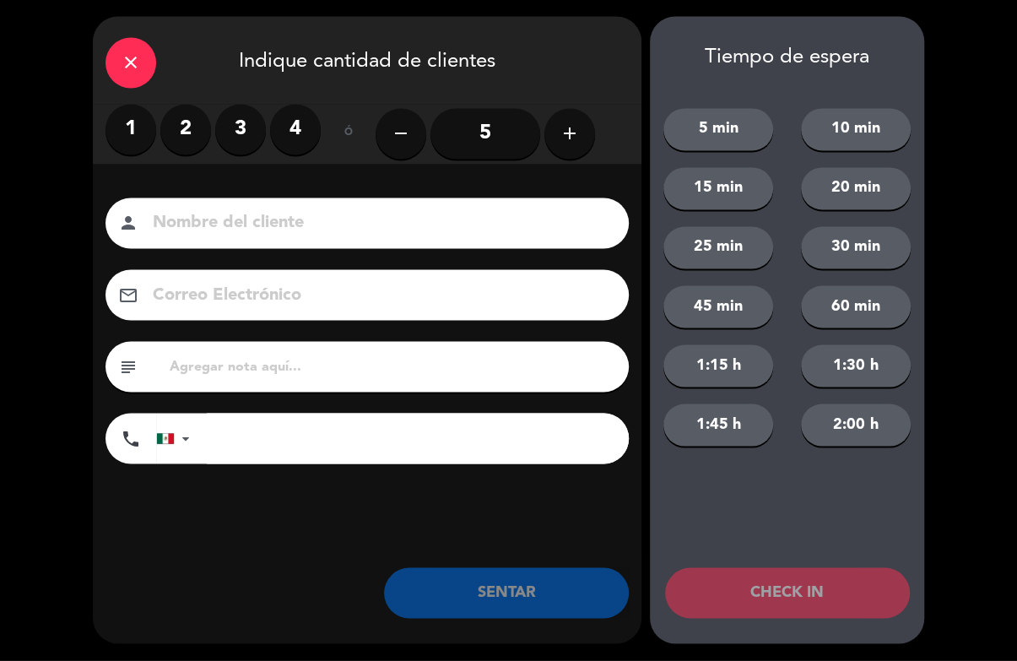
click at [185, 133] on label "2" at bounding box center [185, 130] width 51 height 51
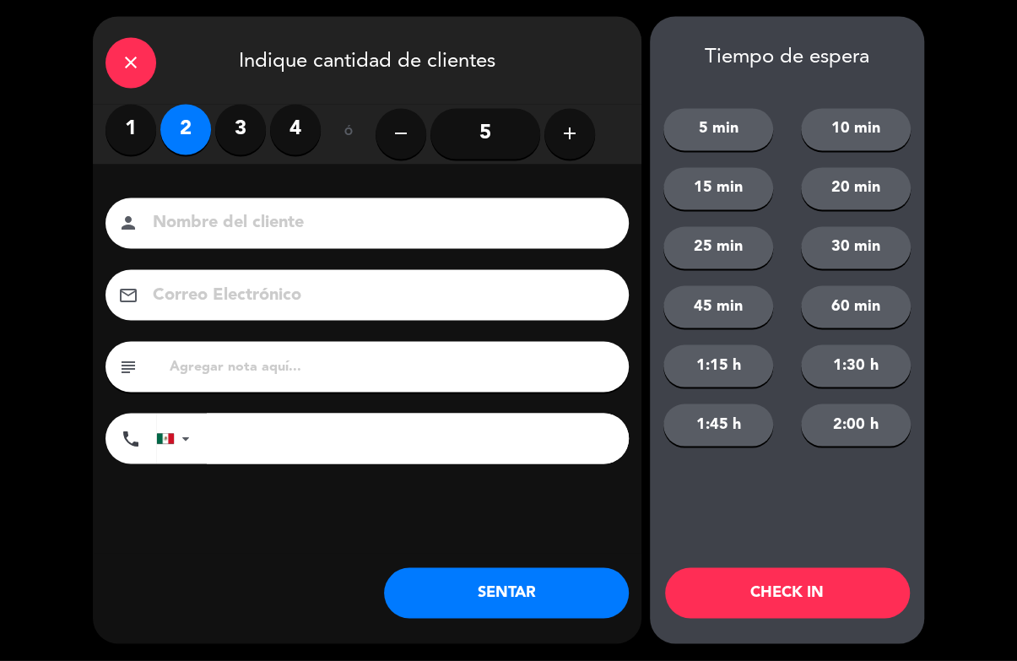
click at [225, 228] on input at bounding box center [379, 224] width 456 height 30
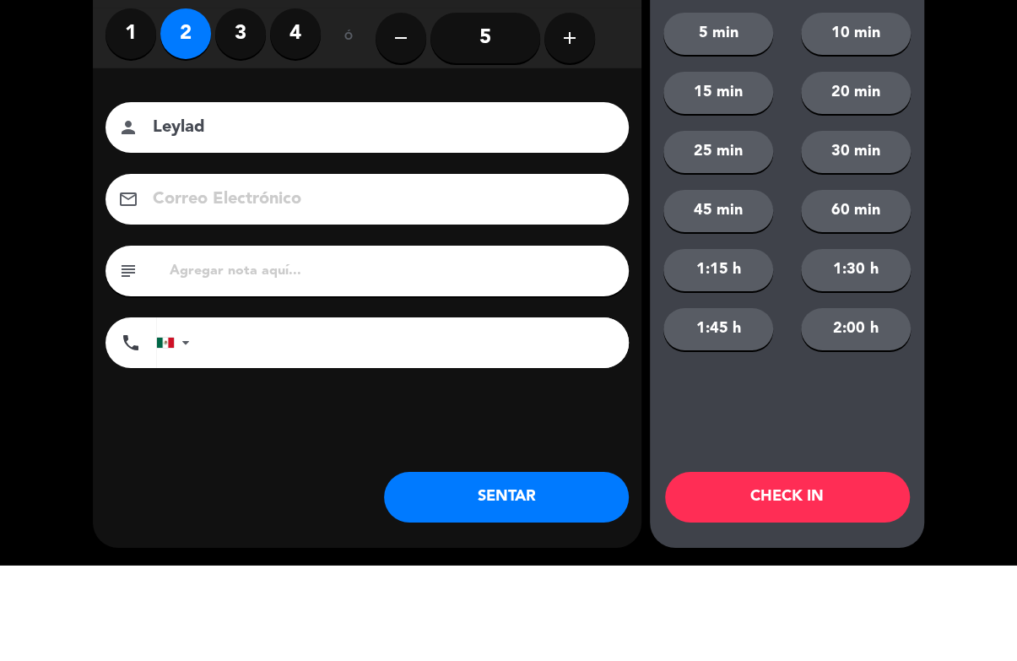
type input "Leylad"
click at [959, 203] on div "close Indique cantidad de clientes 1 2 3 4 ó remove 5 add Nombre del cliente pe…" at bounding box center [508, 330] width 1017 height 661
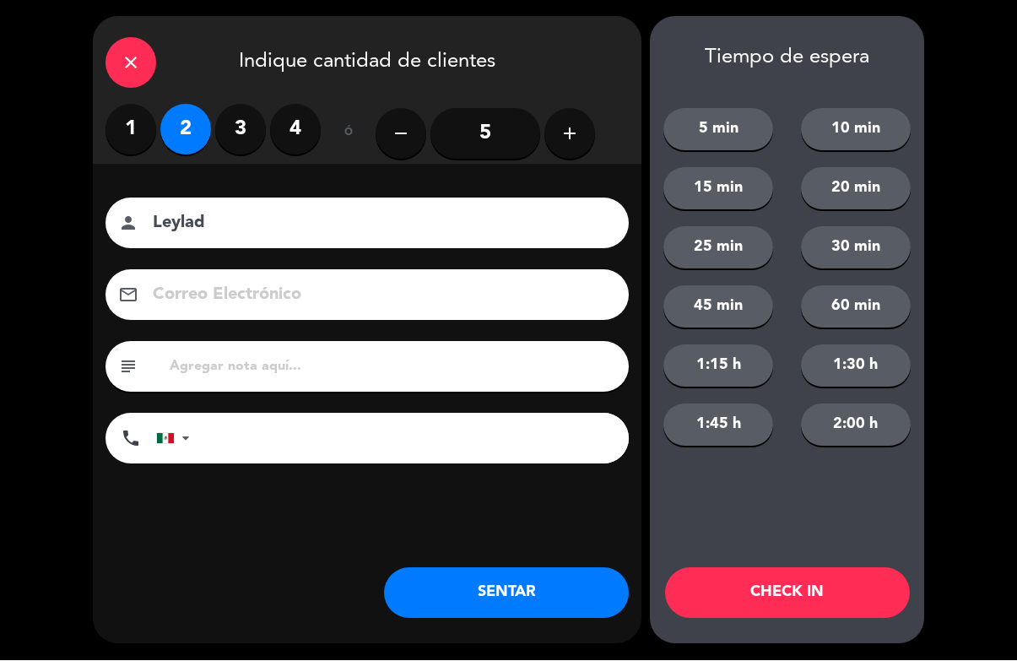
click at [799, 611] on button "CHECK IN" at bounding box center [787, 593] width 245 height 51
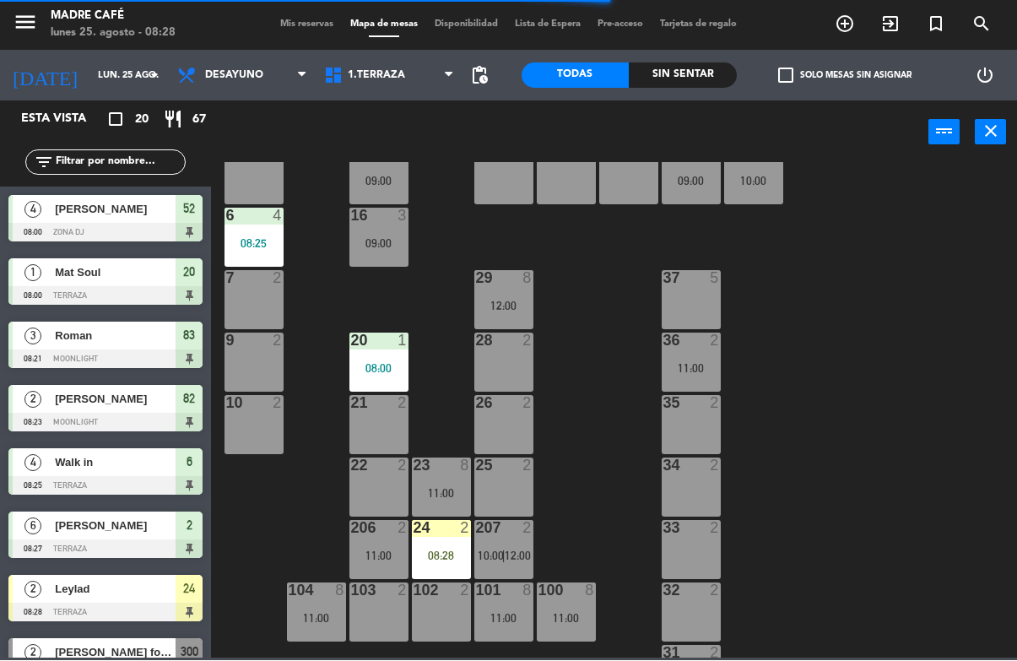
click at [430, 554] on div "08:28" at bounding box center [441, 557] width 59 height 12
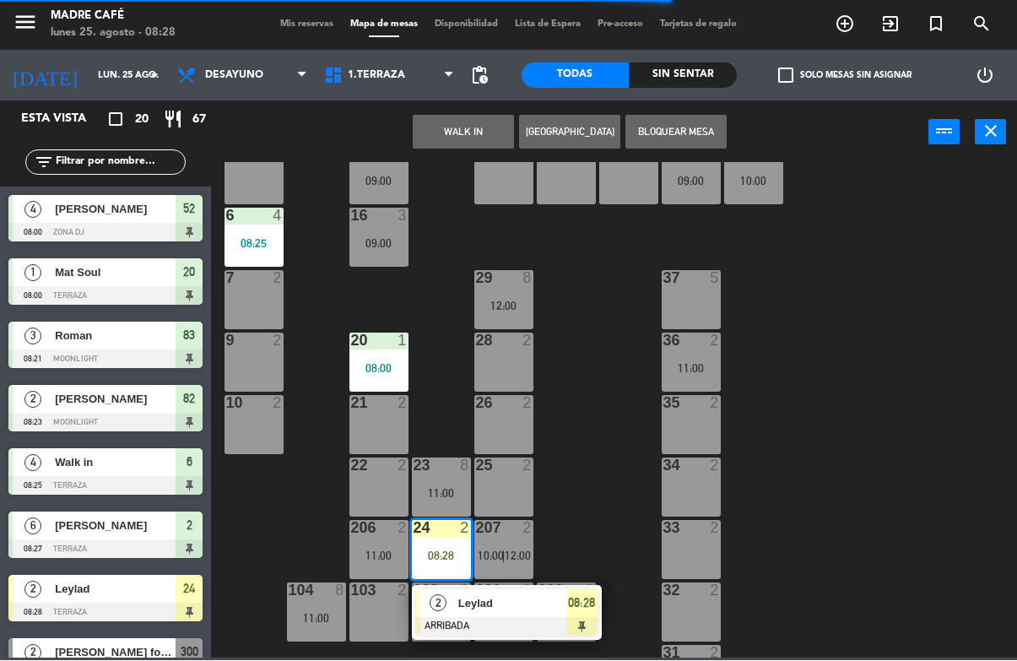
click at [480, 612] on span "Leylad" at bounding box center [512, 604] width 108 height 18
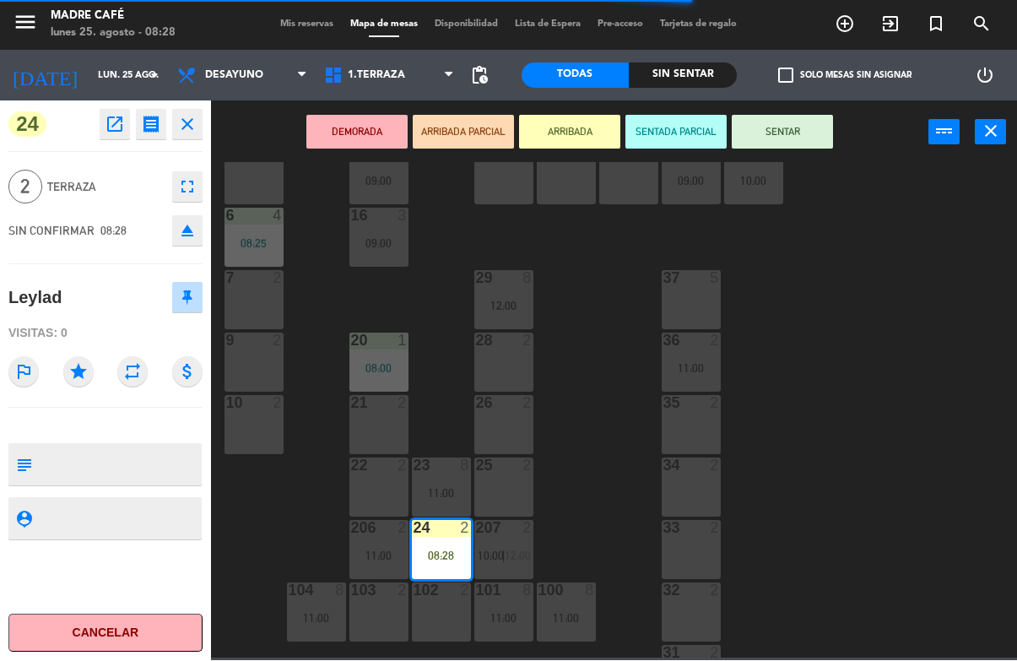
click at [793, 125] on button "SENTAR" at bounding box center [782, 133] width 101 height 34
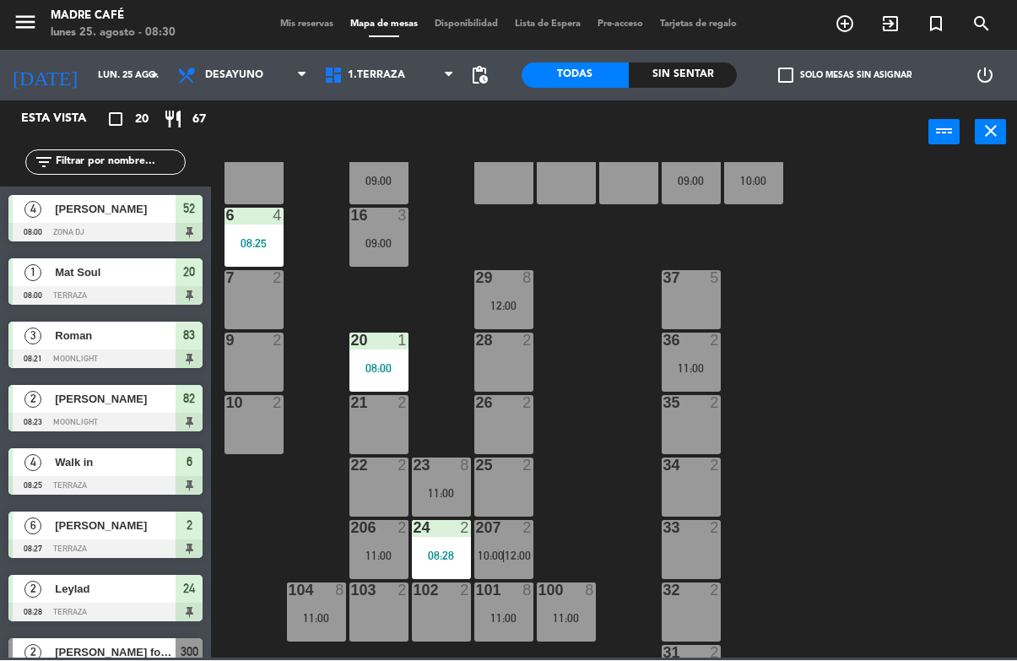
click at [846, 23] on icon "add_circle_outline" at bounding box center [845, 24] width 20 height 20
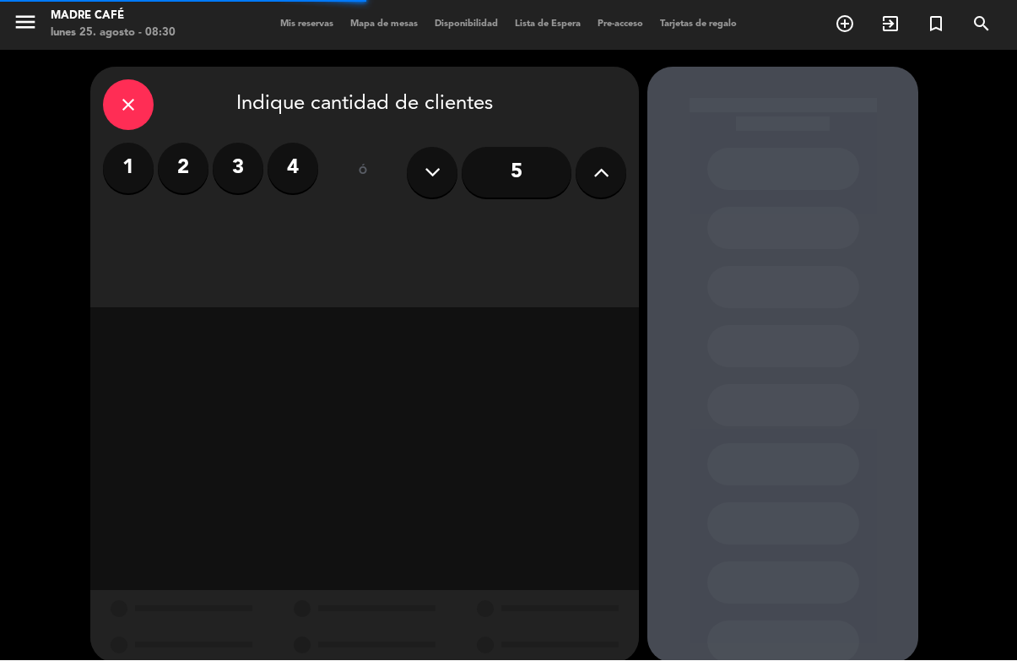
click at [582, 148] on button at bounding box center [601, 173] width 51 height 51
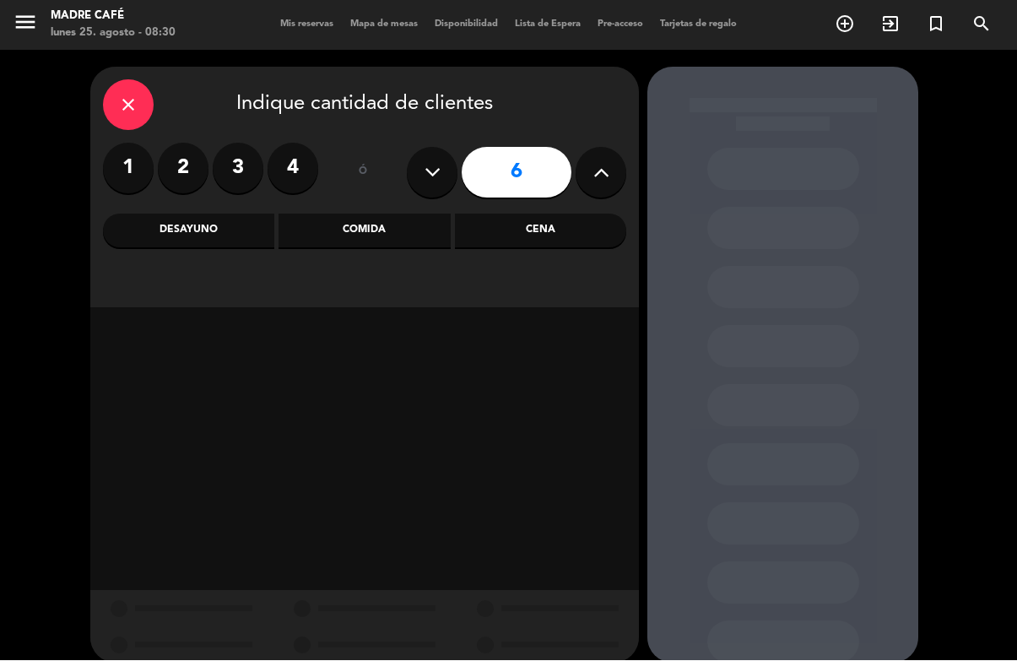
click at [249, 214] on div "Desayuno" at bounding box center [188, 231] width 171 height 34
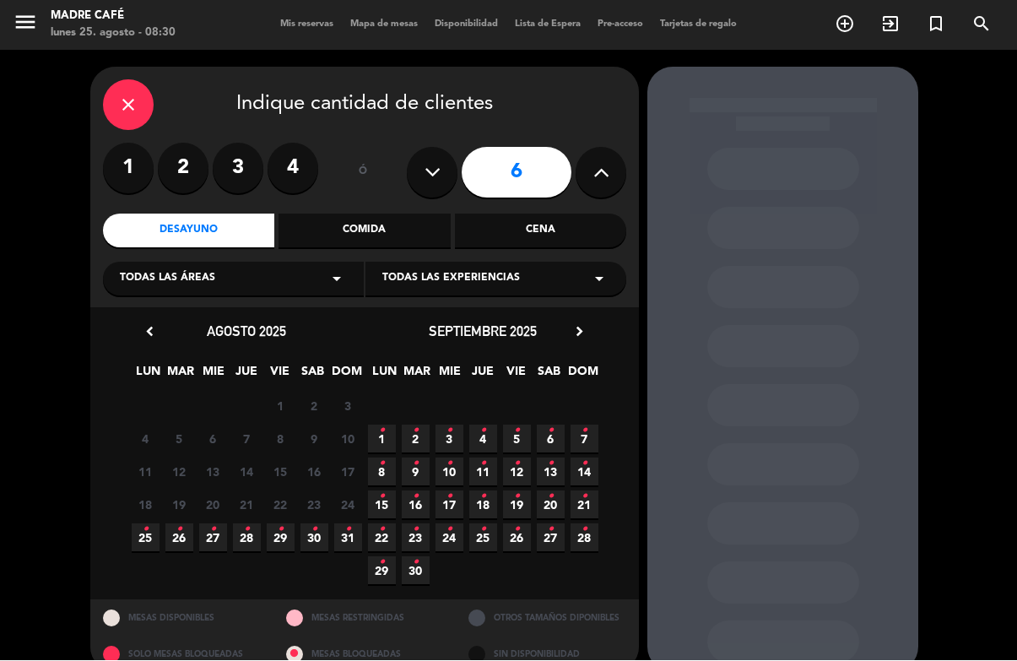
click at [177, 517] on icon "•" at bounding box center [179, 530] width 6 height 27
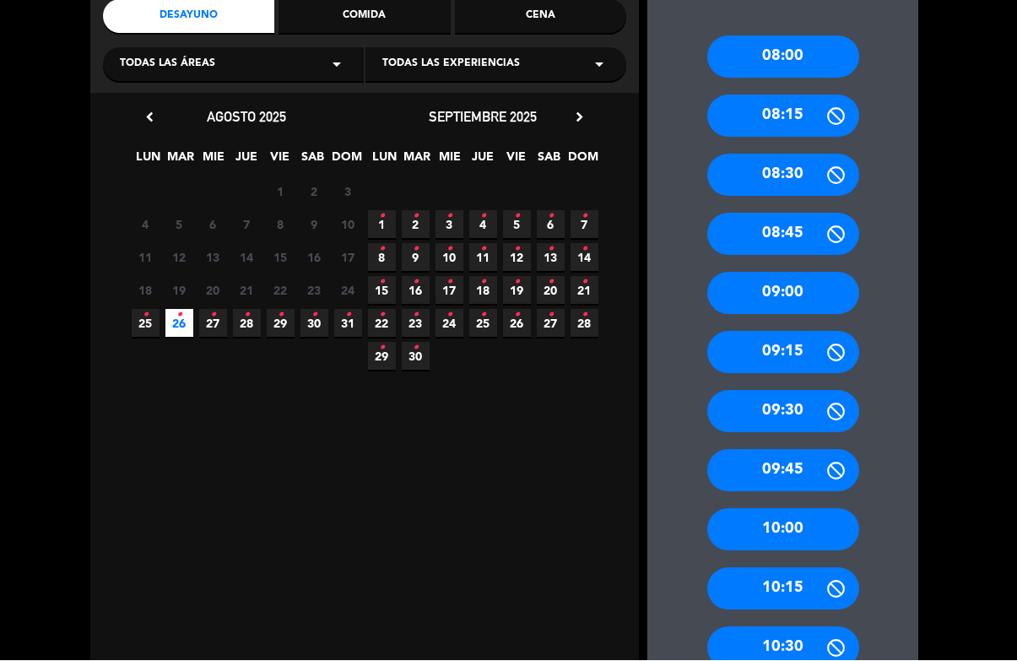
scroll to position [217, 0]
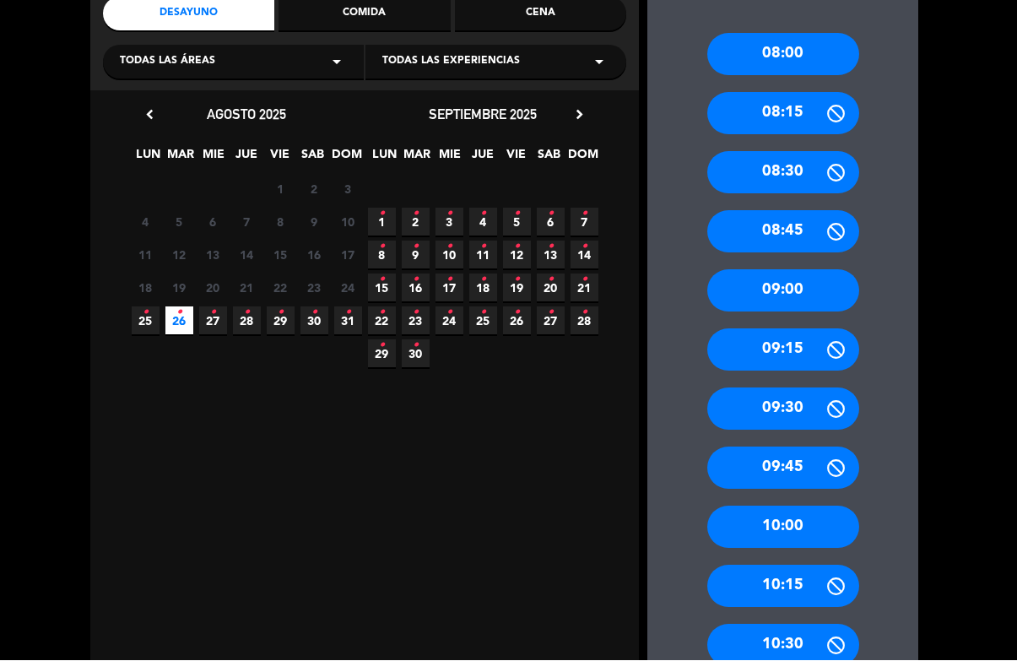
click at [809, 448] on div "09:45" at bounding box center [784, 469] width 152 height 42
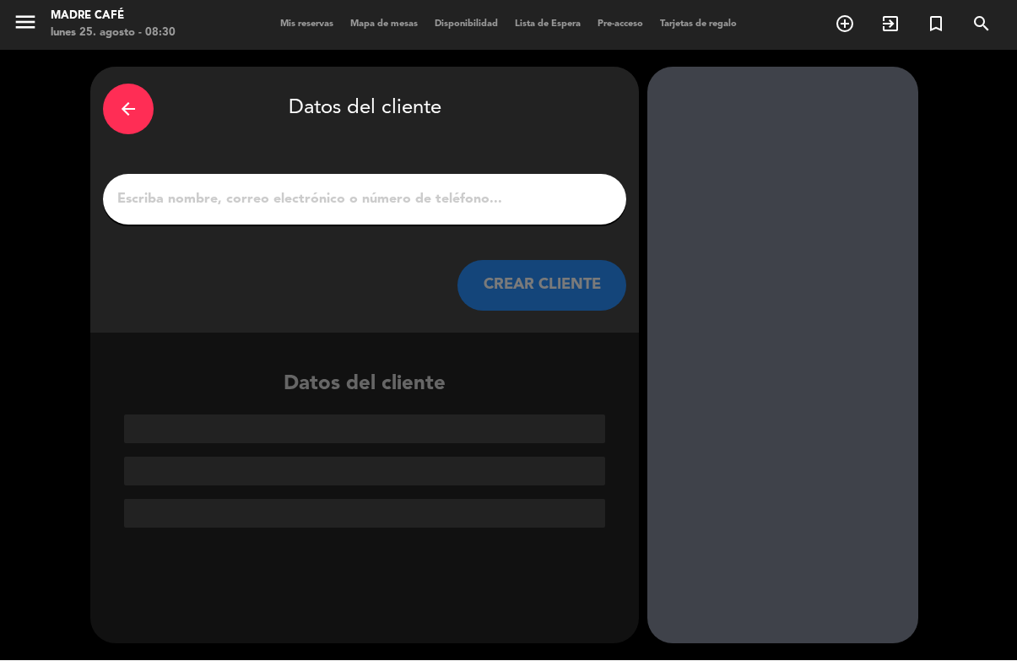
scroll to position [0, 0]
click at [377, 188] on input "1" at bounding box center [365, 200] width 498 height 24
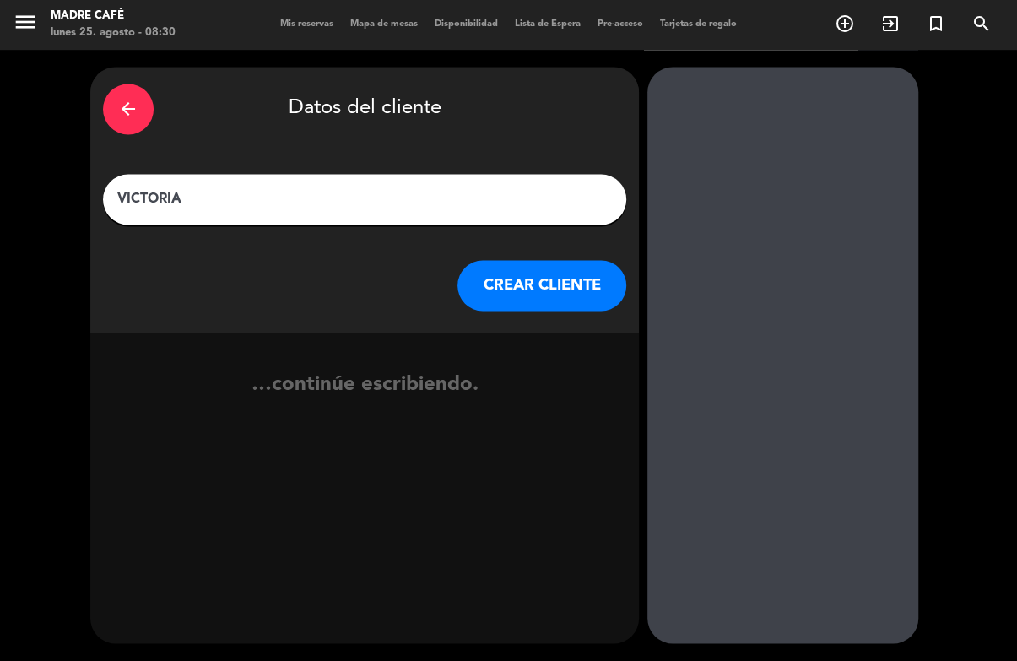
type input "VICTORIA"
click at [572, 261] on button "CREAR CLIENTE" at bounding box center [542, 286] width 169 height 51
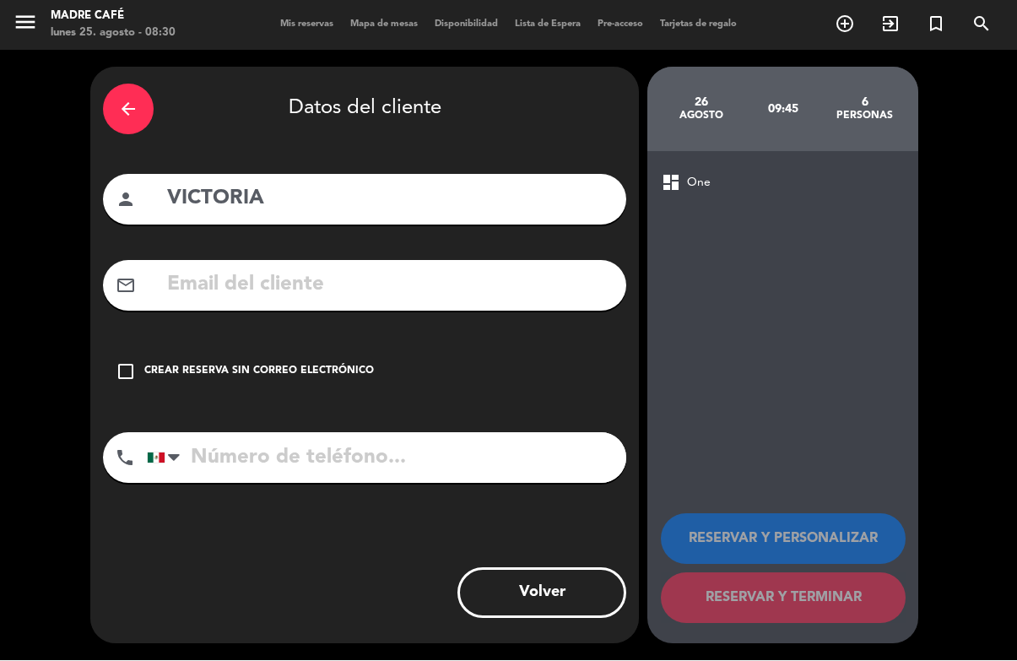
click at [134, 347] on div "check_box_outline_blank Crear reserva sin correo electrónico" at bounding box center [365, 372] width 524 height 51
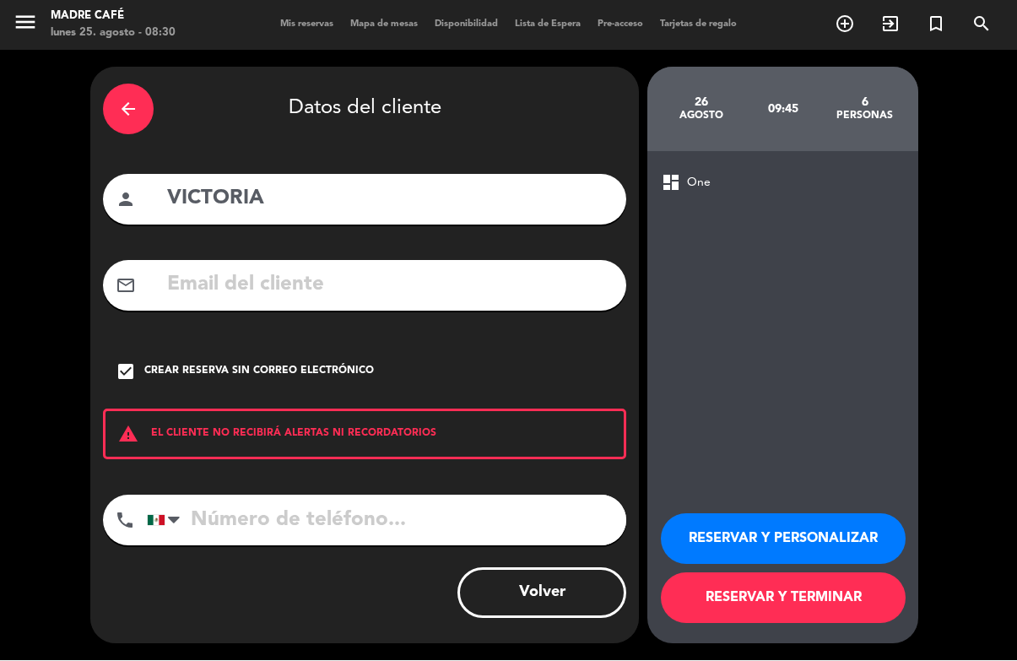
click at [716, 608] on button "RESERVAR Y TERMINAR" at bounding box center [783, 598] width 245 height 51
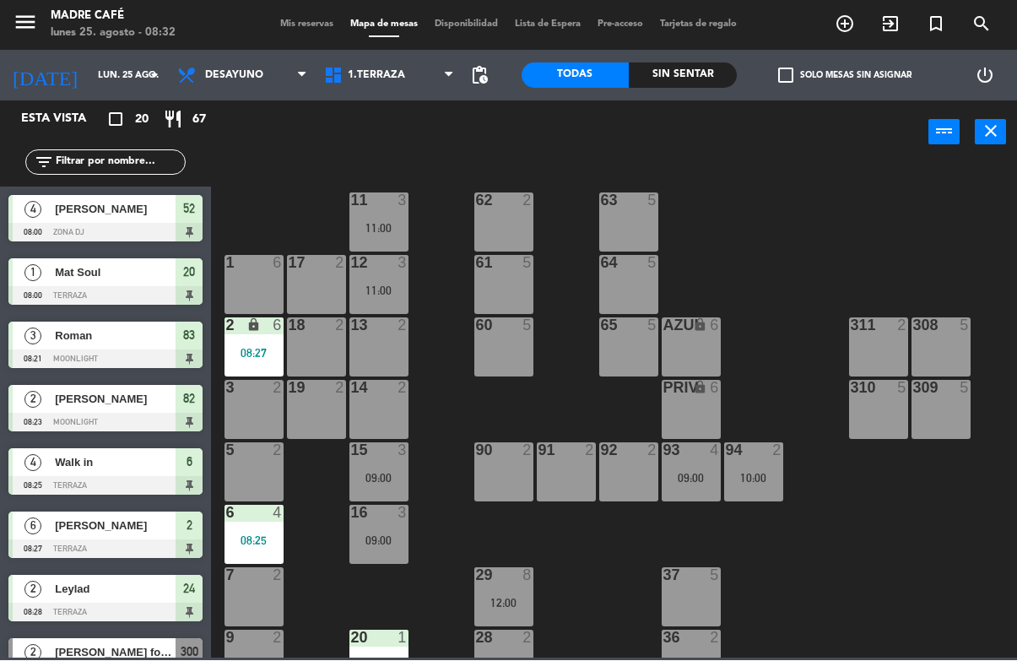
click at [802, 203] on div "11 3 11:00 63 5 62 2 12 3 11:00 1 6 61 5 64 5 17 2 13 2 2 lock 6 08:27 60 5 65 …" at bounding box center [619, 411] width 796 height 496
click at [703, 76] on div "Sin sentar" at bounding box center [683, 75] width 108 height 25
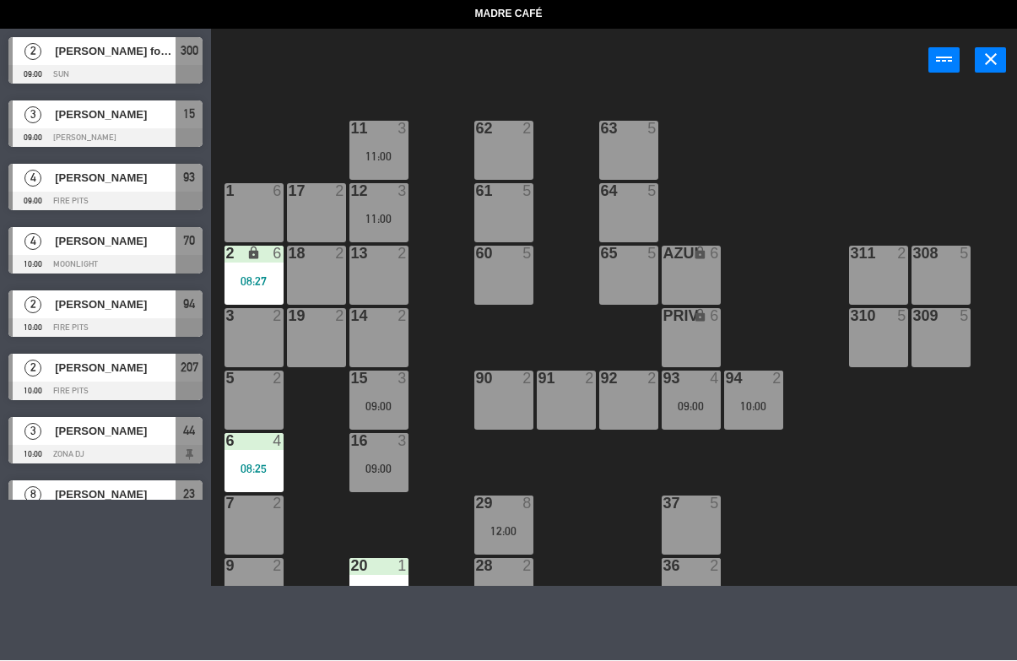
select select
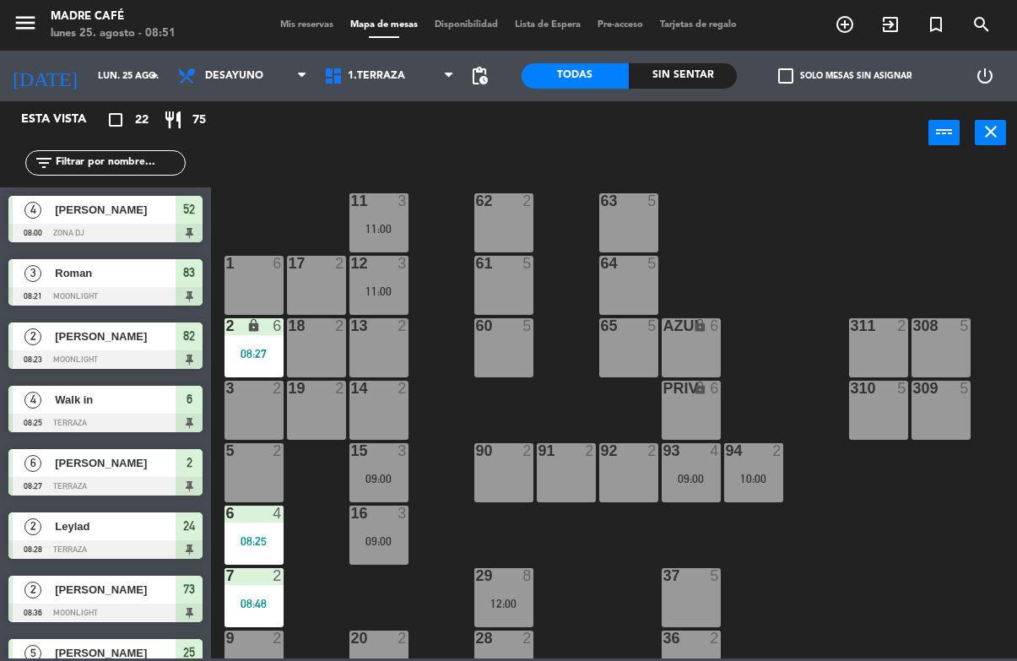
click at [696, 80] on div "Sin sentar" at bounding box center [683, 75] width 108 height 25
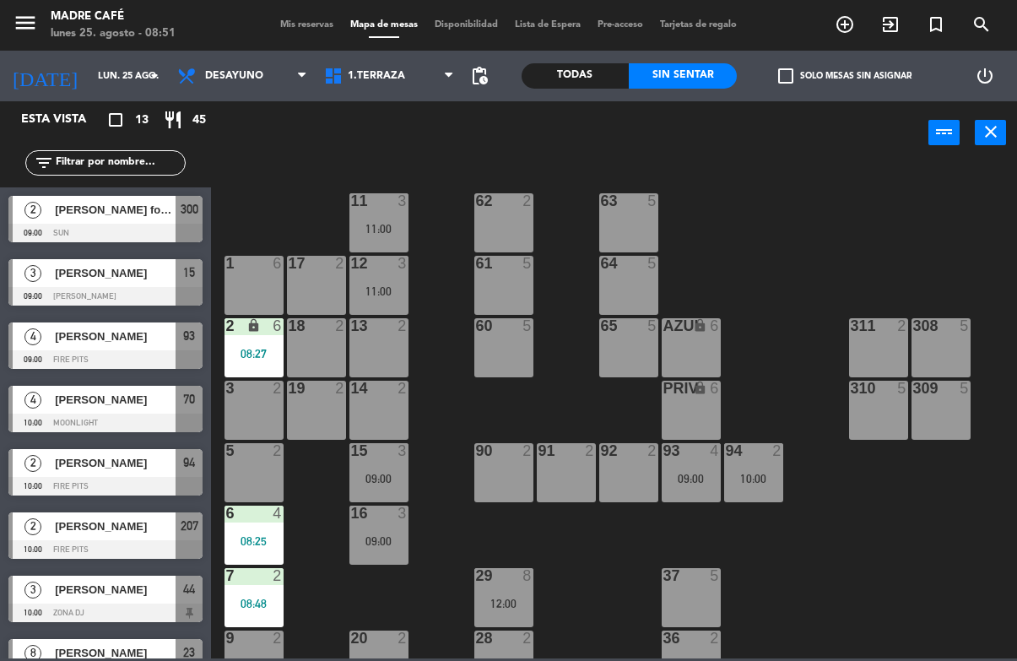
click at [34, 202] on span "2" at bounding box center [32, 210] width 17 height 17
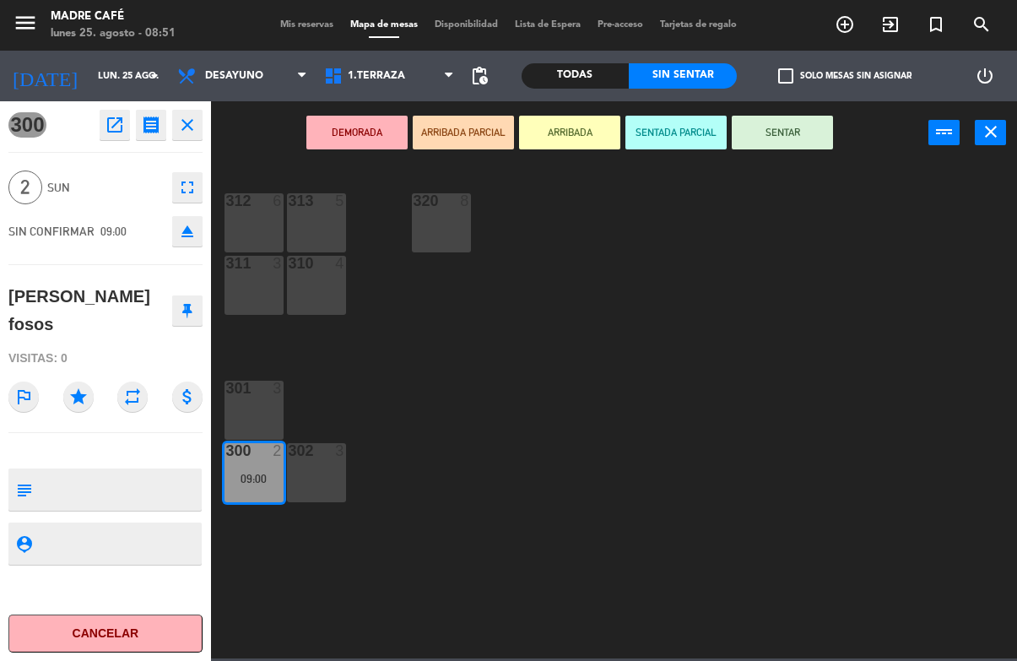
click at [567, 130] on button "ARRIBADA" at bounding box center [569, 133] width 101 height 34
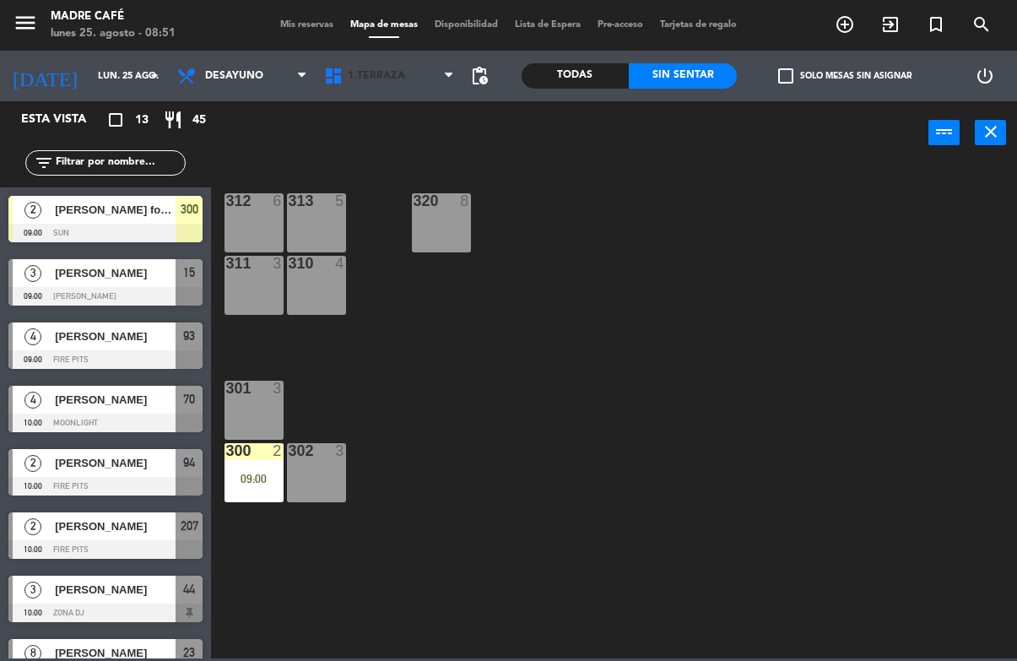
click at [388, 79] on span "1.Terraza" at bounding box center [376, 76] width 57 height 12
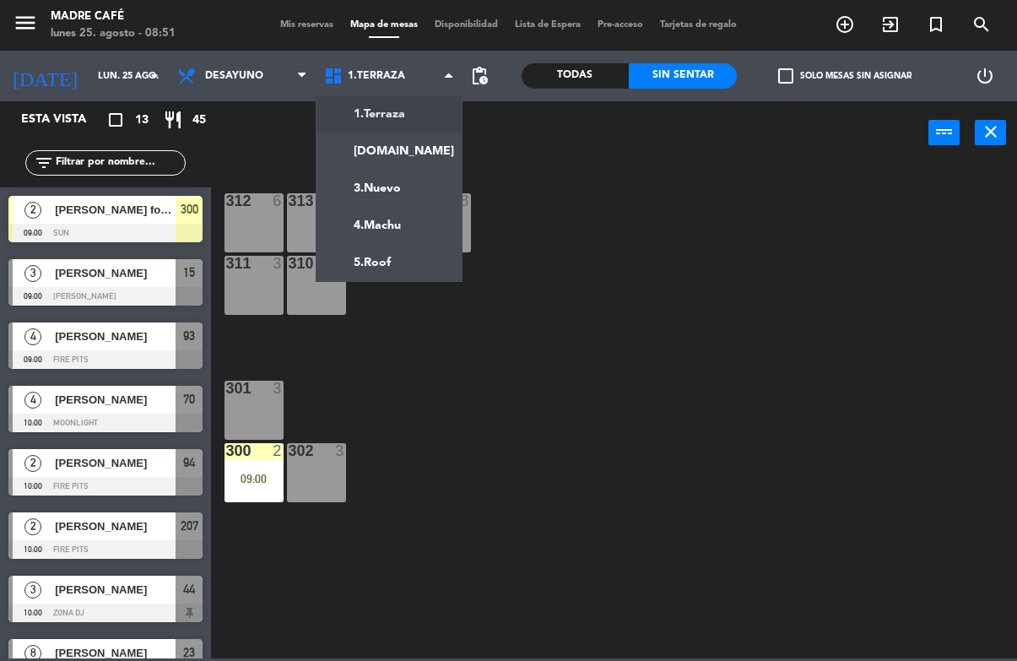
click at [406, 144] on ng-component "menu Madre Café lunes 25. agosto - 08:51 Mis reservas Mapa de mesas Disponibili…" at bounding box center [508, 329] width 1017 height 659
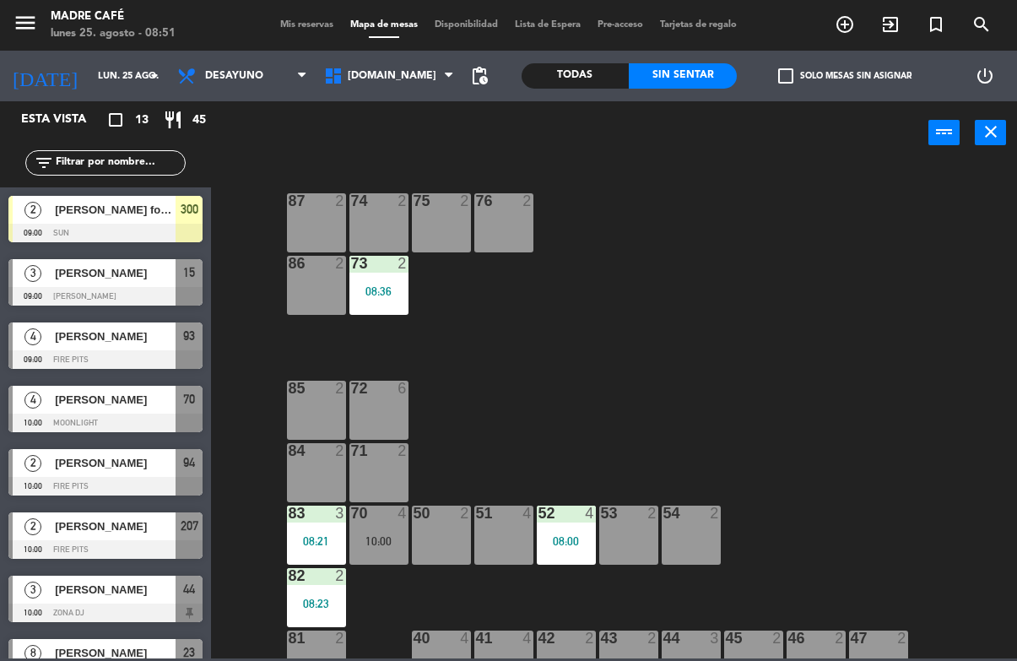
click at [395, 79] on span "[DOMAIN_NAME]" at bounding box center [389, 75] width 147 height 37
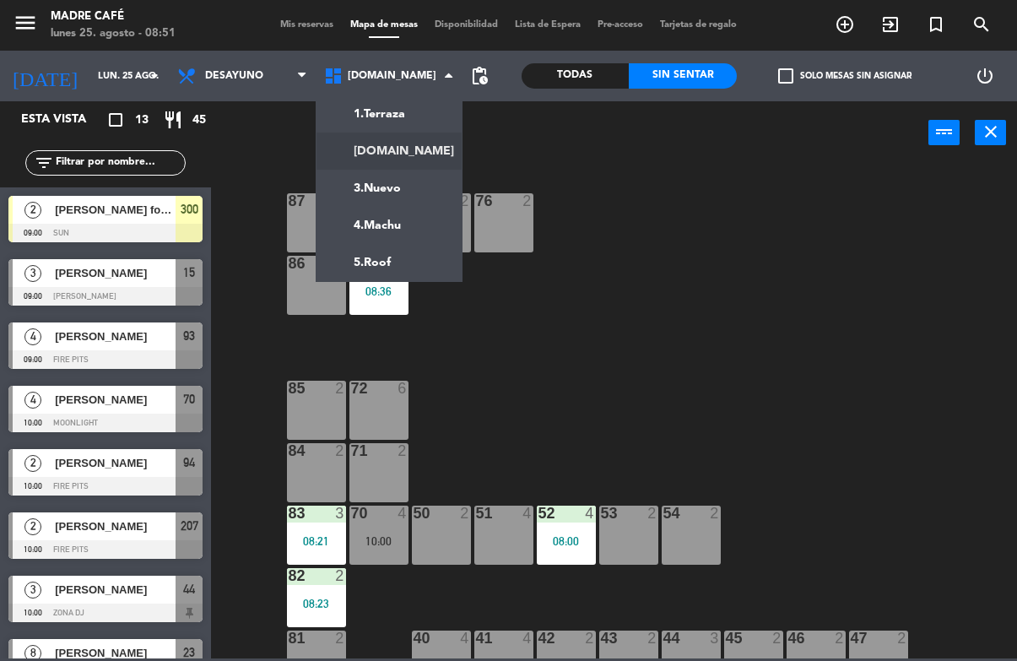
click at [409, 100] on div "1.Terraza 2.Bar 3.Nuevo 4.Machu 5.Roof 2.Bar 1.Terraza 2.Bar 3.Nuevo 4.Machu 5.…" at bounding box center [389, 76] width 147 height 51
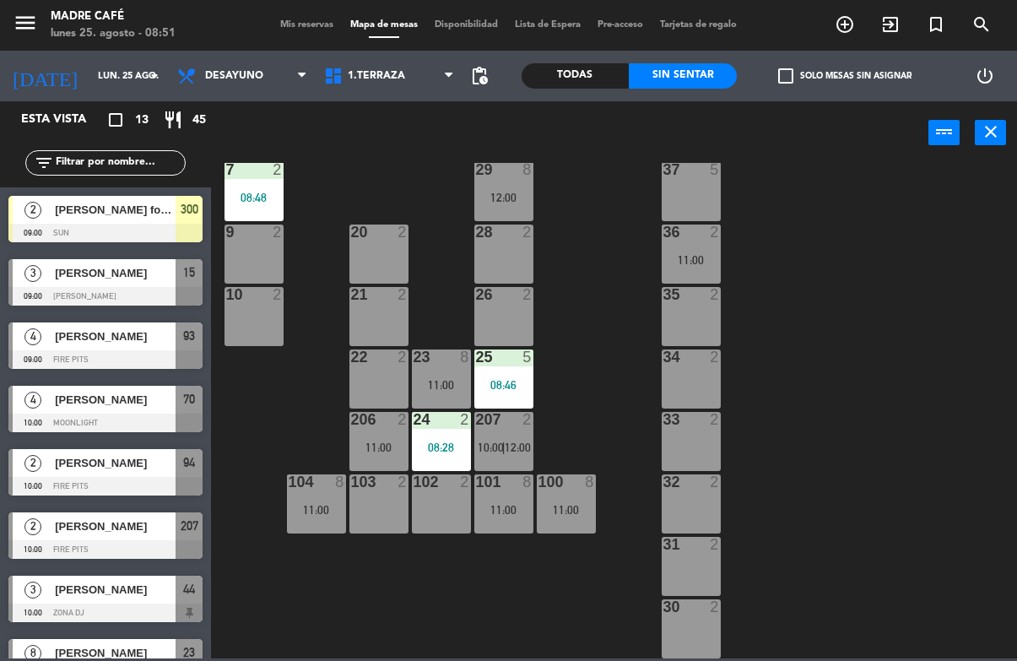
scroll to position [406, 0]
click at [434, 248] on div "11 3 11:00 63 5 62 2 12 3 11:00 1 6 61 5 64 5 17 2 13 2 2 lock 6 08:27 60 5 65 …" at bounding box center [619, 411] width 796 height 496
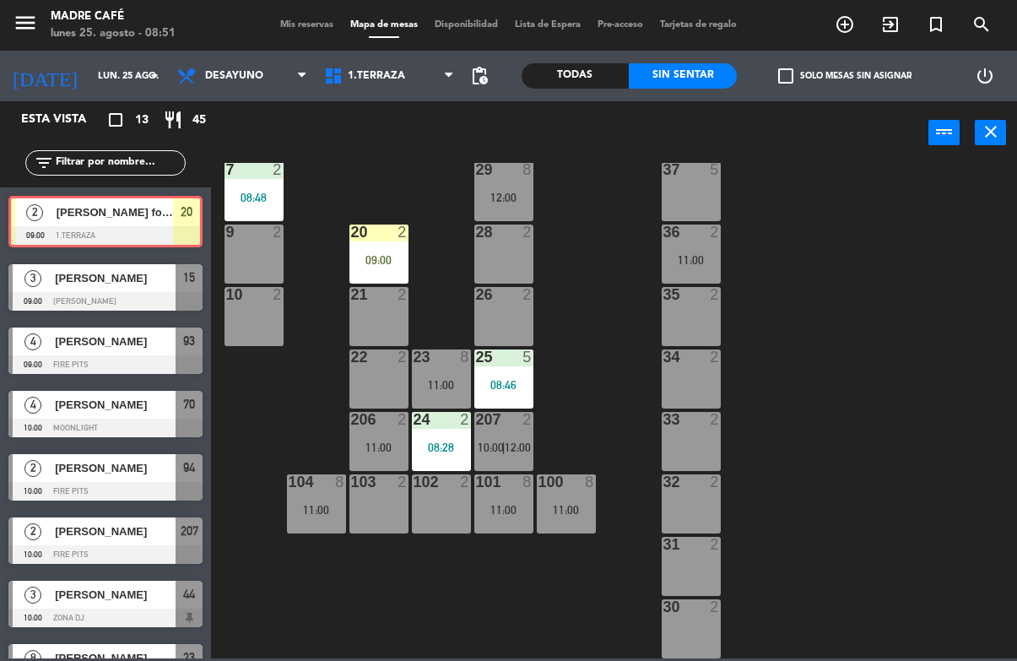
click at [380, 241] on div "20 2 09:00" at bounding box center [379, 254] width 59 height 59
click at [457, 293] on div "11 3 11:00 63 5 62 2 12 3 11:00 1 6 61 5 64 5 17 2 13 2 2 lock 6 08:27 60 5 65 …" at bounding box center [619, 411] width 796 height 496
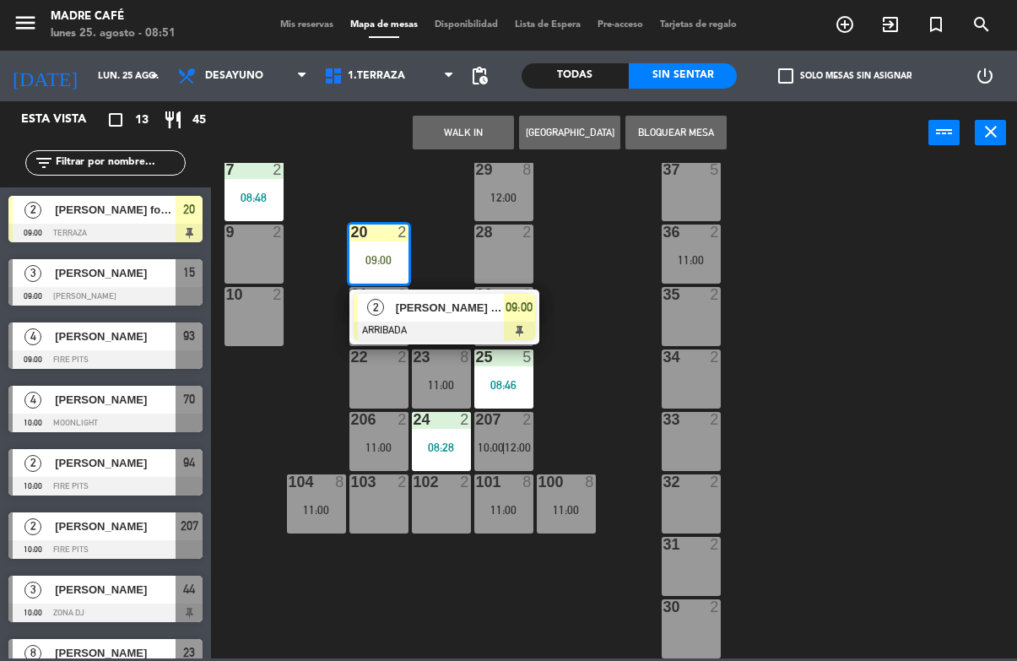
click at [451, 308] on span "[PERSON_NAME] fosos" at bounding box center [450, 308] width 108 height 18
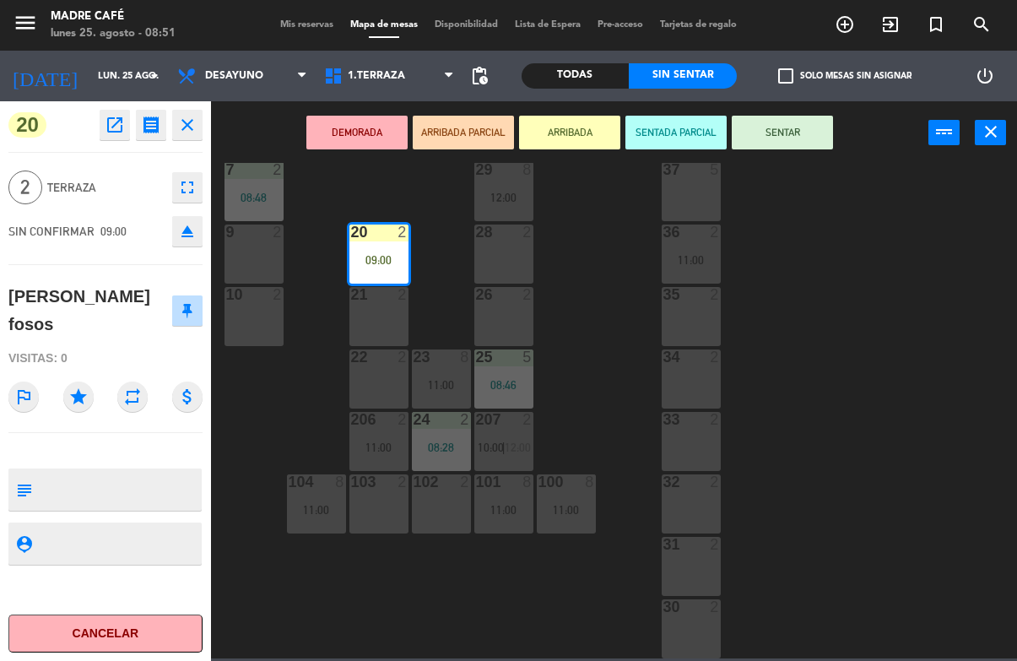
click at [784, 133] on button "SENTAR" at bounding box center [782, 133] width 101 height 34
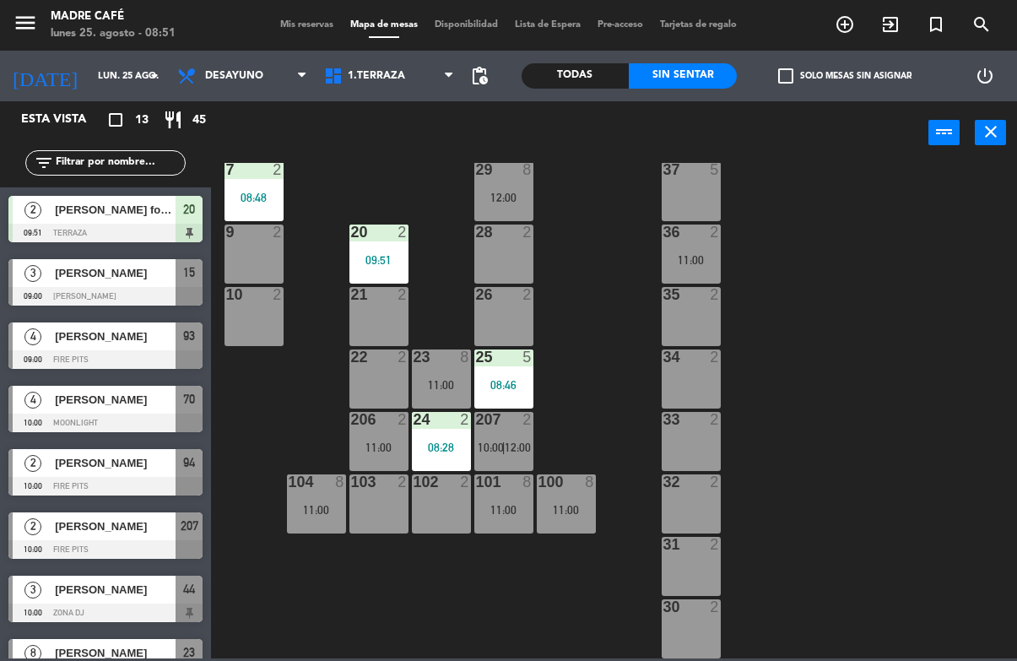
click at [156, 274] on span "[PERSON_NAME]" at bounding box center [115, 273] width 121 height 18
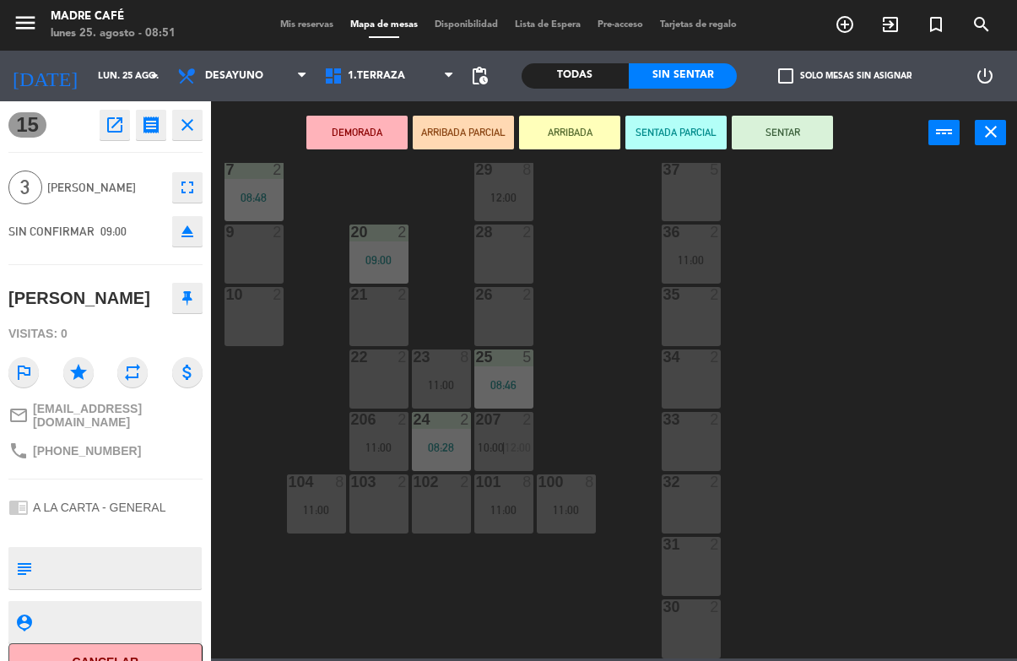
click at [555, 132] on button "ARRIBADA" at bounding box center [569, 133] width 101 height 34
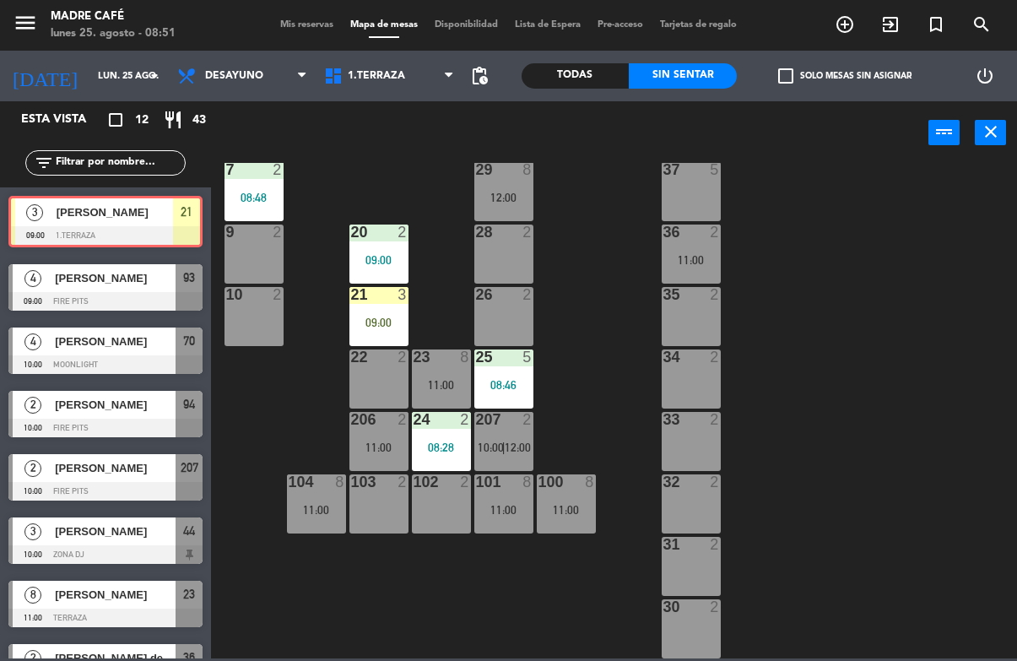
click at [373, 317] on div "09:00" at bounding box center [379, 323] width 59 height 12
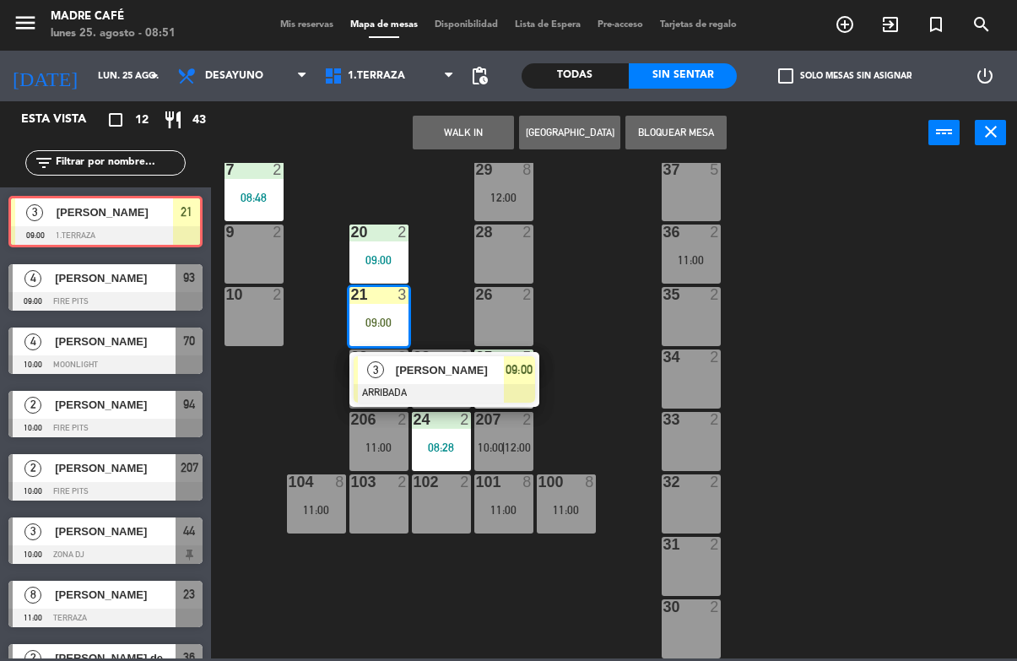
click at [396, 377] on span "[PERSON_NAME]" at bounding box center [450, 370] width 108 height 18
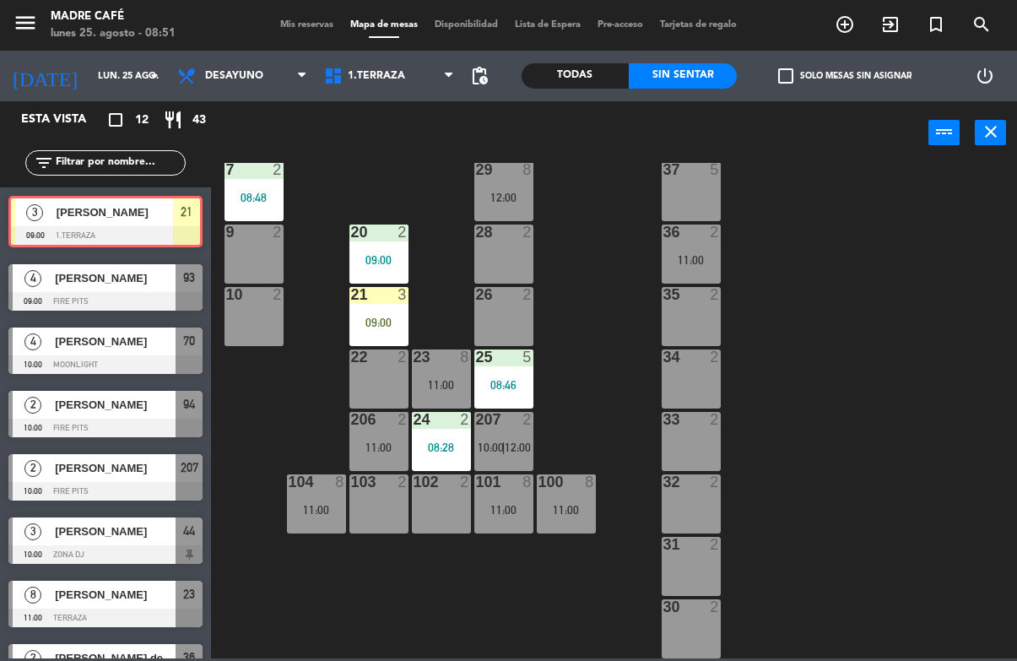
click at [446, 303] on div "11 3 11:00 63 5 62 2 12 3 11:00 1 6 61 5 64 5 17 2 13 2 2 lock 6 08:27 60 5 65 …" at bounding box center [619, 411] width 796 height 496
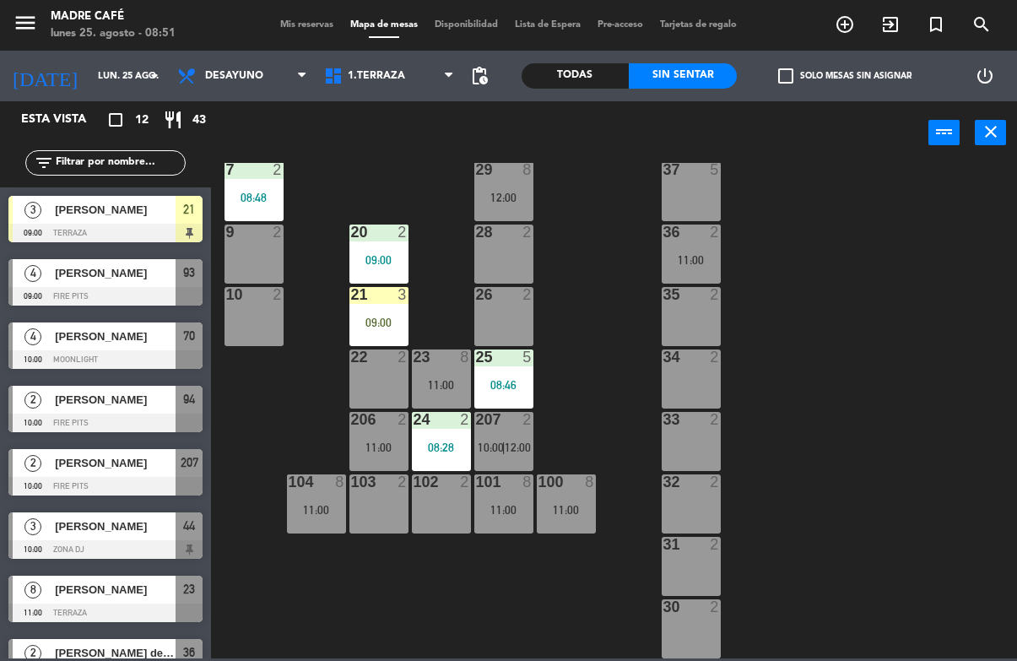
click at [366, 297] on div at bounding box center [379, 294] width 28 height 15
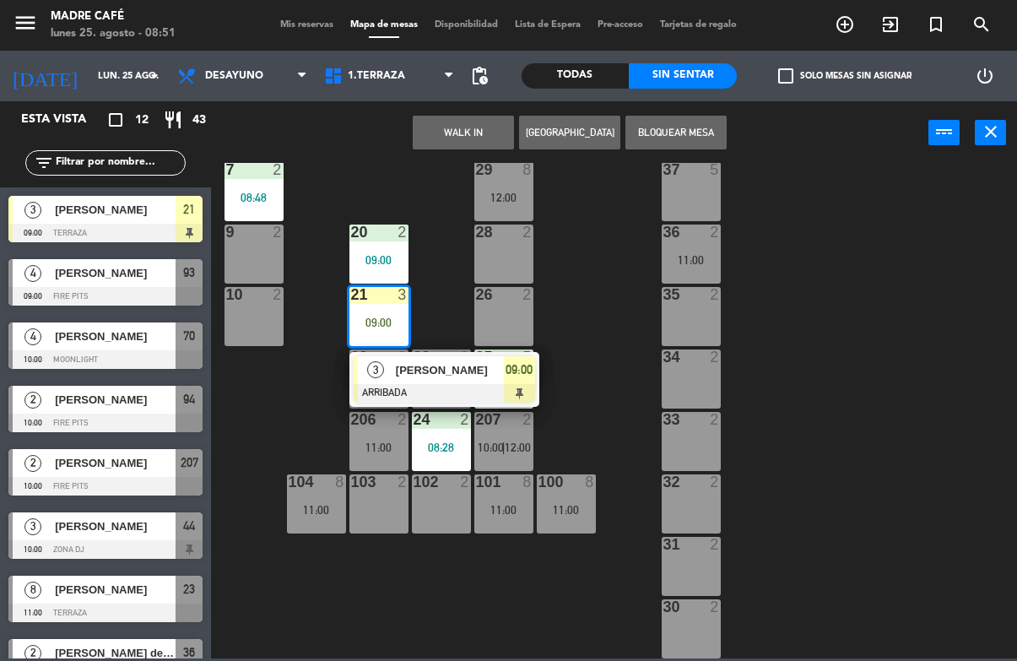
click at [411, 371] on span "[PERSON_NAME]" at bounding box center [450, 370] width 108 height 18
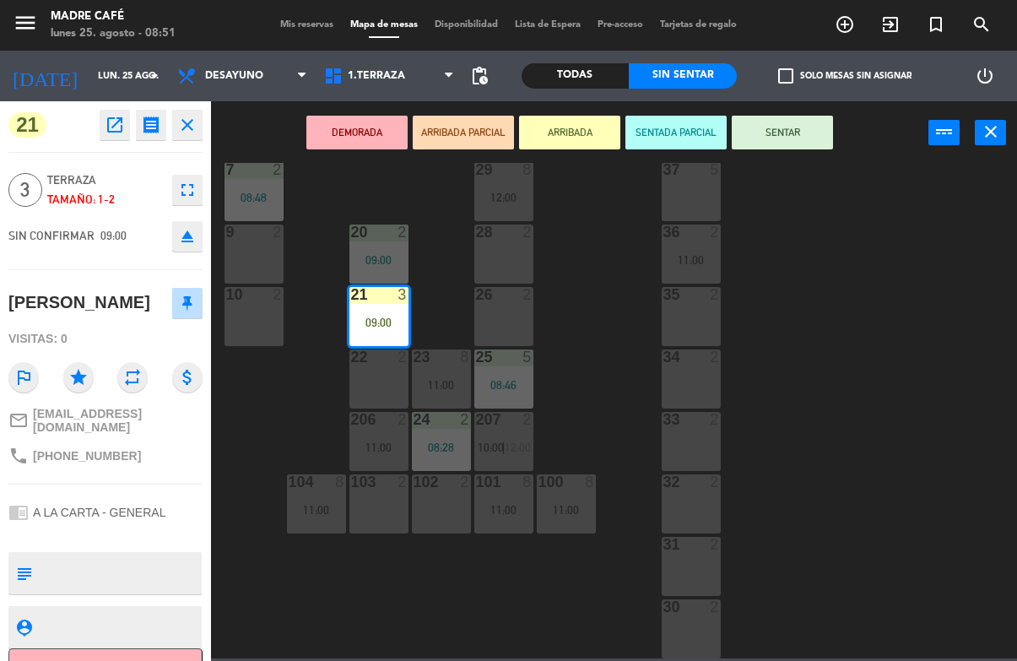
click at [788, 133] on button "SENTAR" at bounding box center [782, 133] width 101 height 34
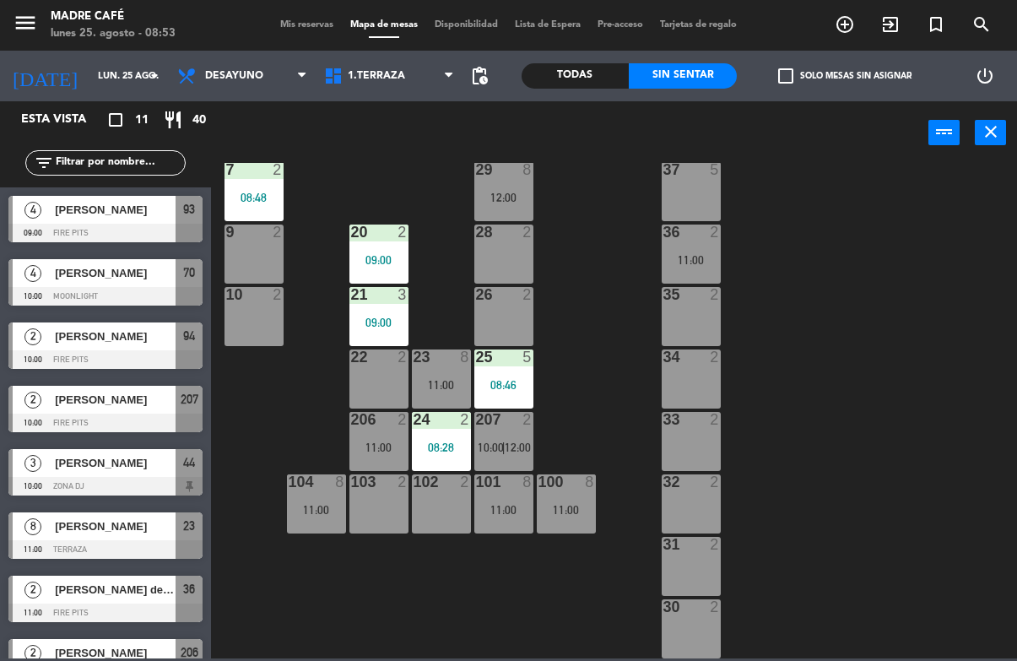
click at [855, 30] on icon "exit_to_app" at bounding box center [845, 24] width 20 height 20
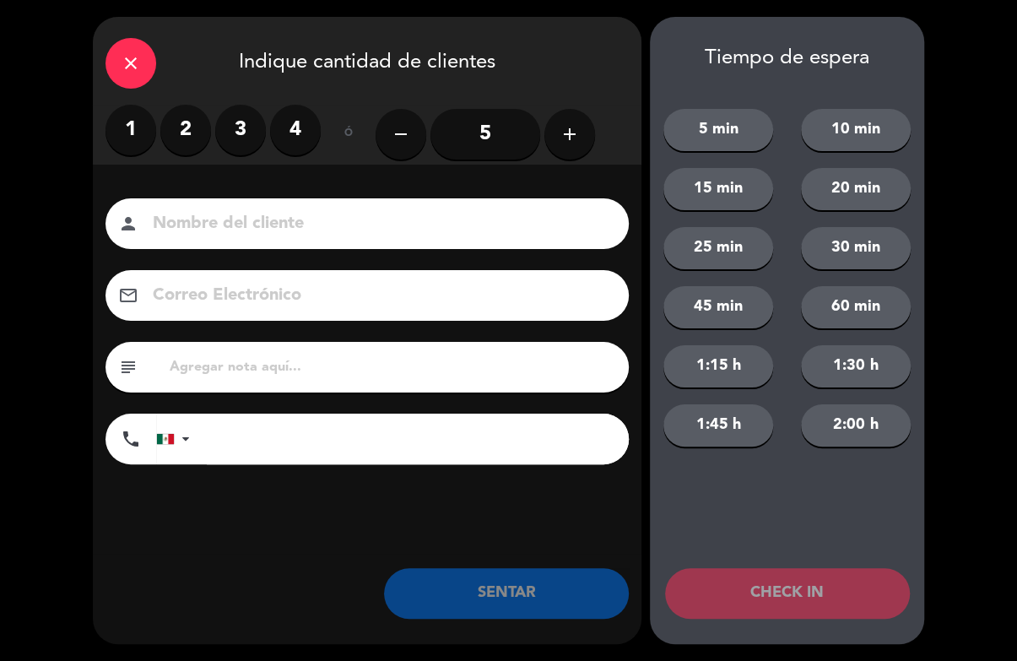
click at [174, 145] on label "2" at bounding box center [185, 130] width 51 height 51
click at [219, 214] on input at bounding box center [379, 224] width 456 height 30
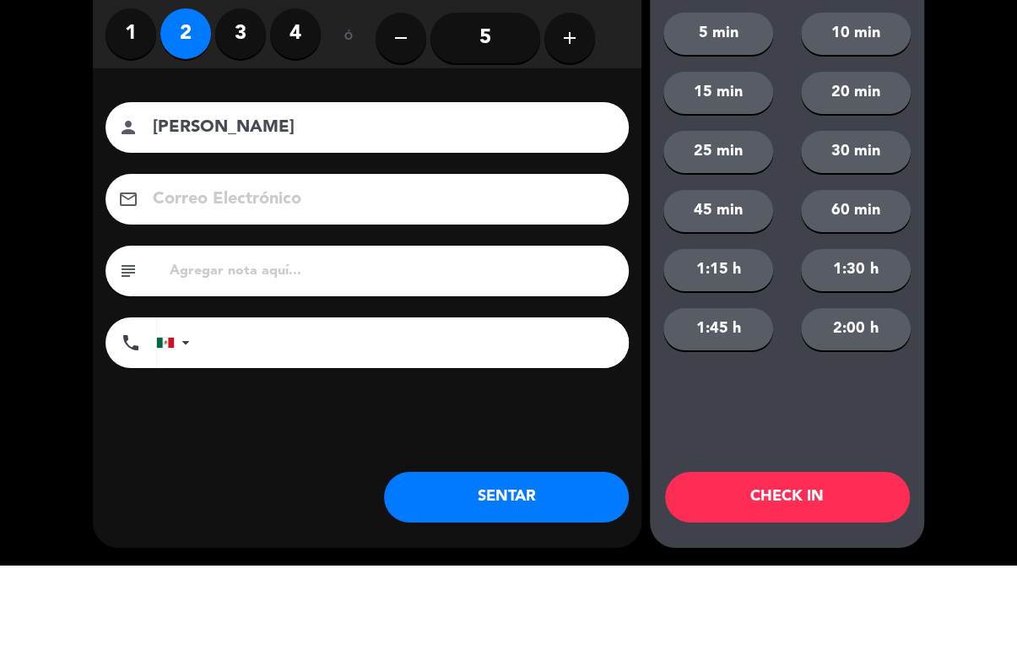
type input "Monica"
click at [24, 171] on div "close Indique cantidad de clientes 1 2 3 4 ó remove 5 add Nombre del cliente pe…" at bounding box center [508, 330] width 1017 height 661
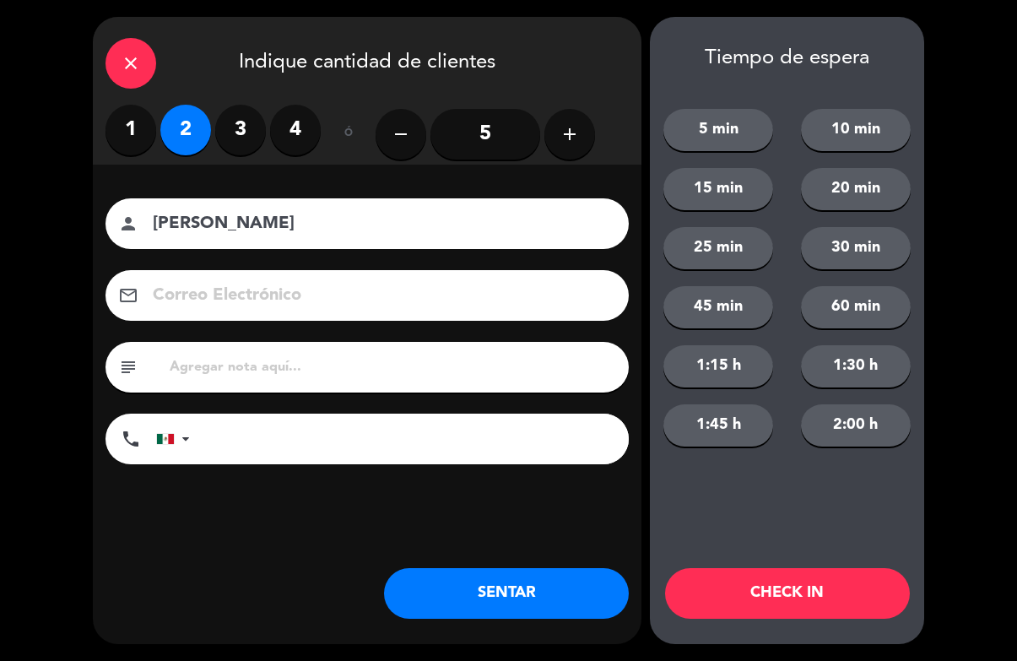
click at [823, 583] on button "CHECK IN" at bounding box center [787, 593] width 245 height 51
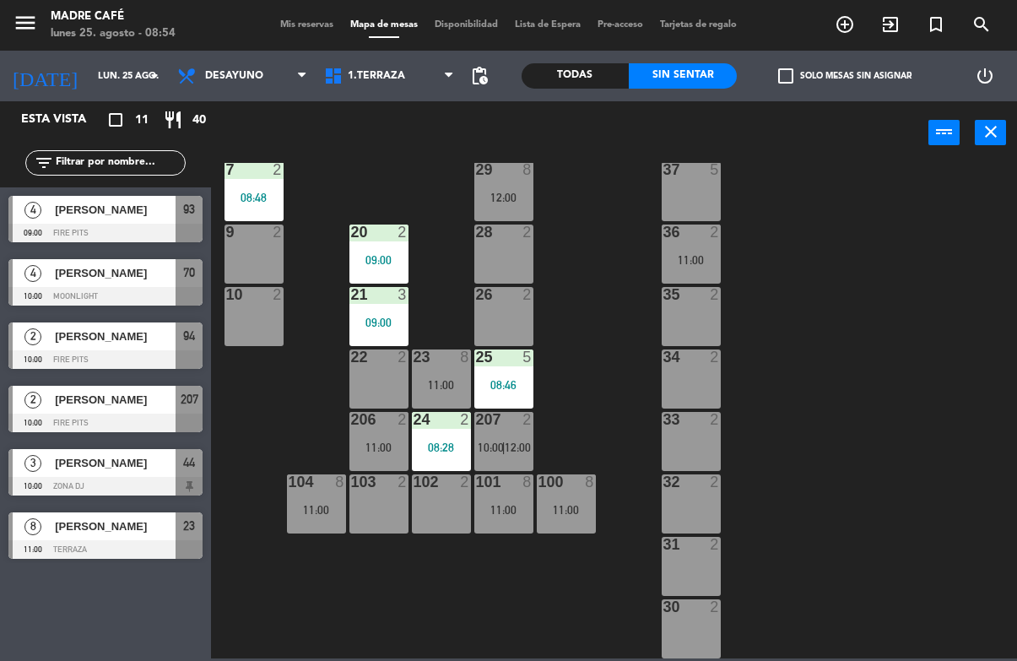
click at [572, 68] on div "Todas" at bounding box center [576, 75] width 108 height 25
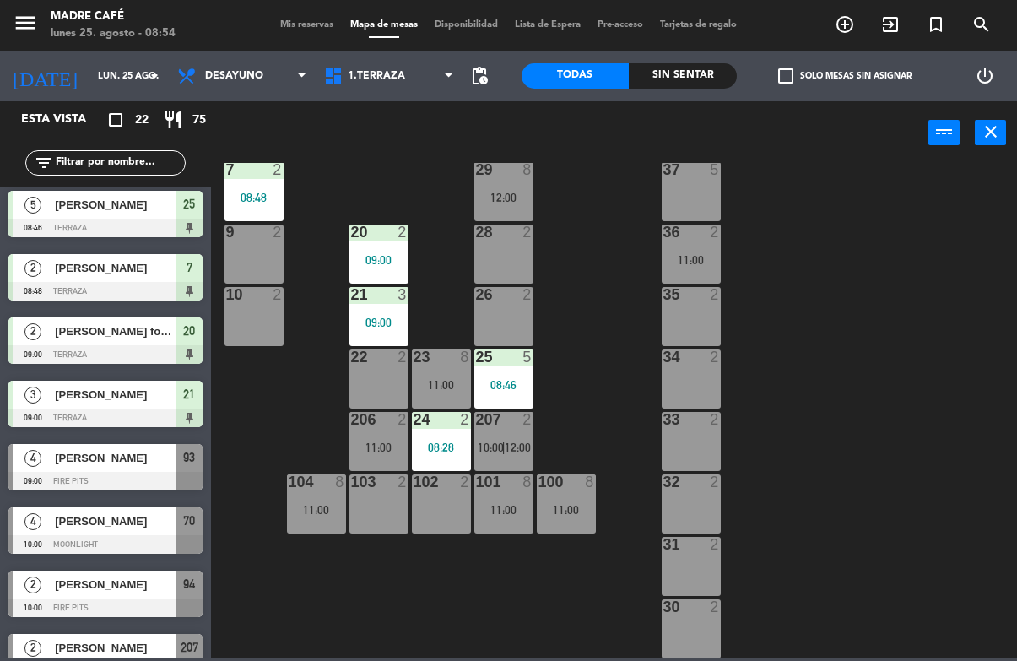
scroll to position [452, 0]
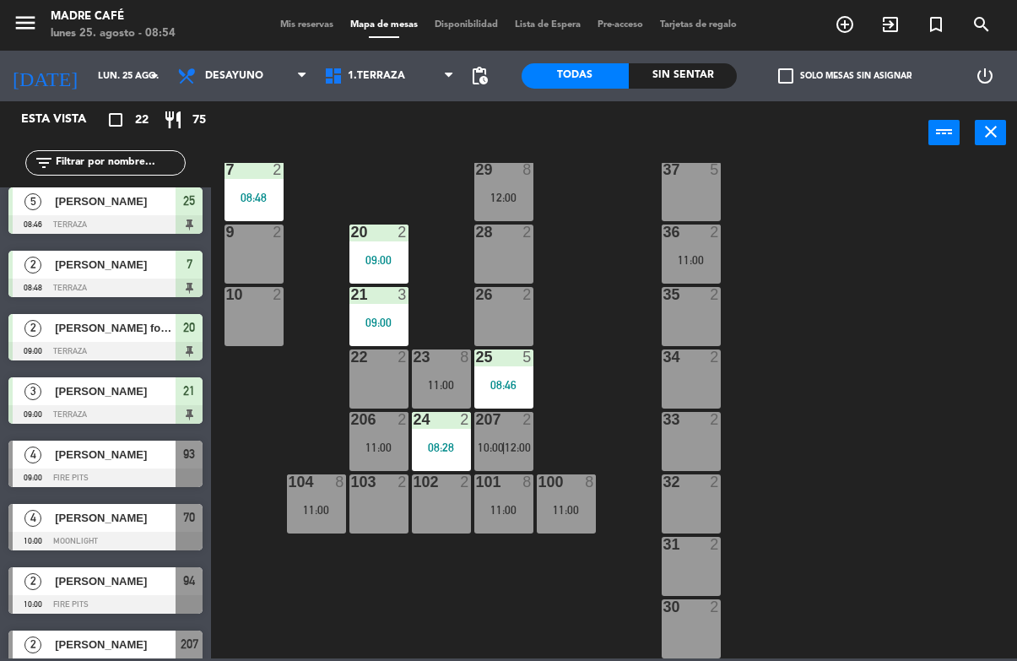
click at [123, 154] on input "text" at bounding box center [119, 163] width 131 height 19
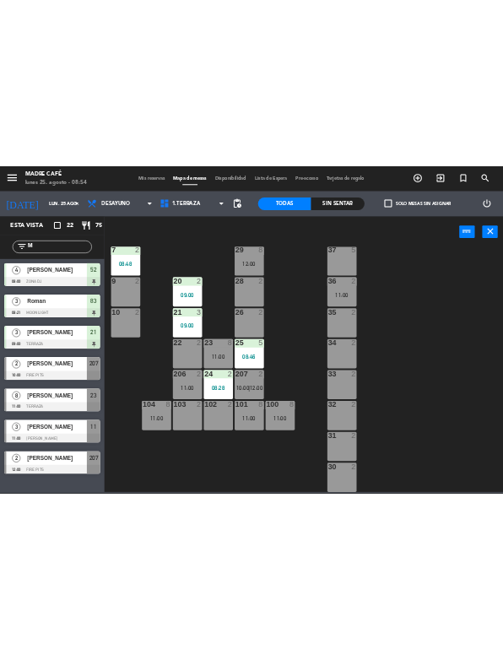
scroll to position [0, 0]
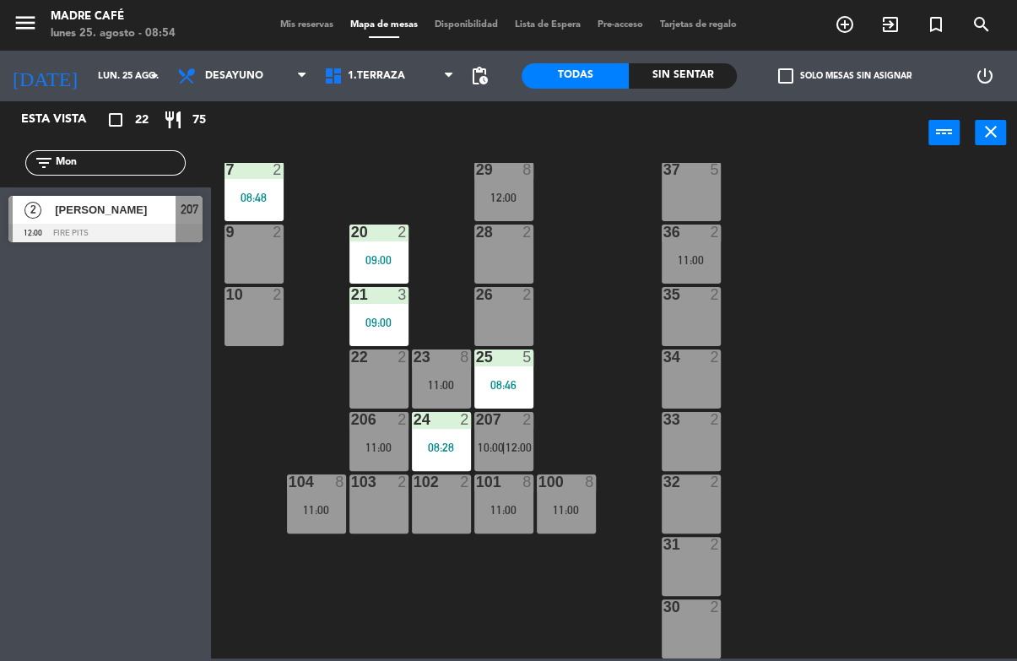
type input "Mon"
click at [840, 176] on div "11 3 11:00 63 5 62 2 12 3 11:00 1 6 61 5 64 5 17 2 13 2 2 lock 6 08:27 60 5 65 …" at bounding box center [619, 411] width 796 height 496
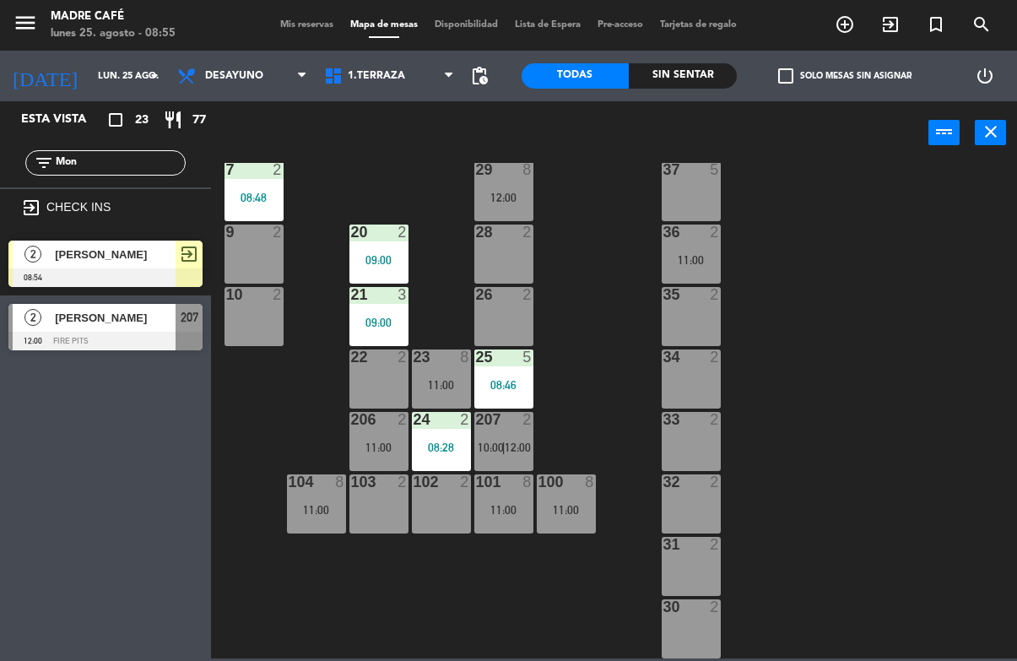
click at [855, 16] on icon "exit_to_app" at bounding box center [845, 24] width 20 height 20
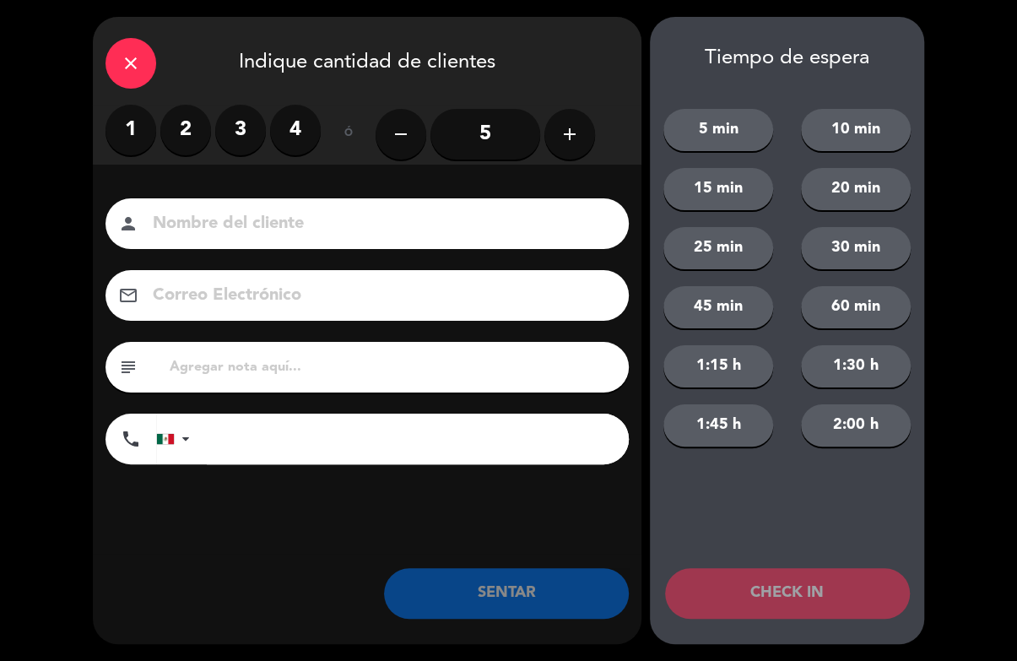
click at [570, 133] on icon "add" at bounding box center [570, 134] width 20 height 20
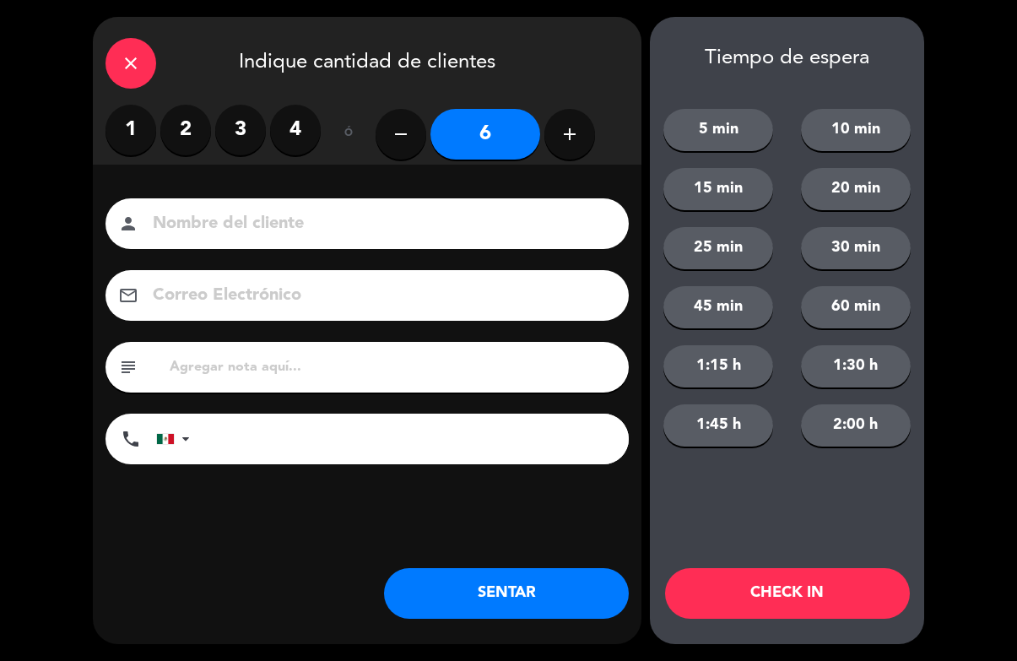
click at [344, 214] on input at bounding box center [379, 224] width 456 height 30
type input "Samantha"
click at [8, 174] on div "close Indique cantidad de clientes 1 2 3 4 ó remove 6 add Nombre del cliente pe…" at bounding box center [508, 330] width 1017 height 661
click at [773, 590] on button "CHECK IN" at bounding box center [787, 593] width 245 height 51
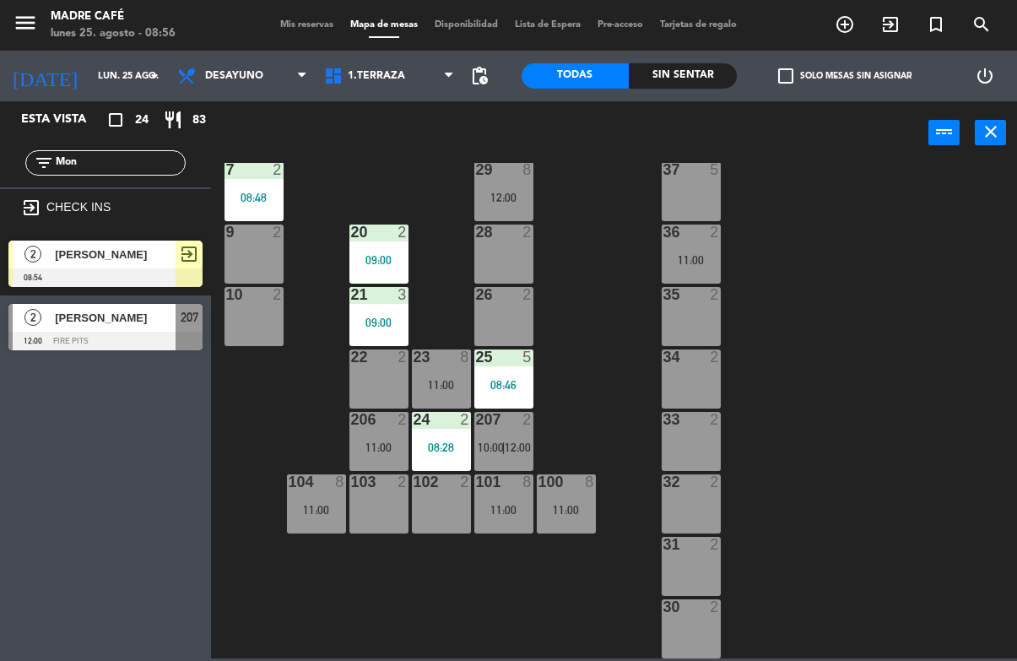
click at [134, 144] on div "filter_list Mon" at bounding box center [105, 162] width 211 height 49
click at [156, 154] on input "Mon" at bounding box center [119, 163] width 131 height 19
click at [127, 171] on input "Mon" at bounding box center [119, 163] width 131 height 19
type input "M"
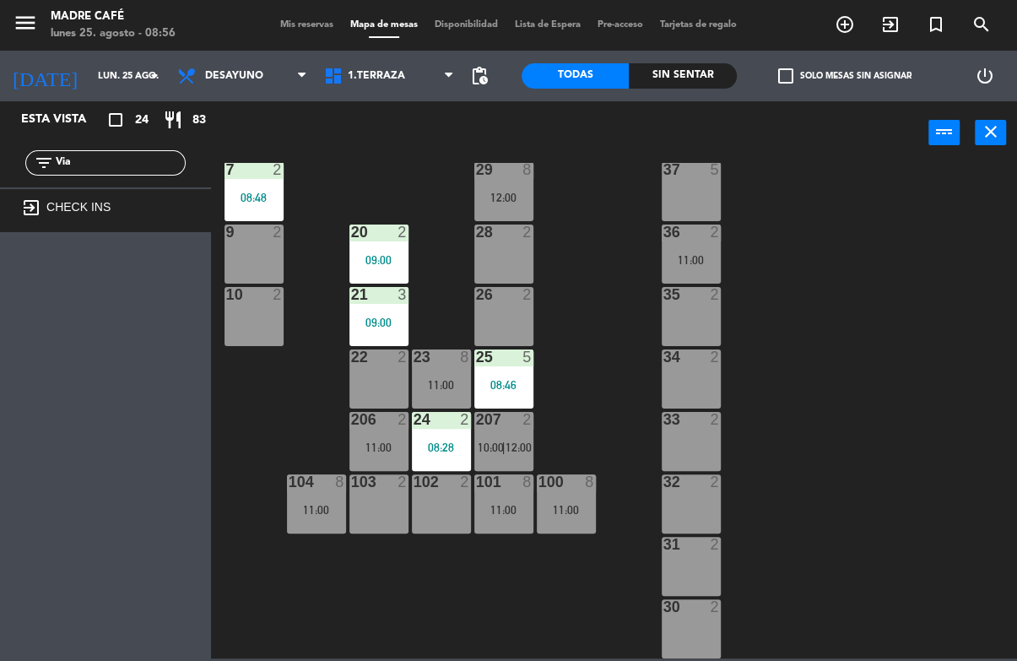
type input "Via"
click at [572, 195] on div "11 3 11:00 63 5 62 2 12 3 11:00 1 6 61 5 64 5 17 2 13 2 2 lock 6 08:27 60 5 65 …" at bounding box center [619, 411] width 796 height 496
